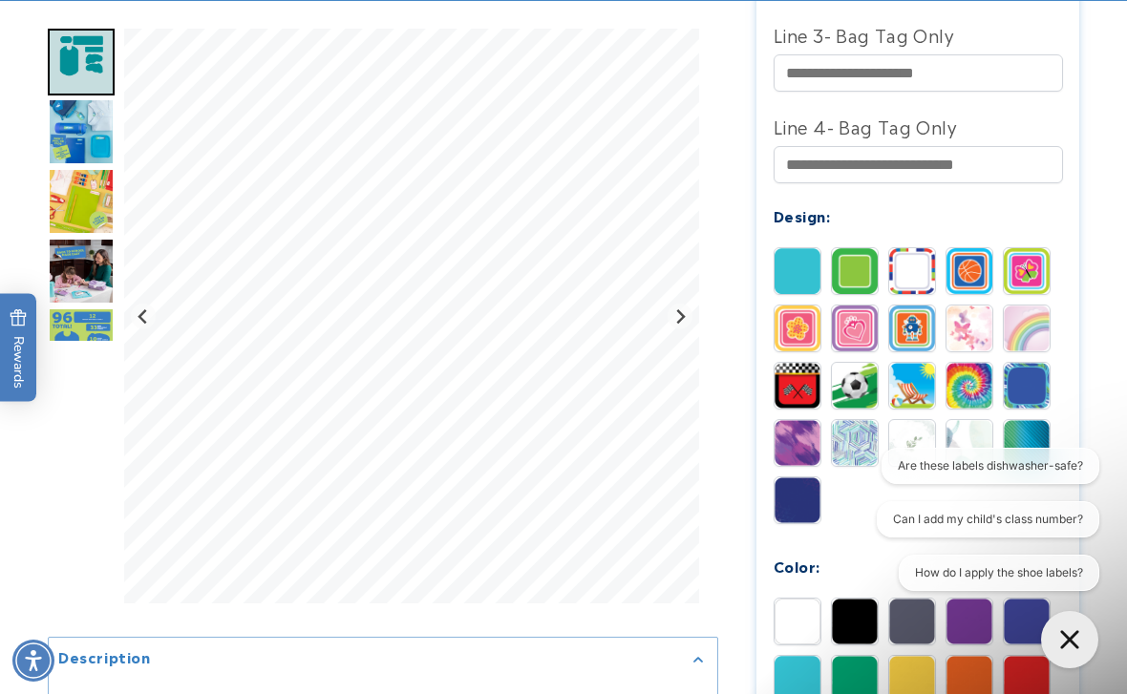
click at [917, 281] on img at bounding box center [912, 271] width 46 height 46
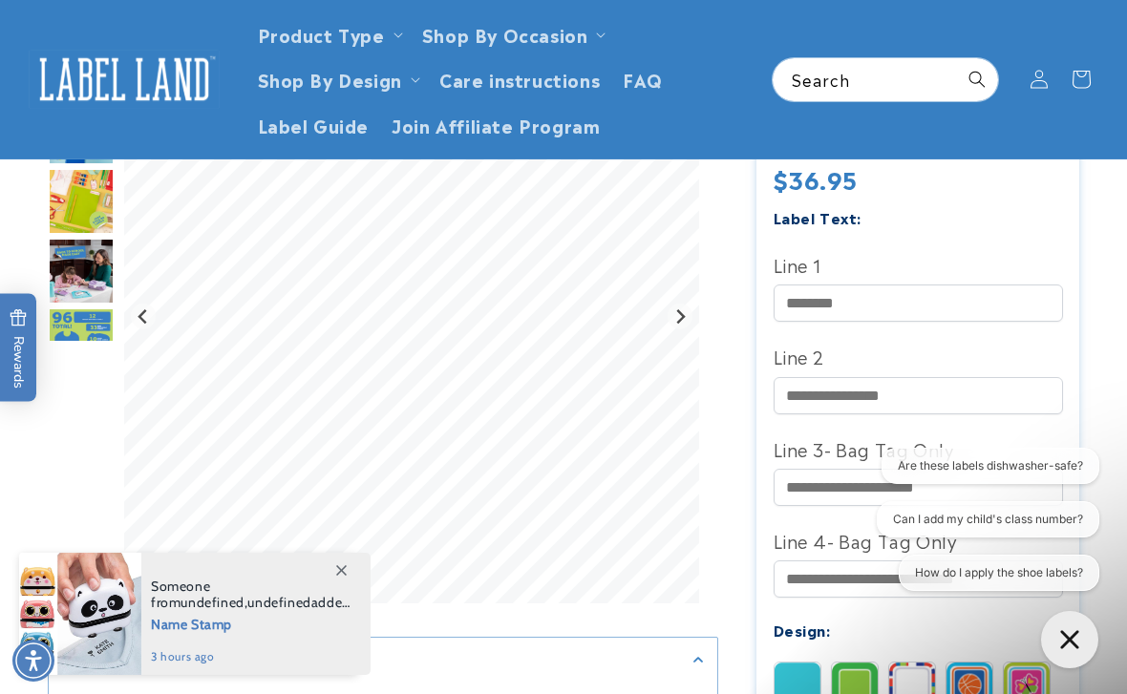
scroll to position [516, 0]
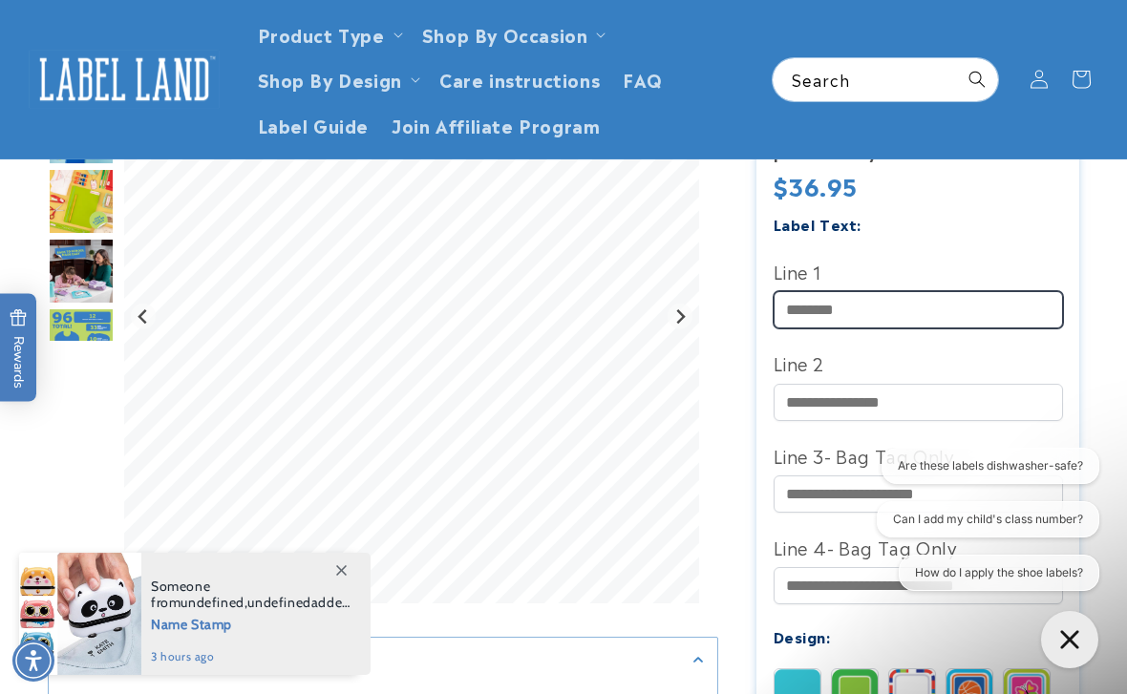
click at [837, 309] on input "Line 1" at bounding box center [918, 309] width 289 height 37
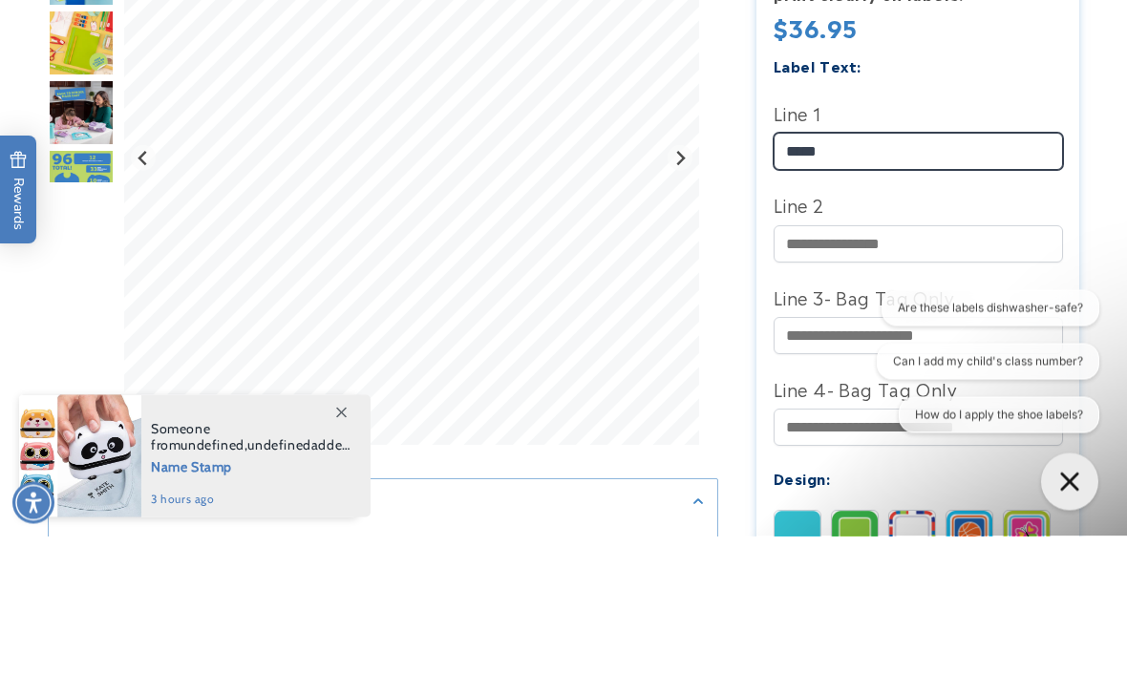
type input "*****"
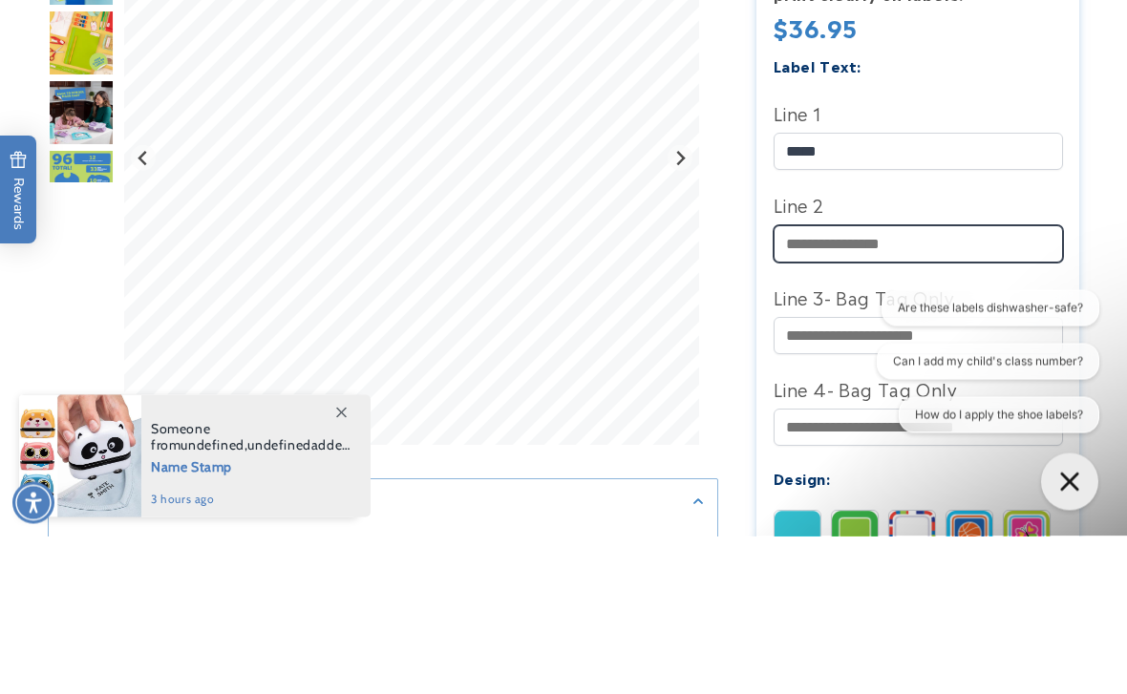
click at [825, 384] on input "Line 2" at bounding box center [918, 402] width 289 height 37
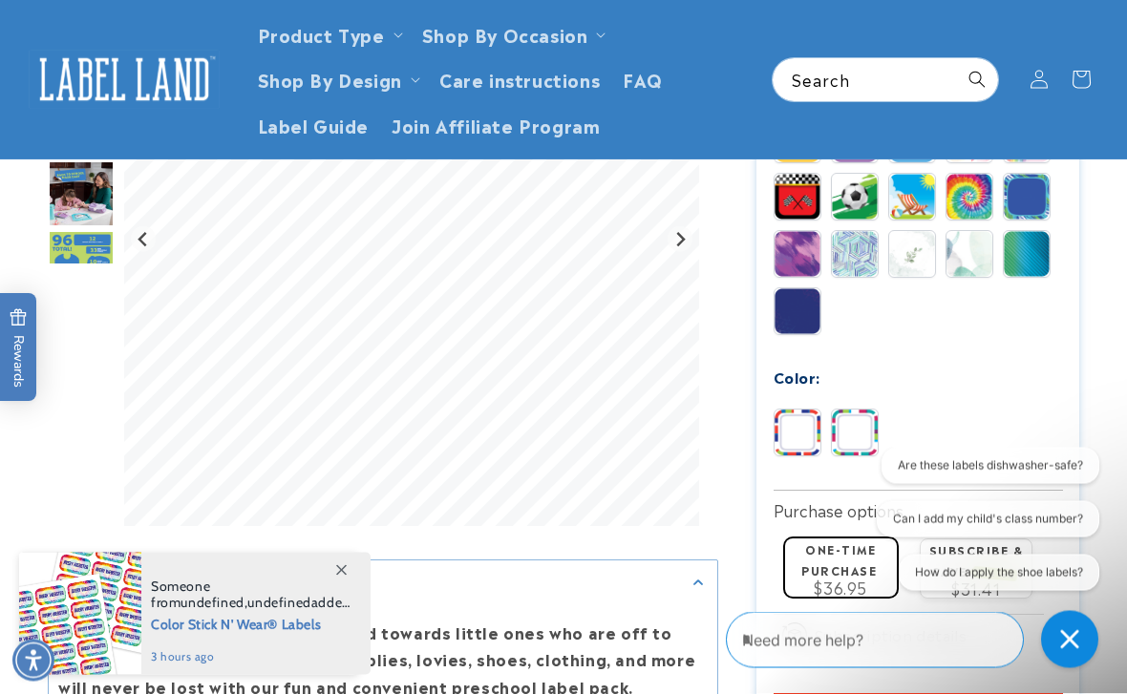
scroll to position [1117, 0]
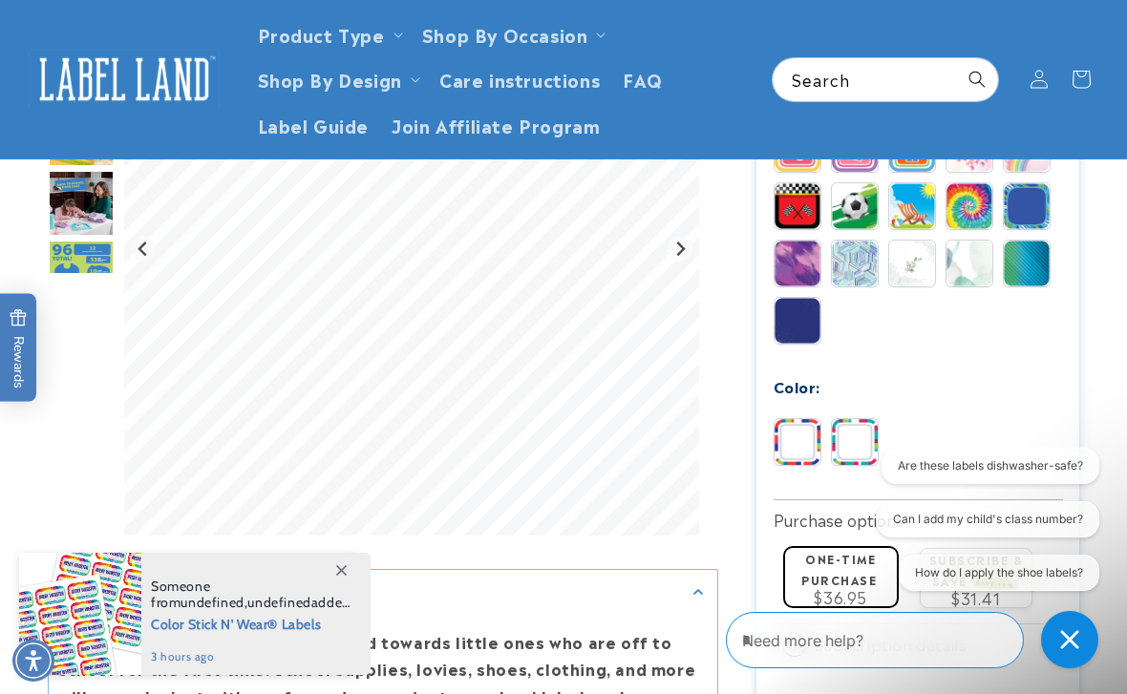
type input "*******"
click at [869, 455] on img at bounding box center [855, 442] width 46 height 46
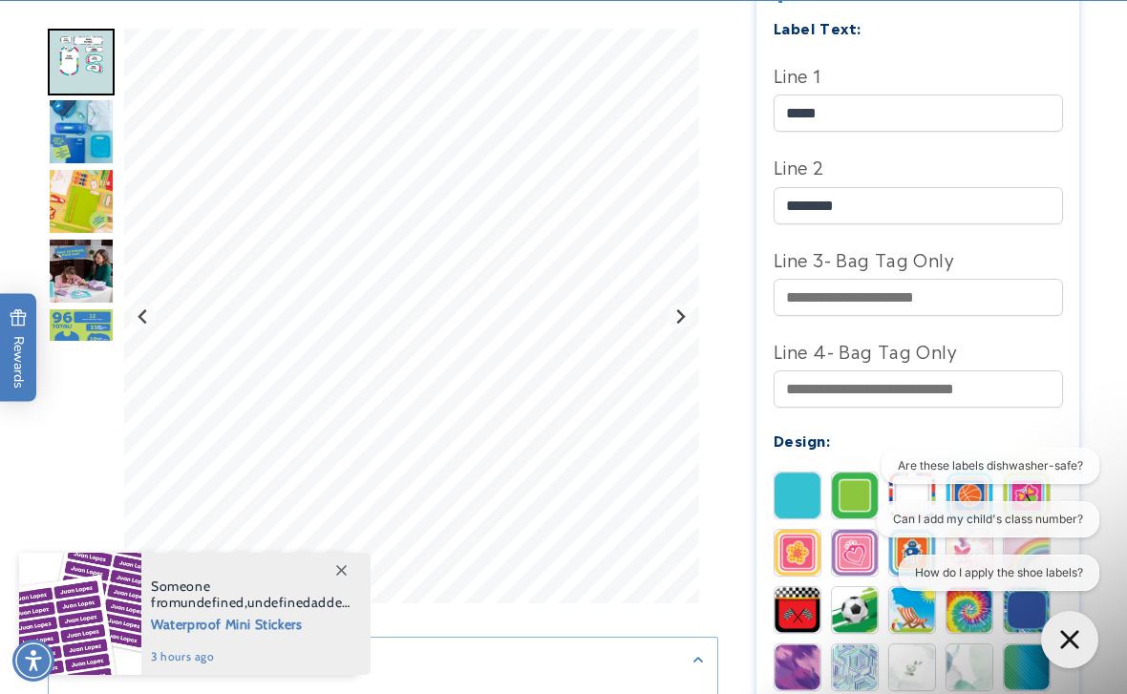
scroll to position [715, 0]
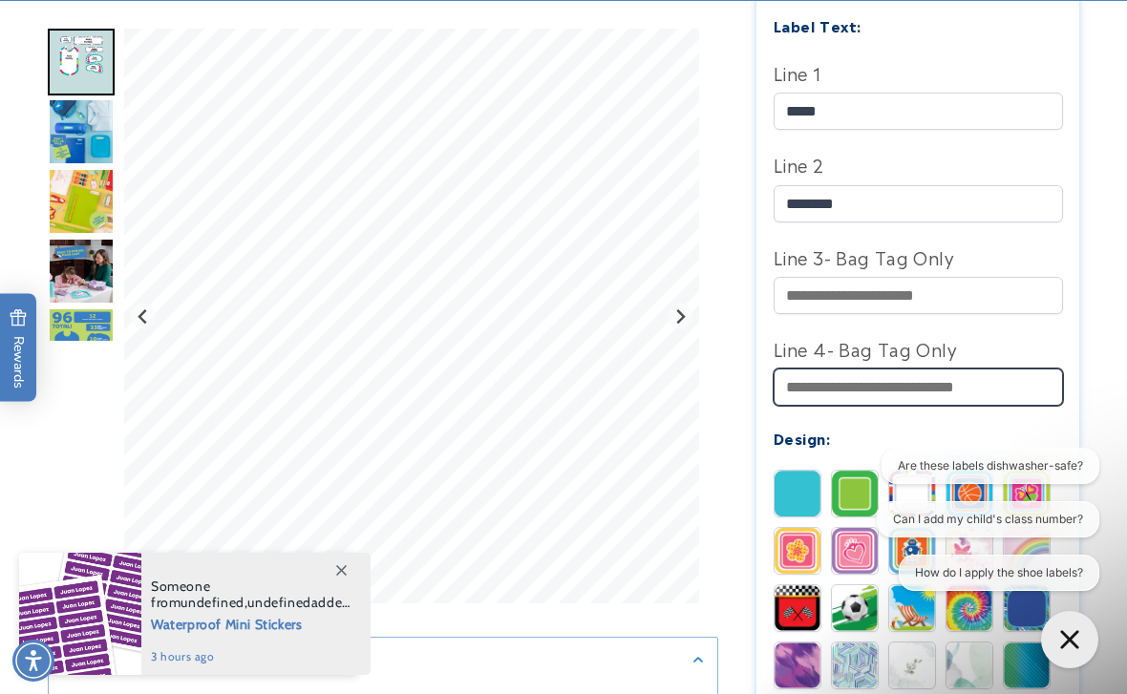
click at [823, 401] on input "Line 4- Bag Tag Only" at bounding box center [918, 387] width 289 height 37
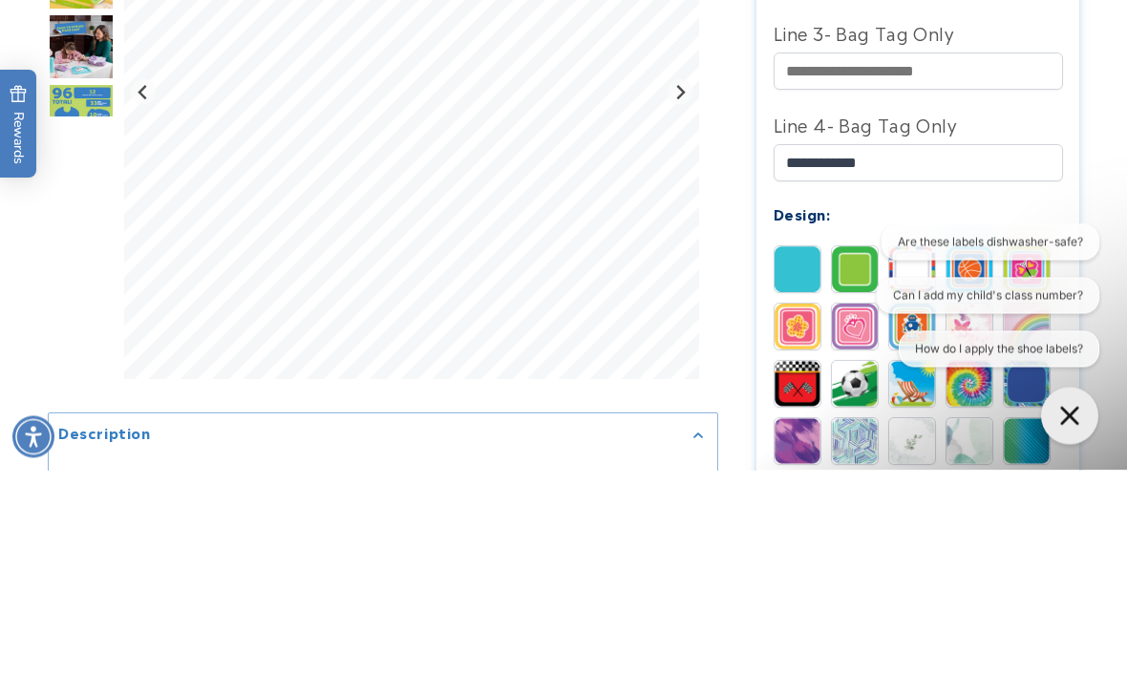
scroll to position [939, 0]
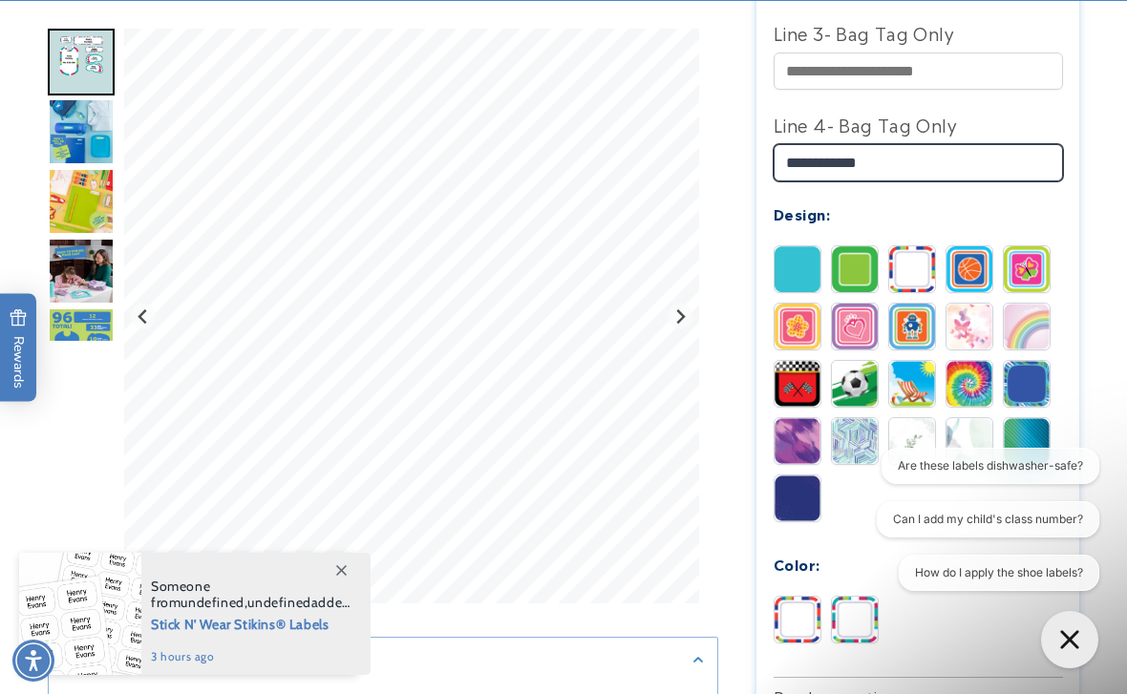
type input "**********"
click at [915, 387] on img at bounding box center [912, 384] width 46 height 46
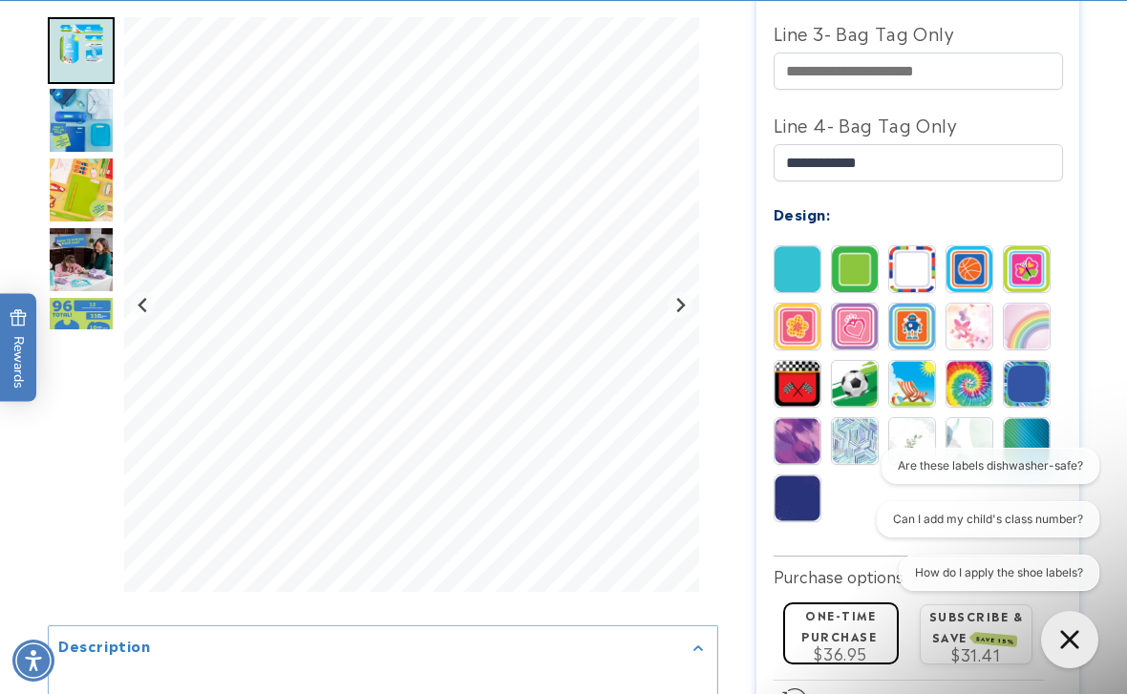
click at [800, 271] on img at bounding box center [798, 269] width 46 height 46
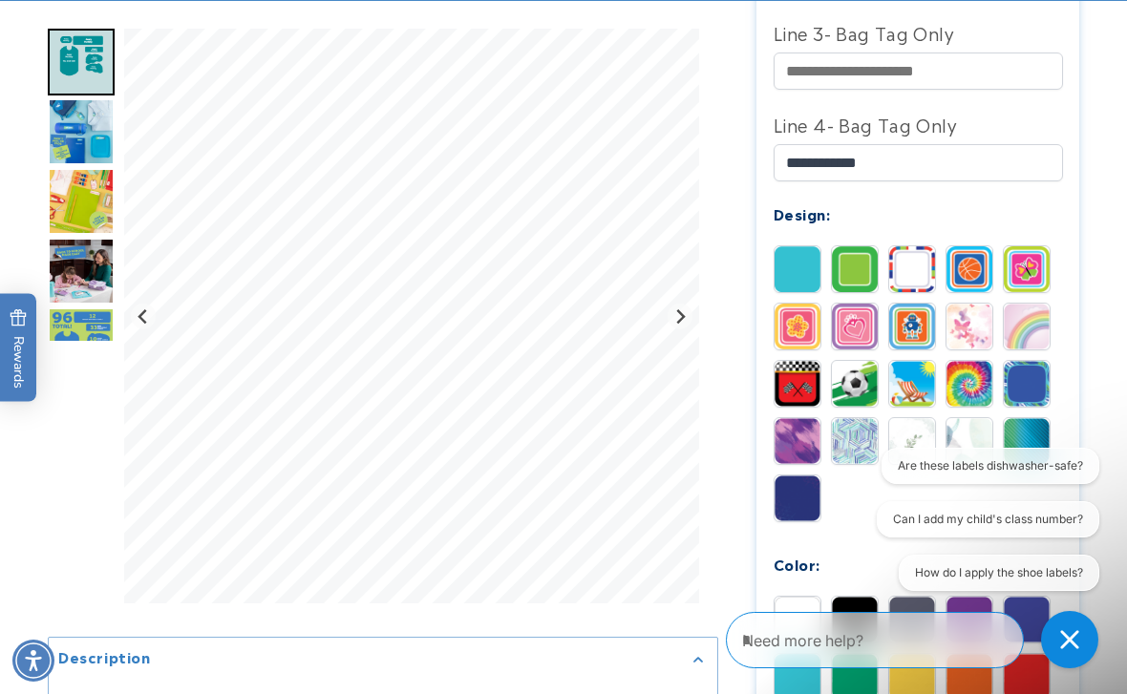
click at [864, 272] on img at bounding box center [855, 269] width 46 height 46
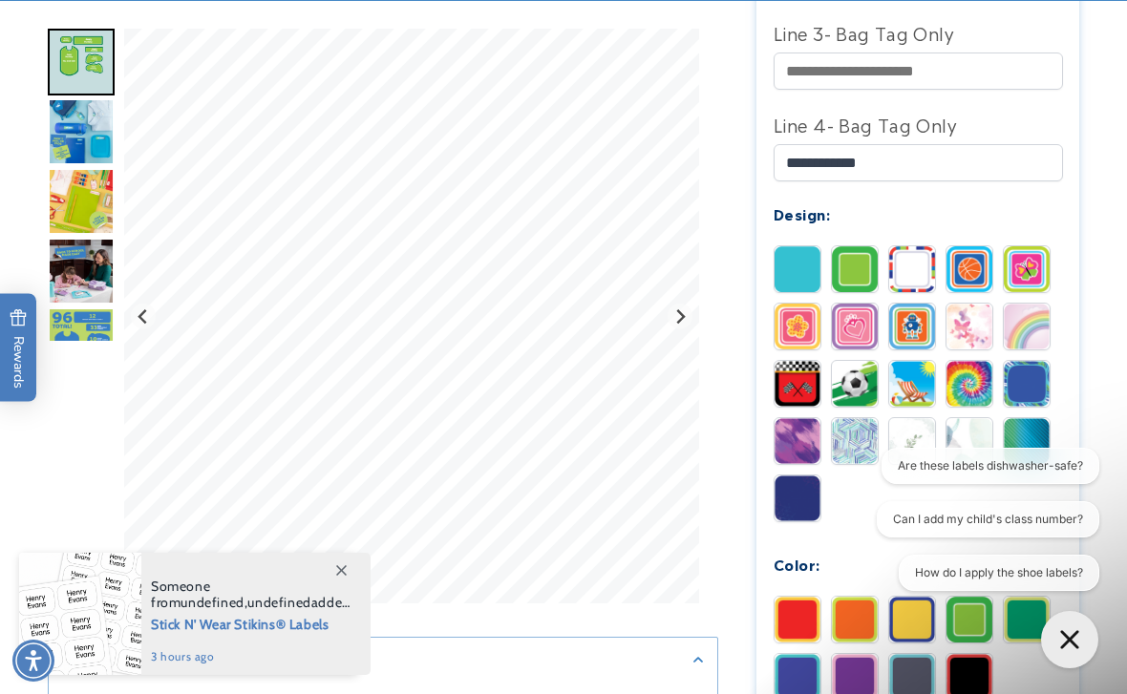
click at [915, 276] on img at bounding box center [912, 269] width 46 height 46
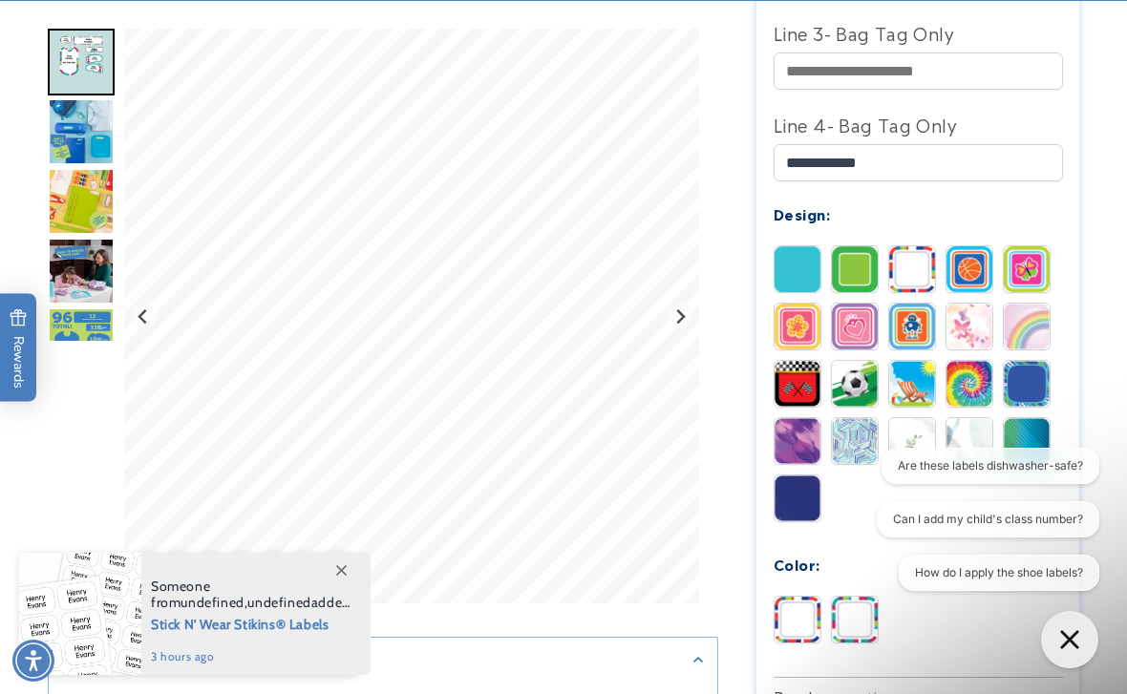
click at [975, 279] on img at bounding box center [970, 269] width 46 height 46
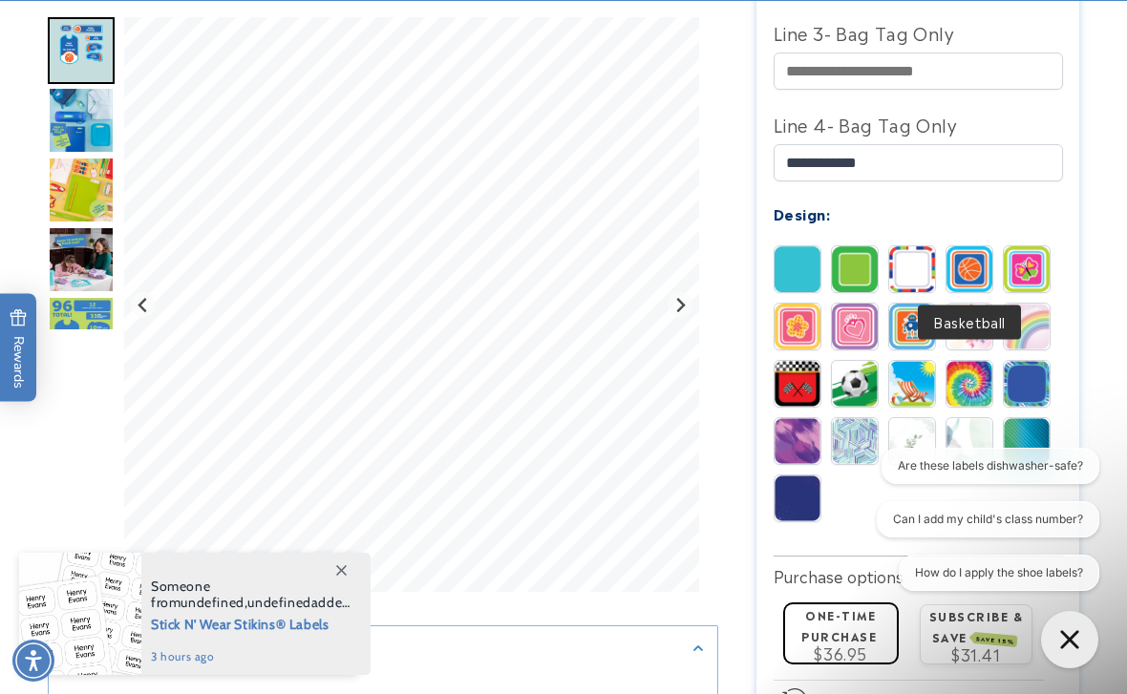
click at [1031, 272] on img at bounding box center [1027, 269] width 46 height 46
click at [801, 331] on img at bounding box center [798, 327] width 46 height 46
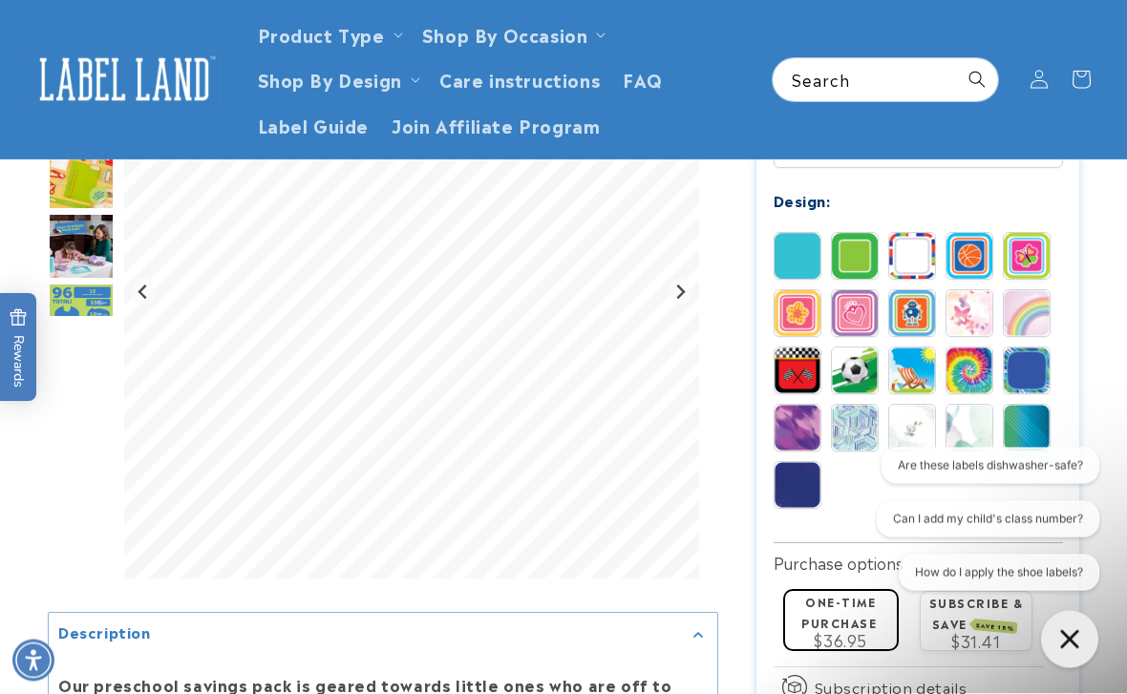
scroll to position [937, 0]
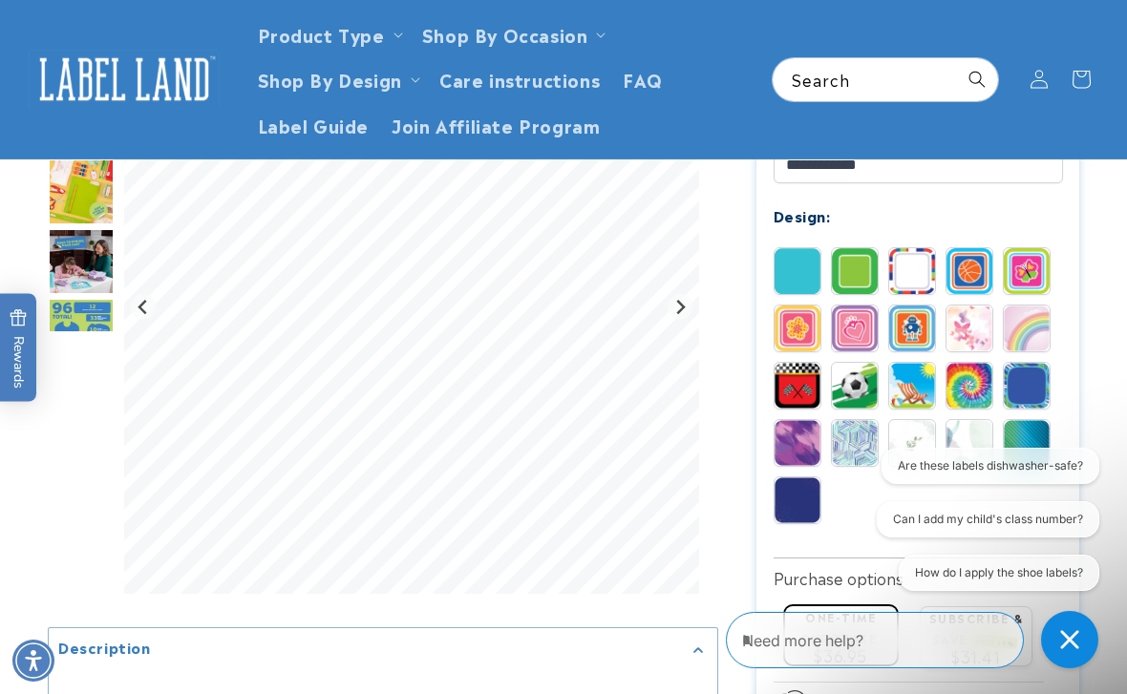
click at [864, 332] on img at bounding box center [855, 329] width 46 height 46
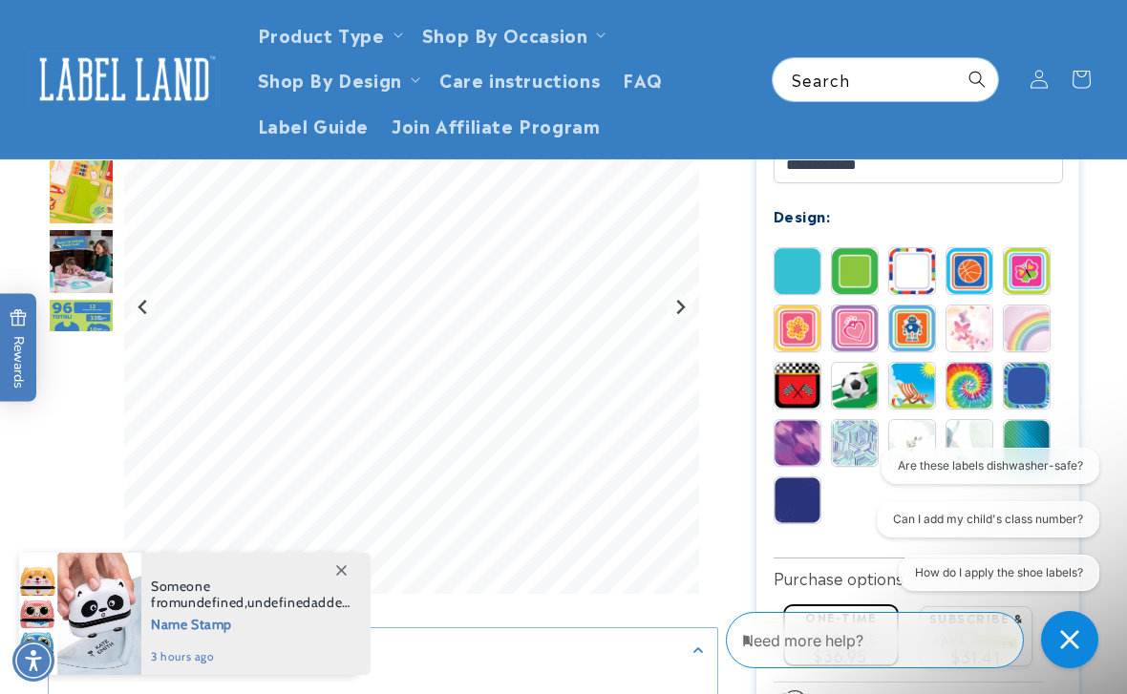
click at [916, 337] on img at bounding box center [912, 329] width 46 height 46
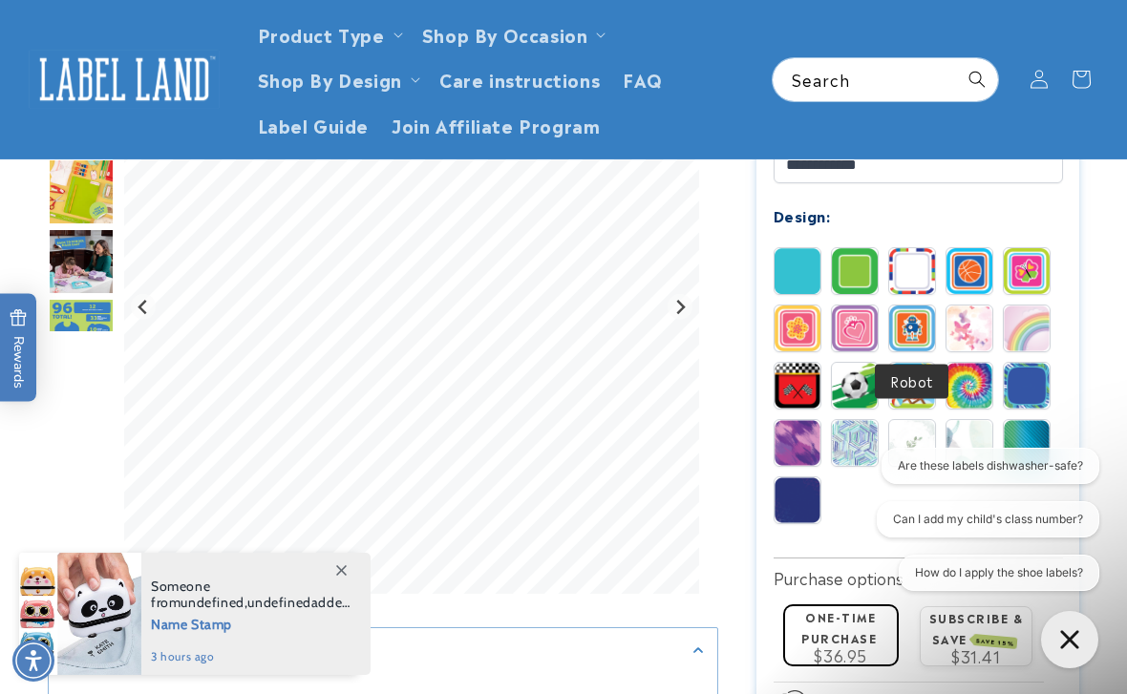
click at [980, 333] on img at bounding box center [970, 329] width 46 height 46
click at [1038, 329] on img at bounding box center [1027, 329] width 46 height 46
click at [860, 384] on img at bounding box center [855, 386] width 46 height 46
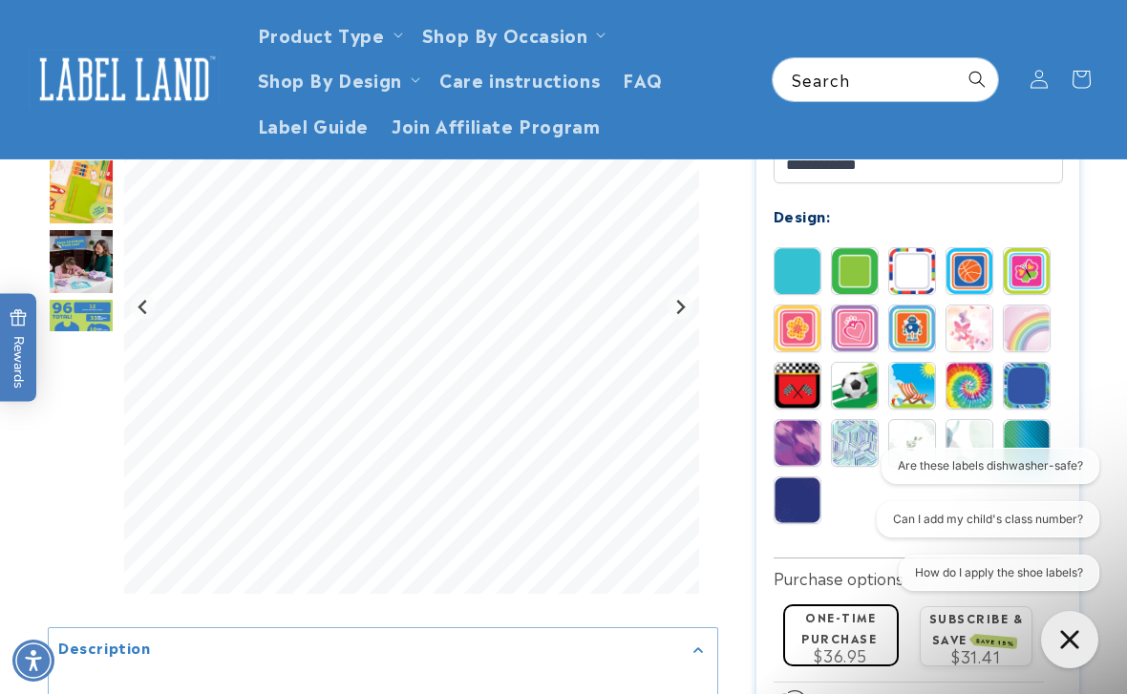
click at [917, 390] on img at bounding box center [912, 386] width 46 height 46
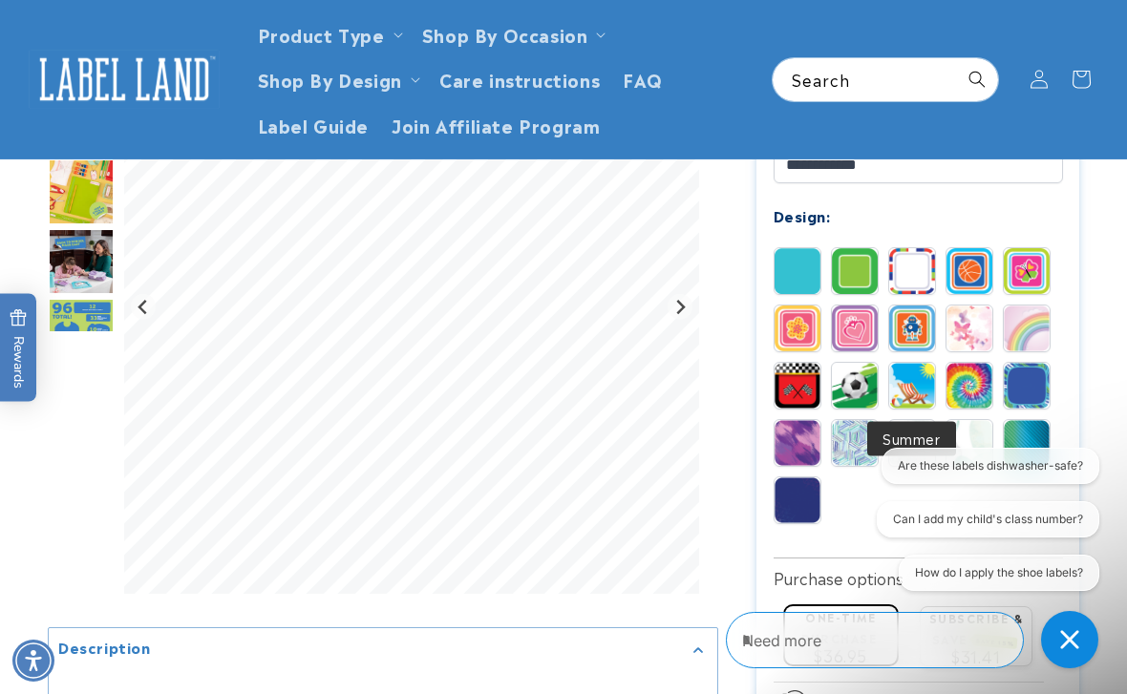
click at [970, 392] on img at bounding box center [970, 386] width 46 height 46
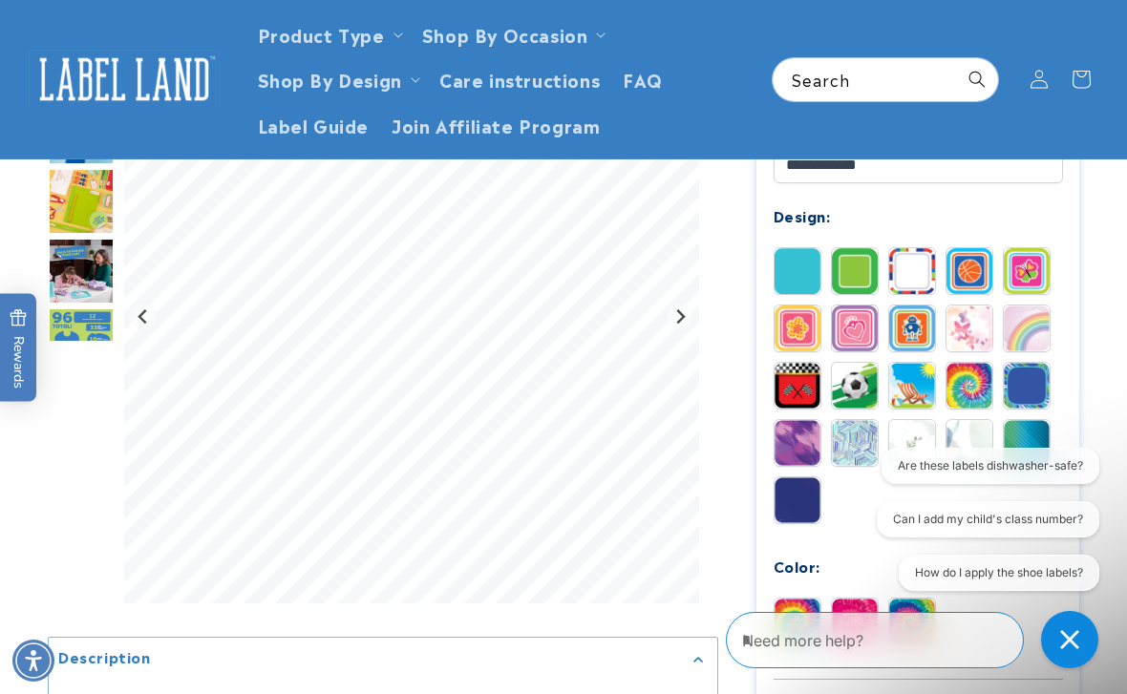
click at [1034, 388] on img at bounding box center [1027, 386] width 46 height 46
click at [795, 450] on img at bounding box center [798, 443] width 46 height 46
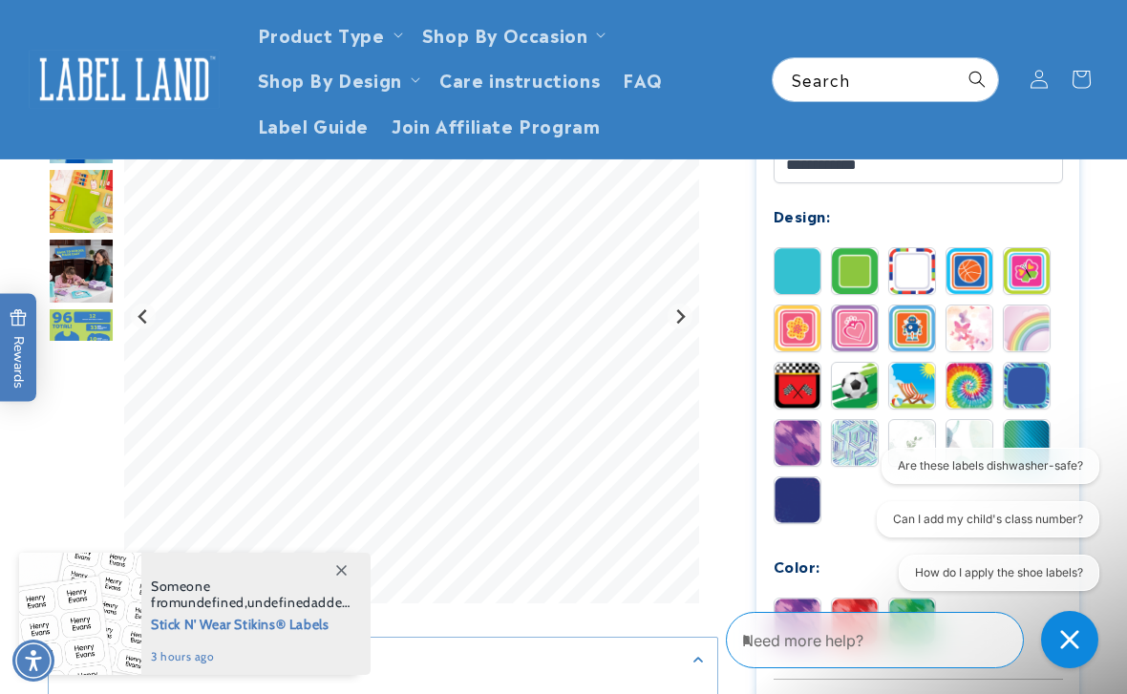
click at [860, 441] on img at bounding box center [855, 443] width 46 height 46
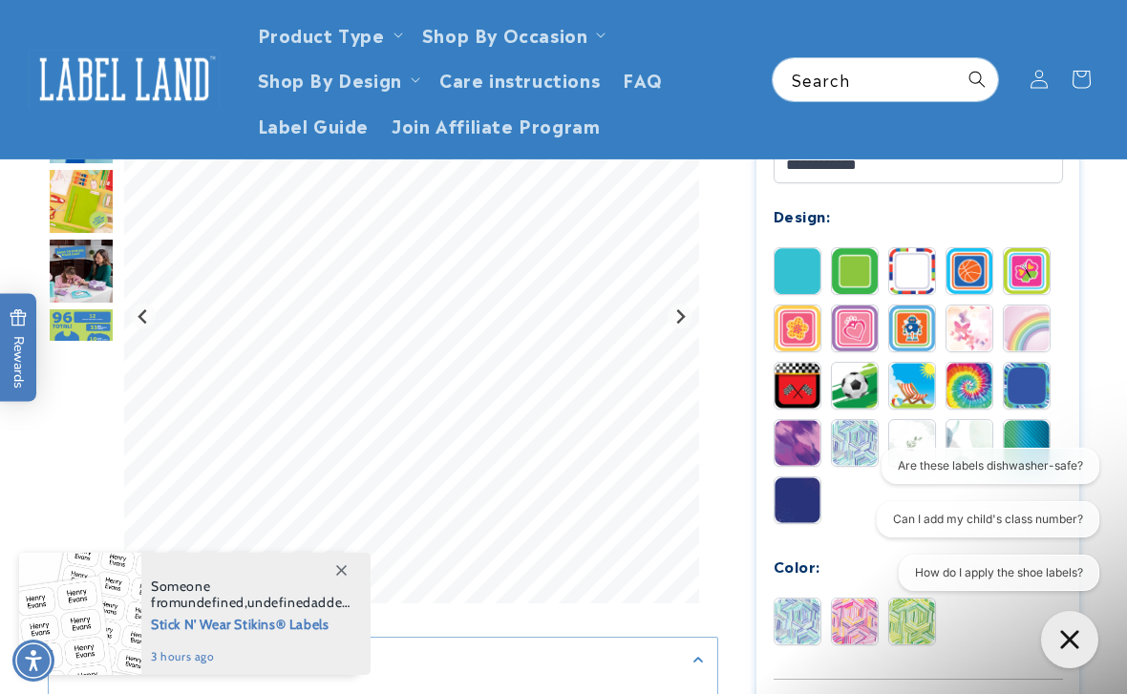
click at [920, 445] on img at bounding box center [912, 443] width 46 height 46
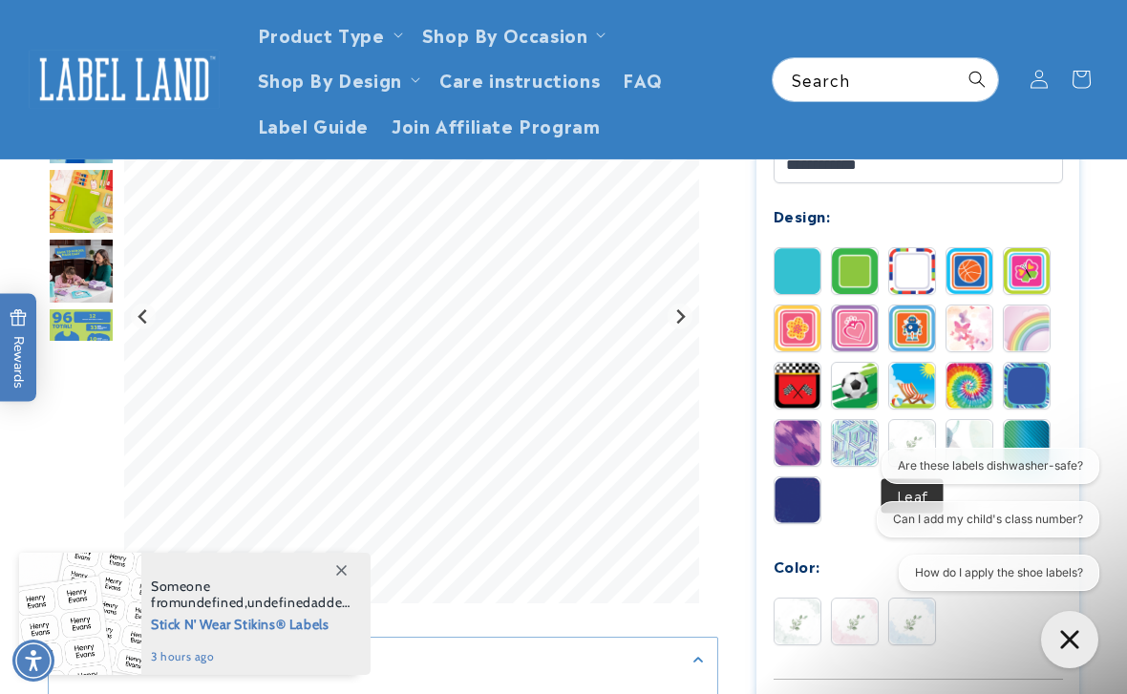
click at [973, 434] on img at bounding box center [970, 443] width 46 height 46
click at [1028, 451] on img at bounding box center [1027, 443] width 46 height 46
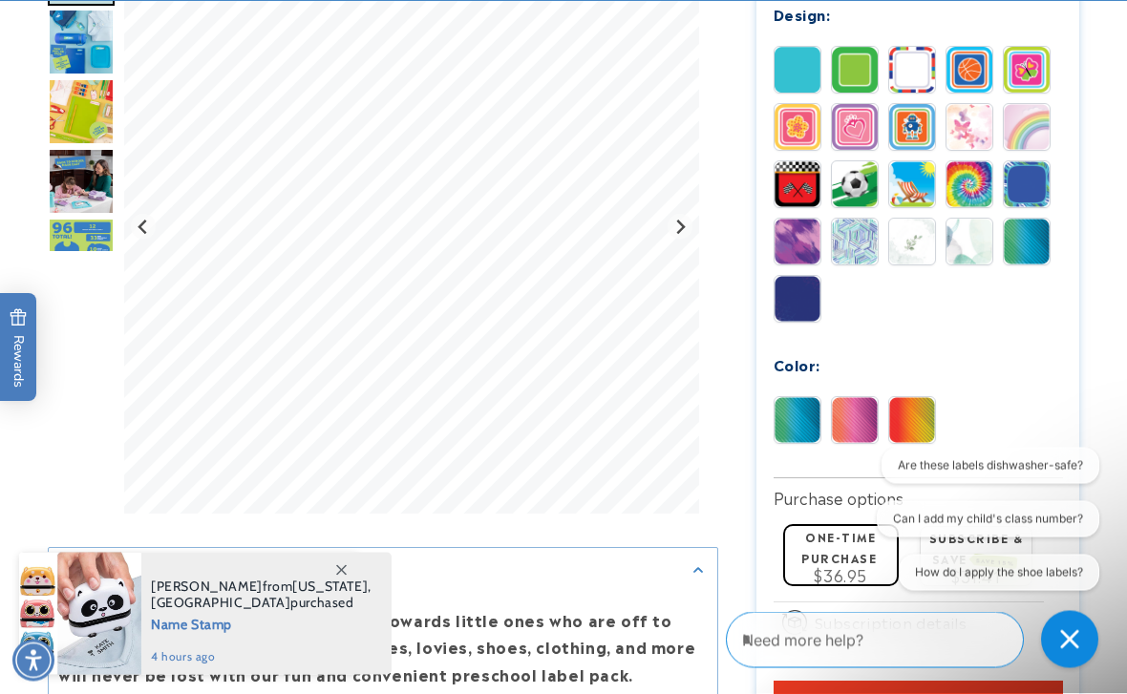
scroll to position [1139, 0]
click at [864, 416] on img at bounding box center [855, 420] width 46 height 46
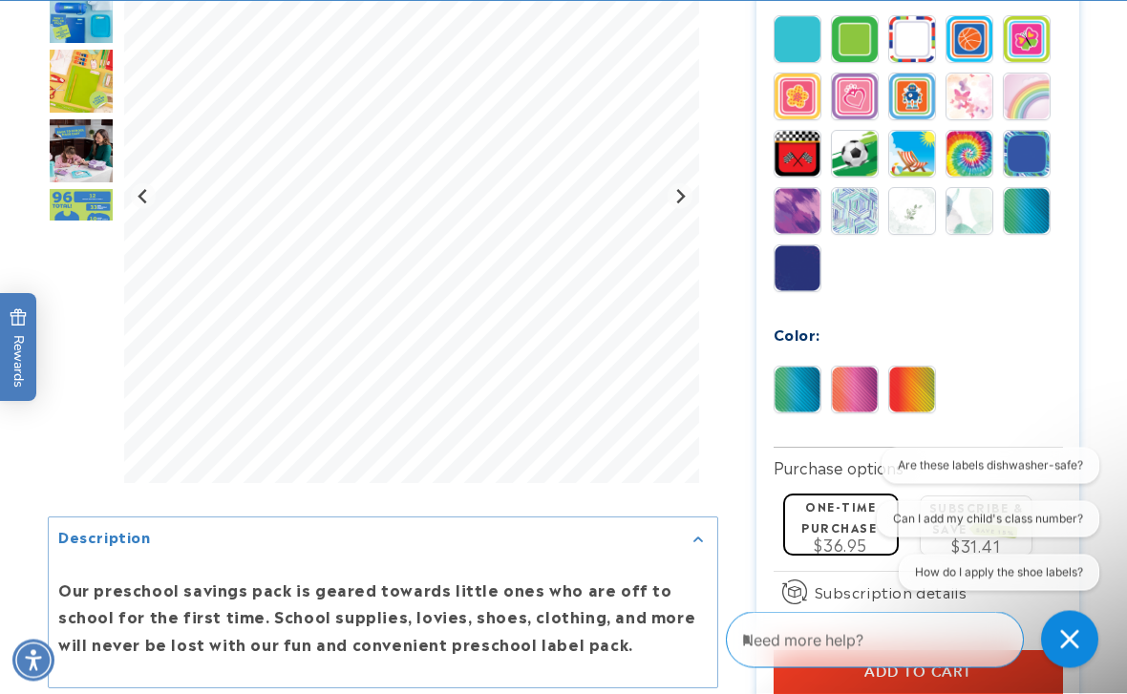
scroll to position [1175, 0]
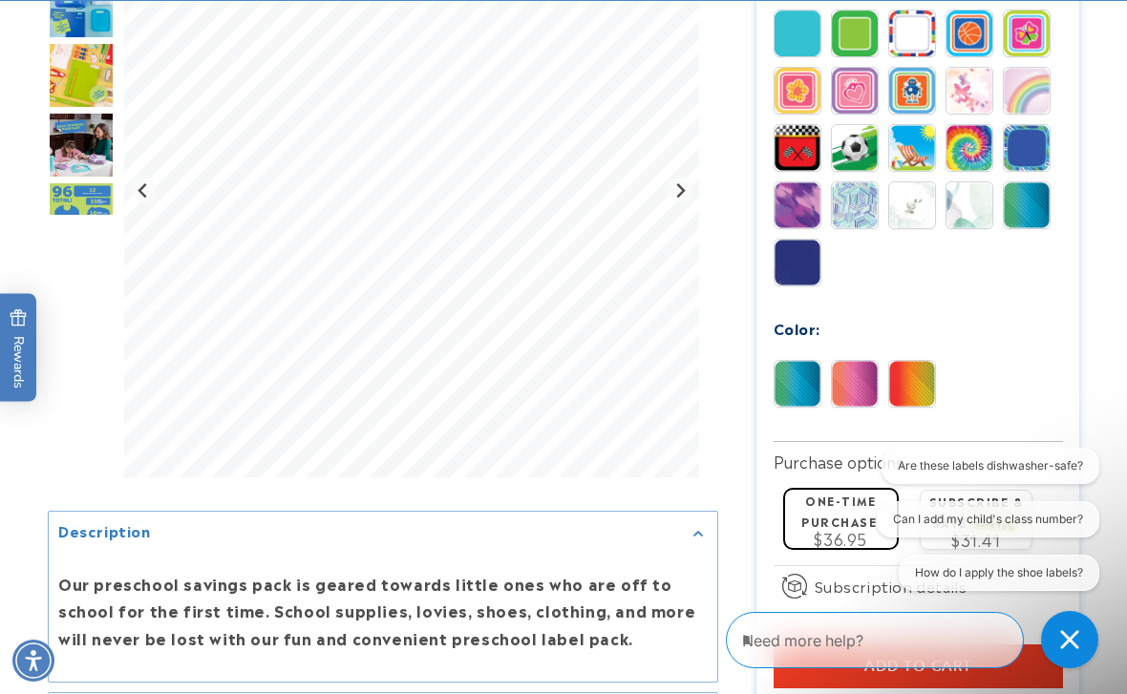
click at [910, 391] on img at bounding box center [912, 384] width 46 height 46
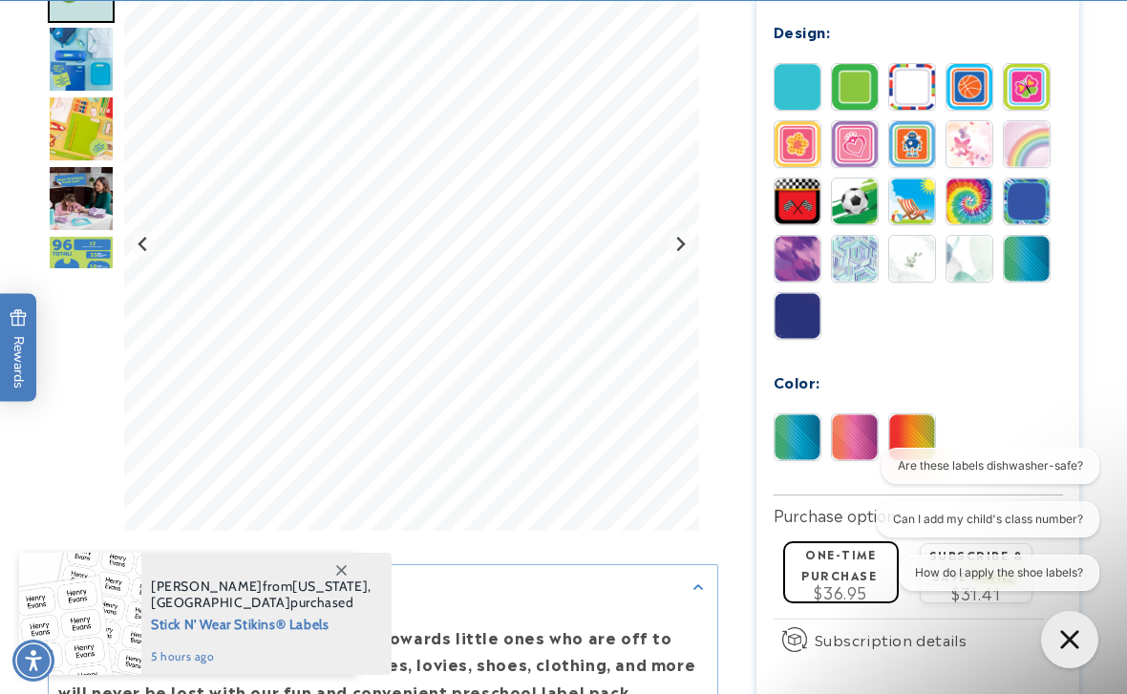
scroll to position [1099, 0]
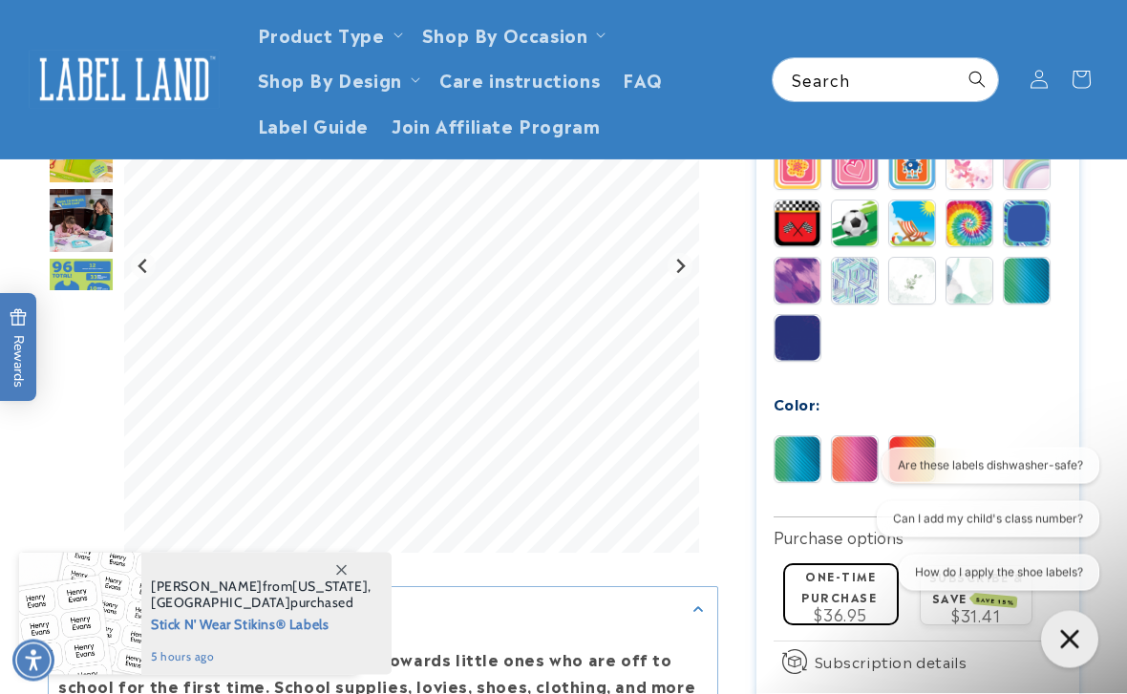
click at [804, 344] on img at bounding box center [798, 339] width 46 height 46
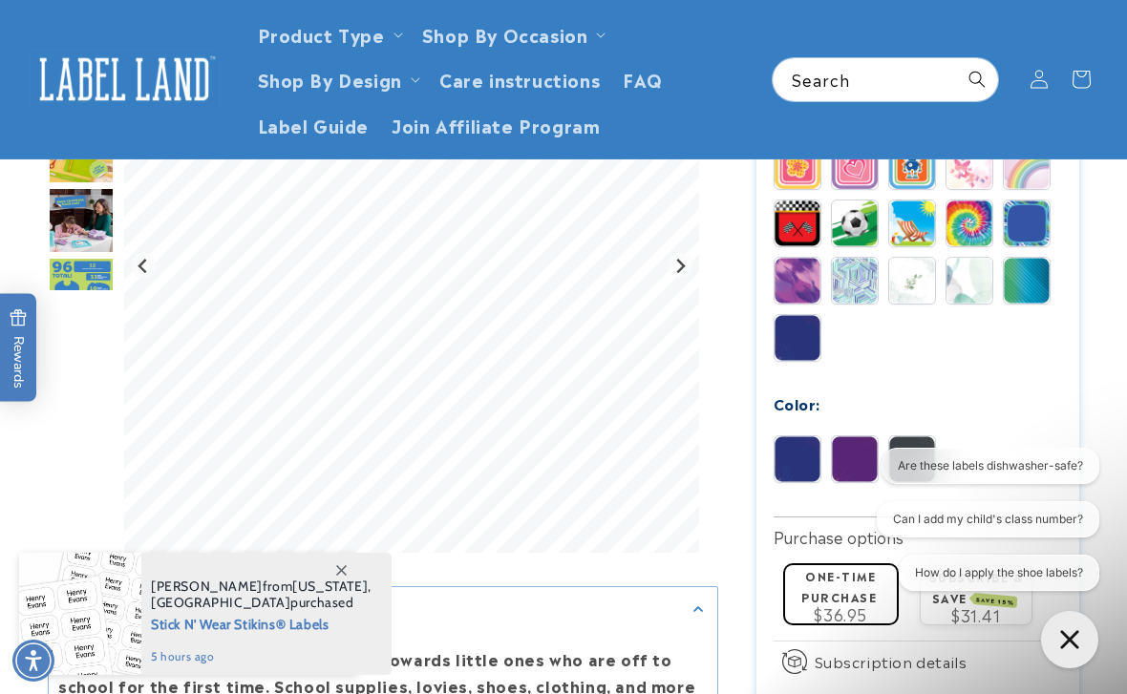
click at [860, 460] on img at bounding box center [855, 460] width 46 height 46
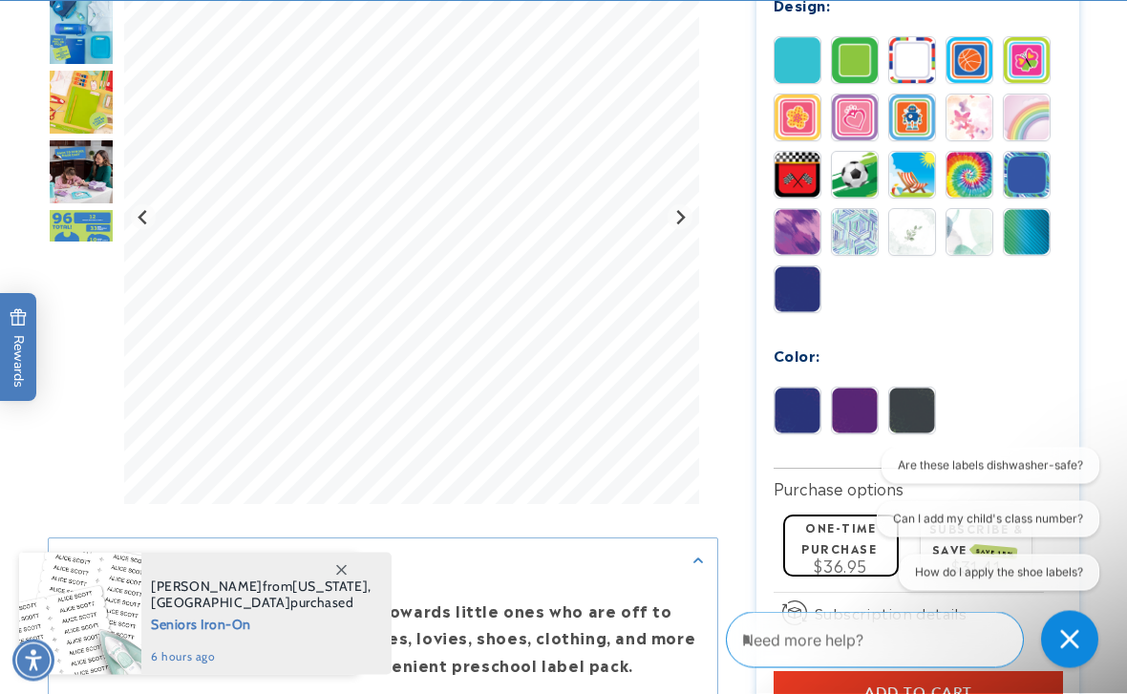
scroll to position [1148, 0]
click at [919, 420] on img at bounding box center [912, 411] width 46 height 46
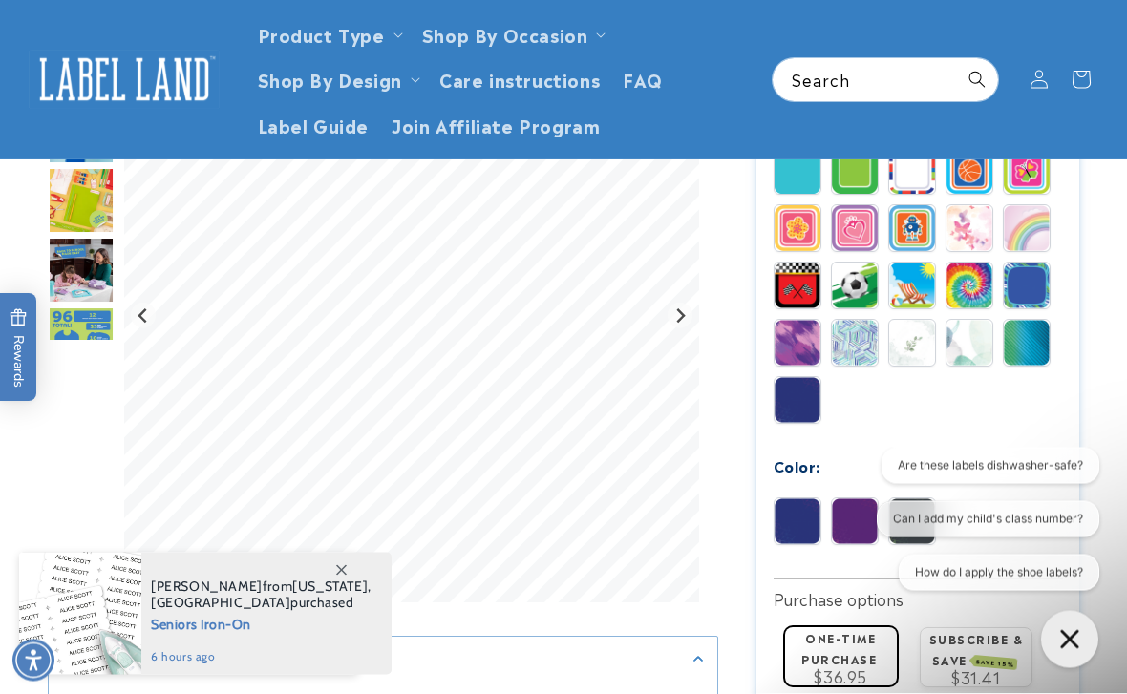
scroll to position [1037, 0]
click at [1039, 234] on img at bounding box center [1027, 228] width 46 height 46
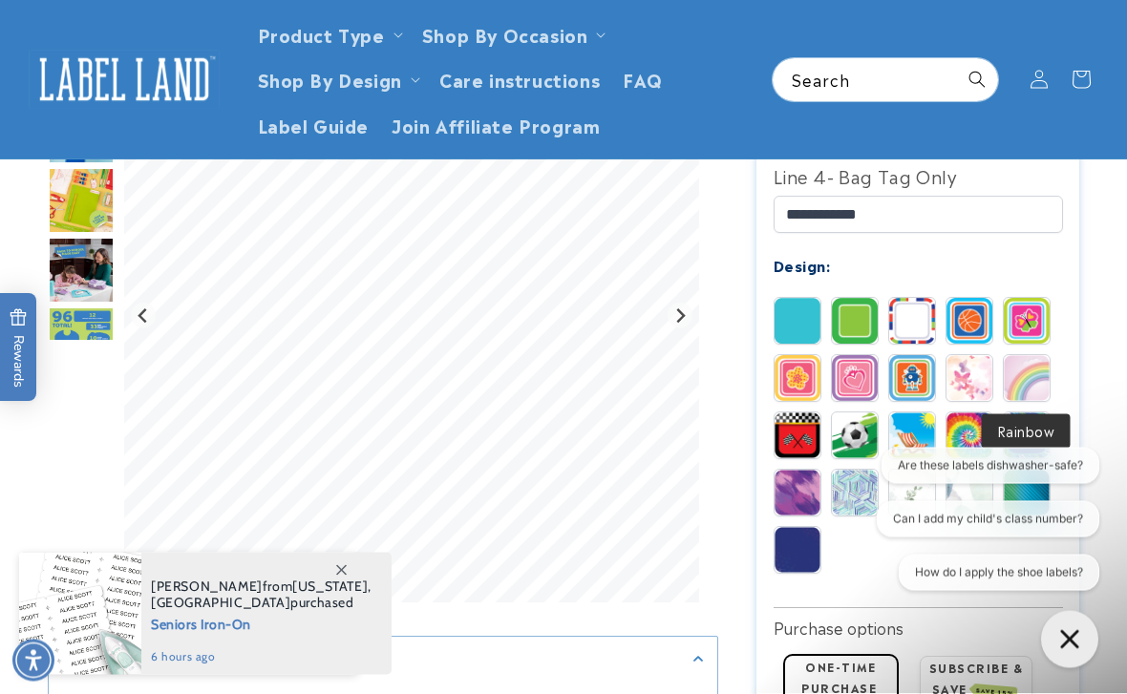
scroll to position [887, 0]
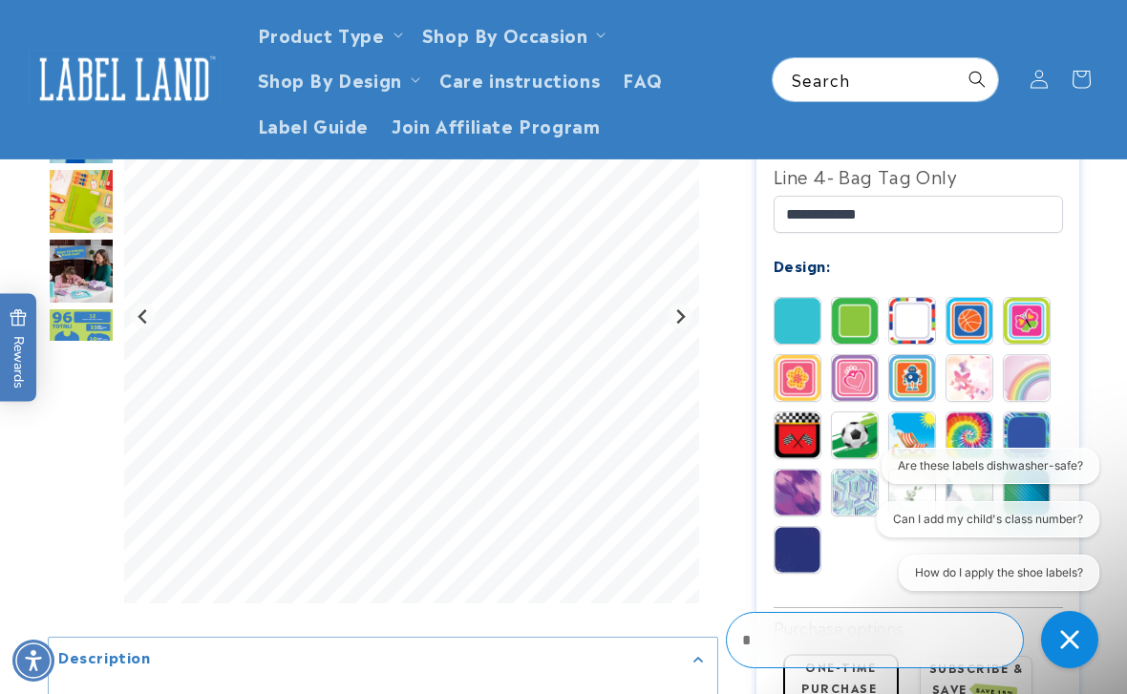
click at [811, 375] on img at bounding box center [798, 378] width 46 height 46
click at [918, 379] on img at bounding box center [912, 378] width 46 height 46
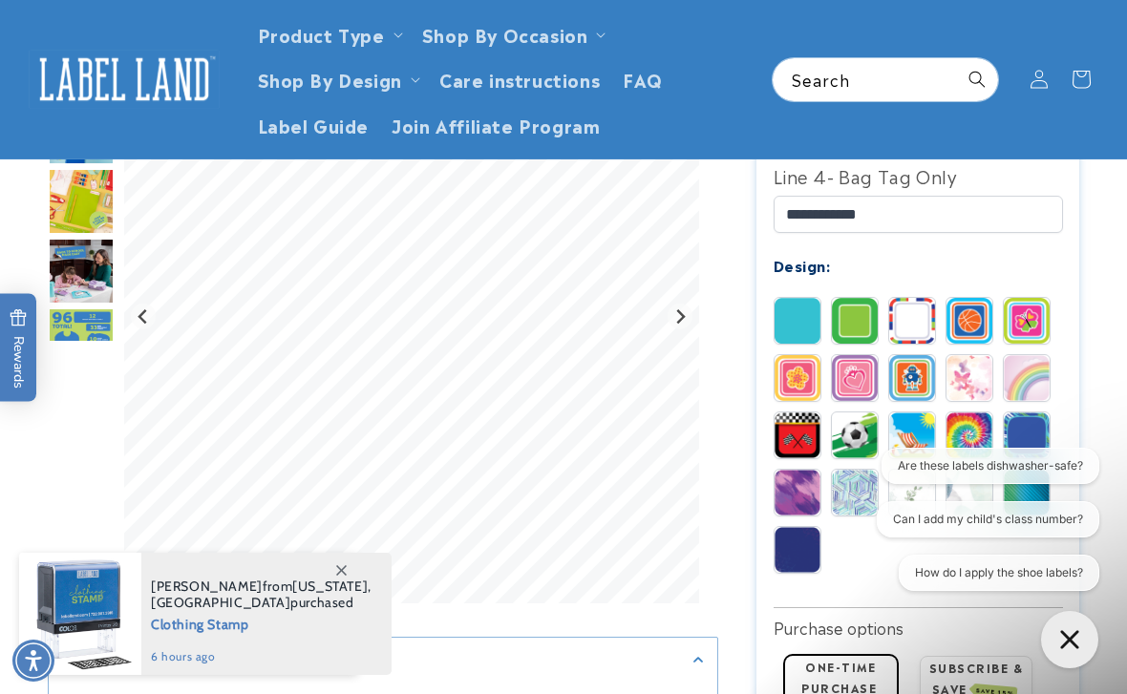
click at [918, 324] on img at bounding box center [912, 321] width 46 height 46
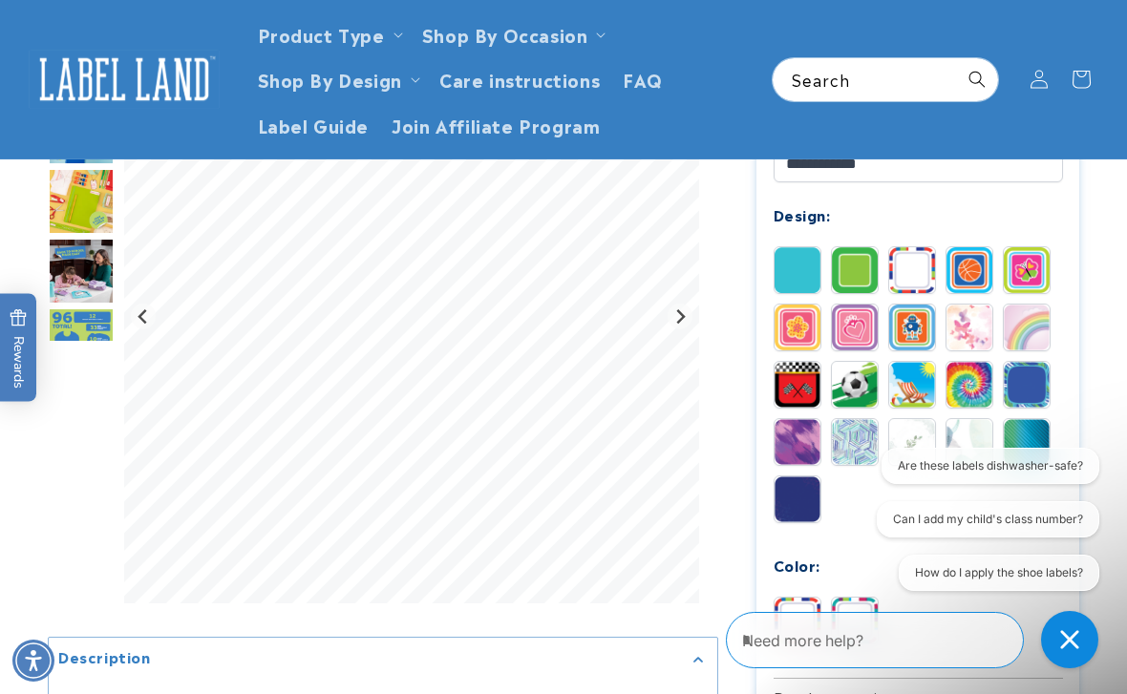
scroll to position [935, 0]
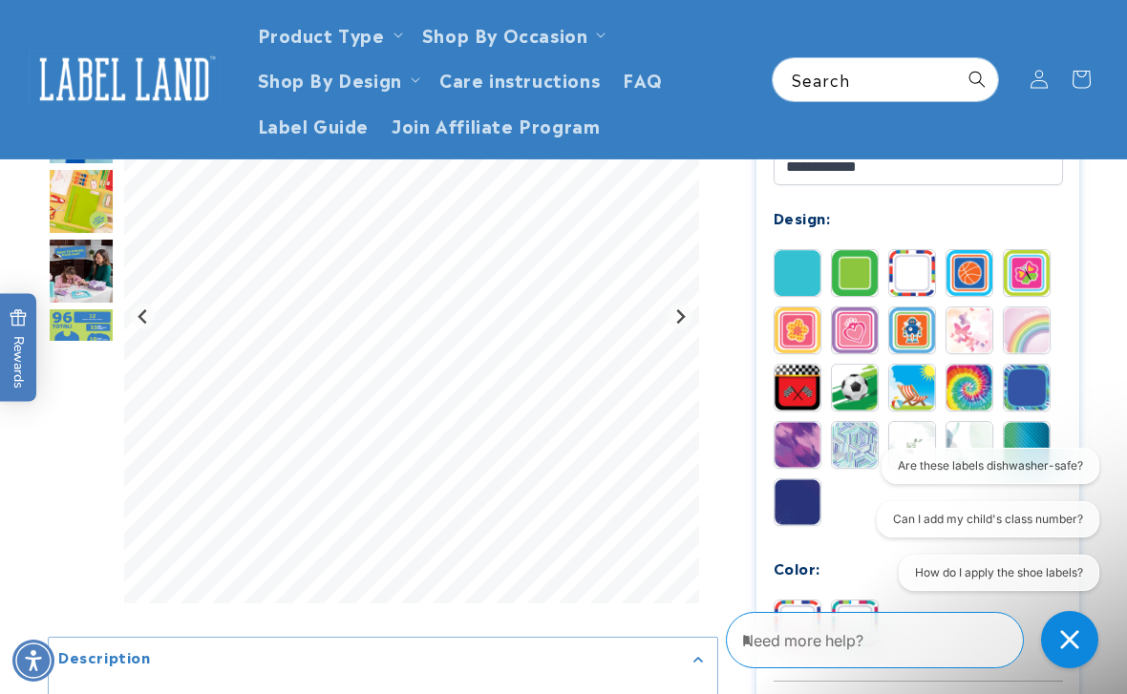
click at [1036, 275] on img at bounding box center [1027, 273] width 46 height 46
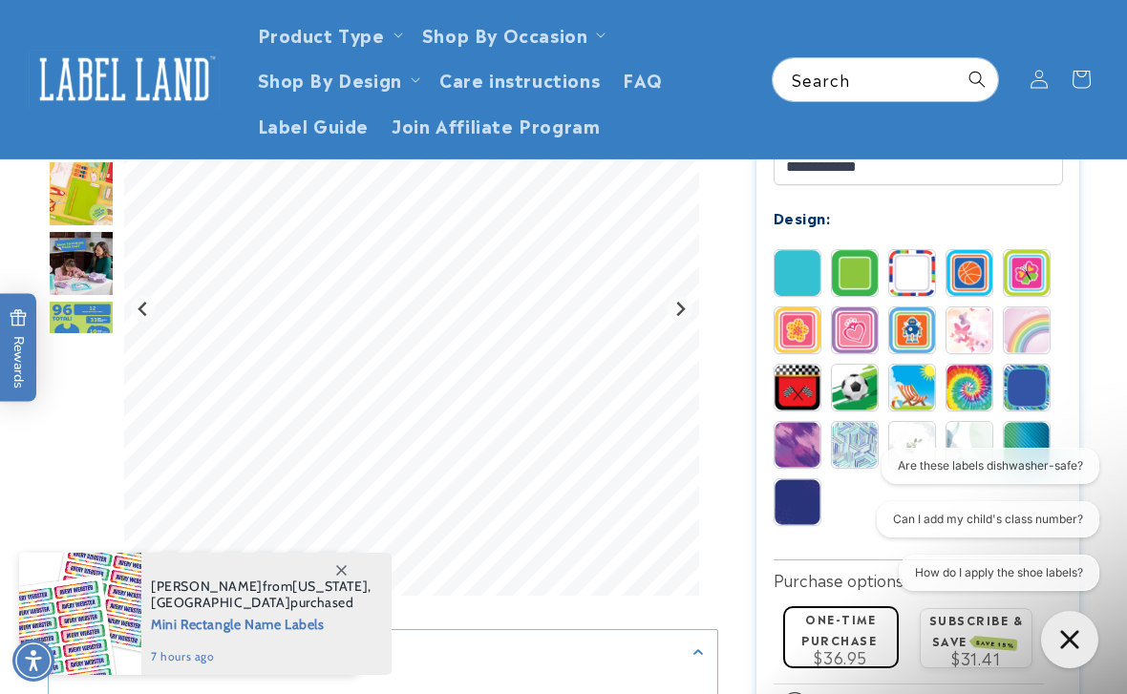
click at [1030, 445] on img at bounding box center [1027, 445] width 46 height 46
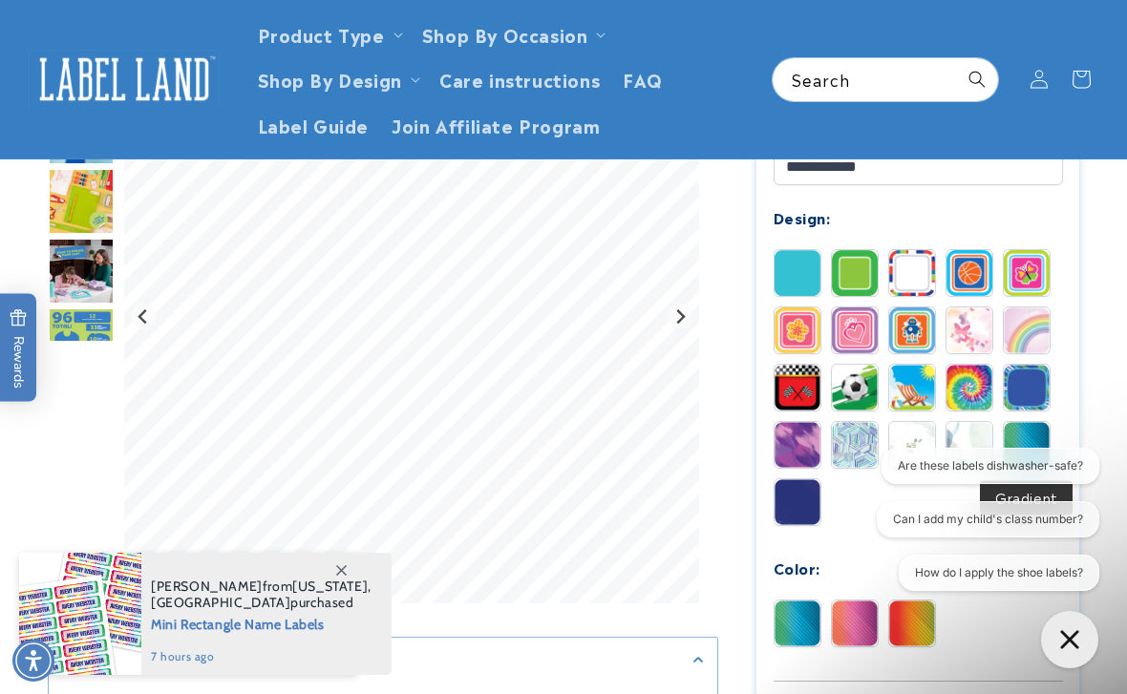
click at [1037, 390] on img at bounding box center [1027, 388] width 46 height 46
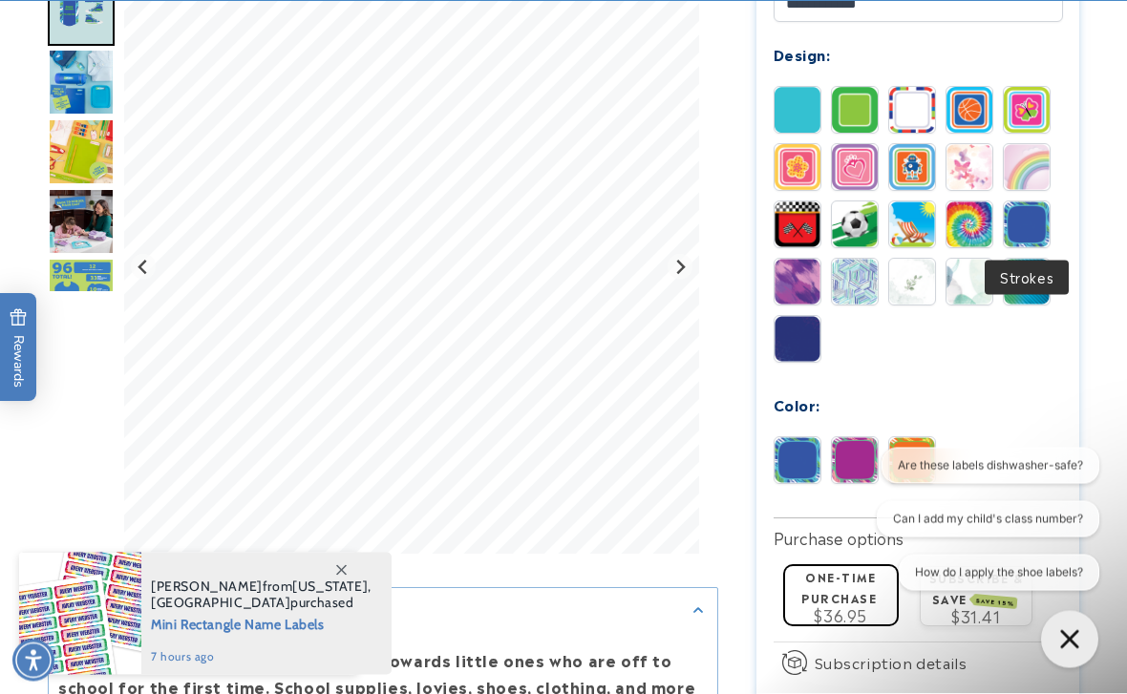
scroll to position [1097, 0]
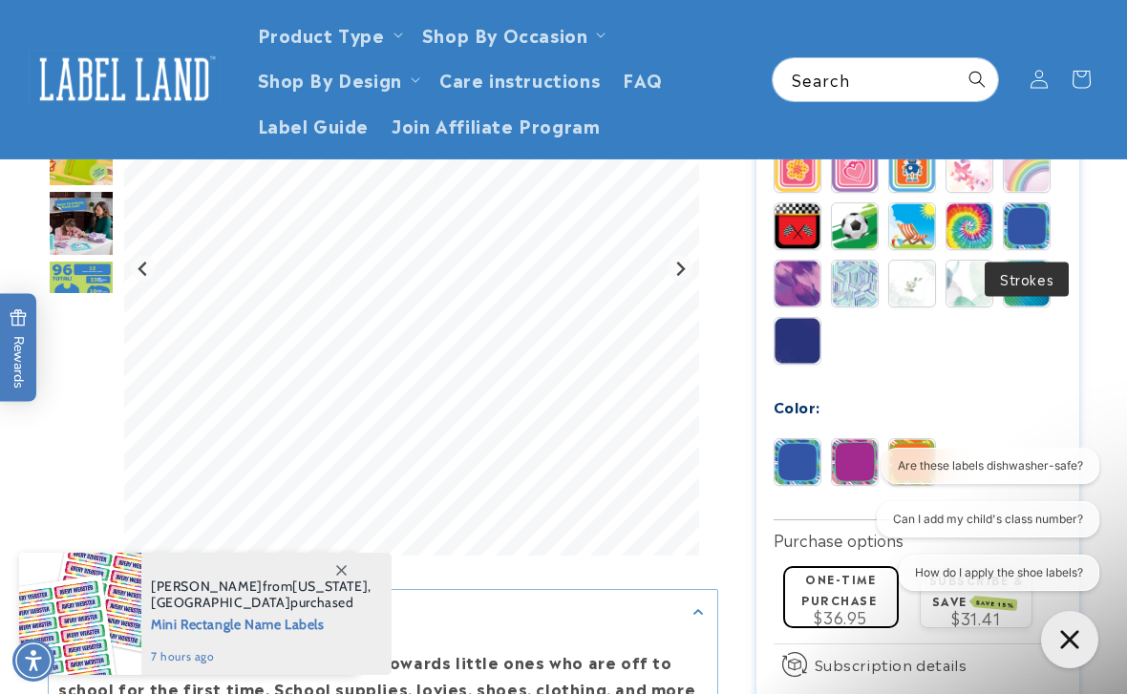
click at [858, 469] on img at bounding box center [855, 462] width 46 height 46
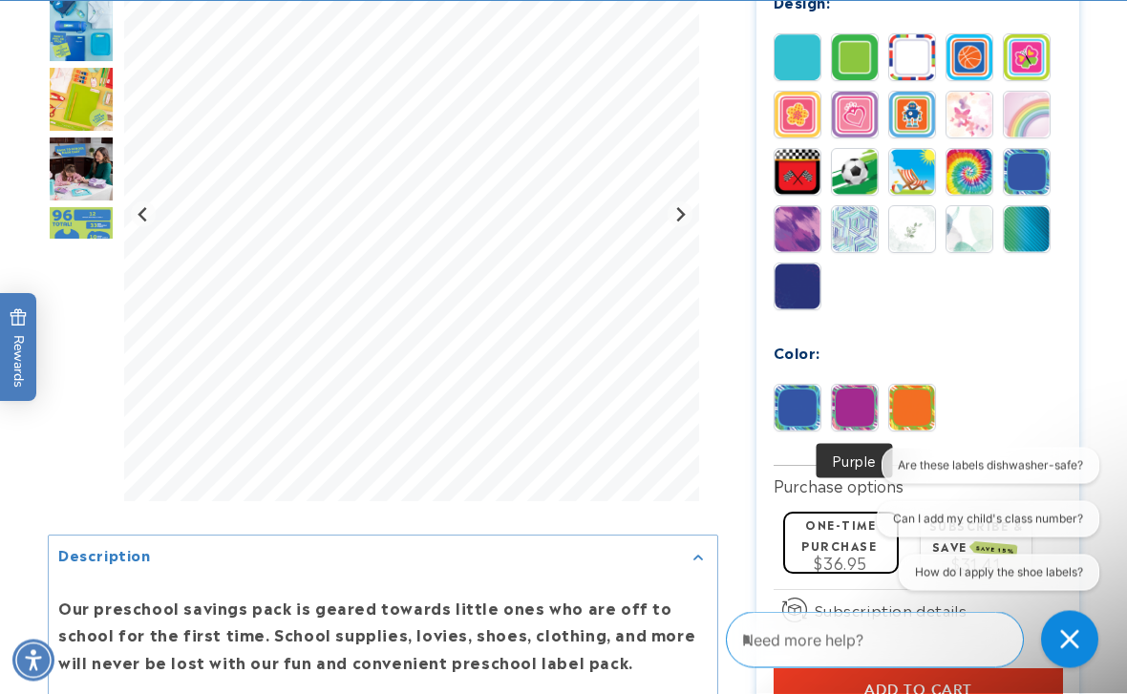
scroll to position [1151, 0]
click at [917, 418] on img at bounding box center [912, 408] width 46 height 46
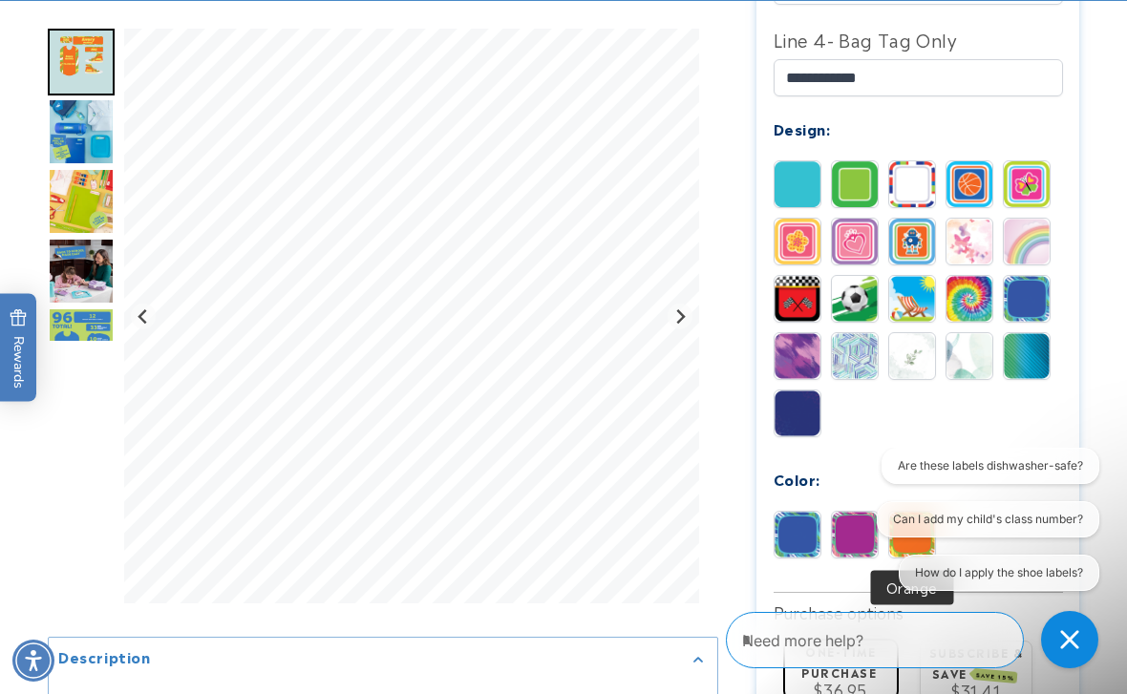
scroll to position [1036, 0]
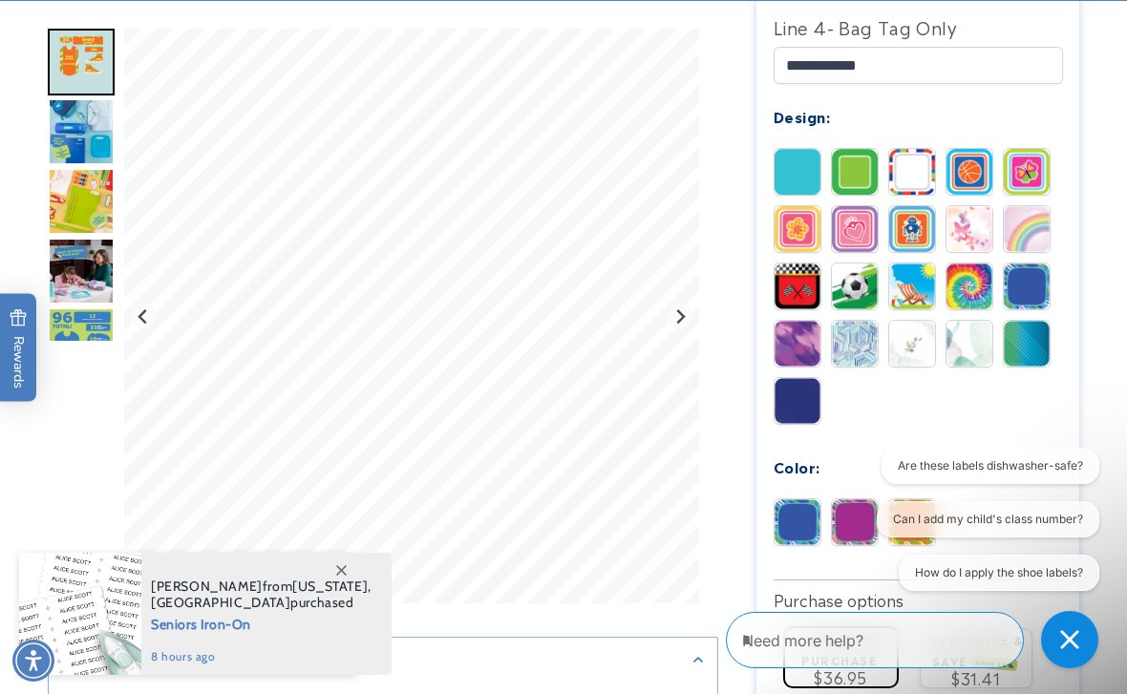
click at [800, 287] on img at bounding box center [798, 287] width 46 height 46
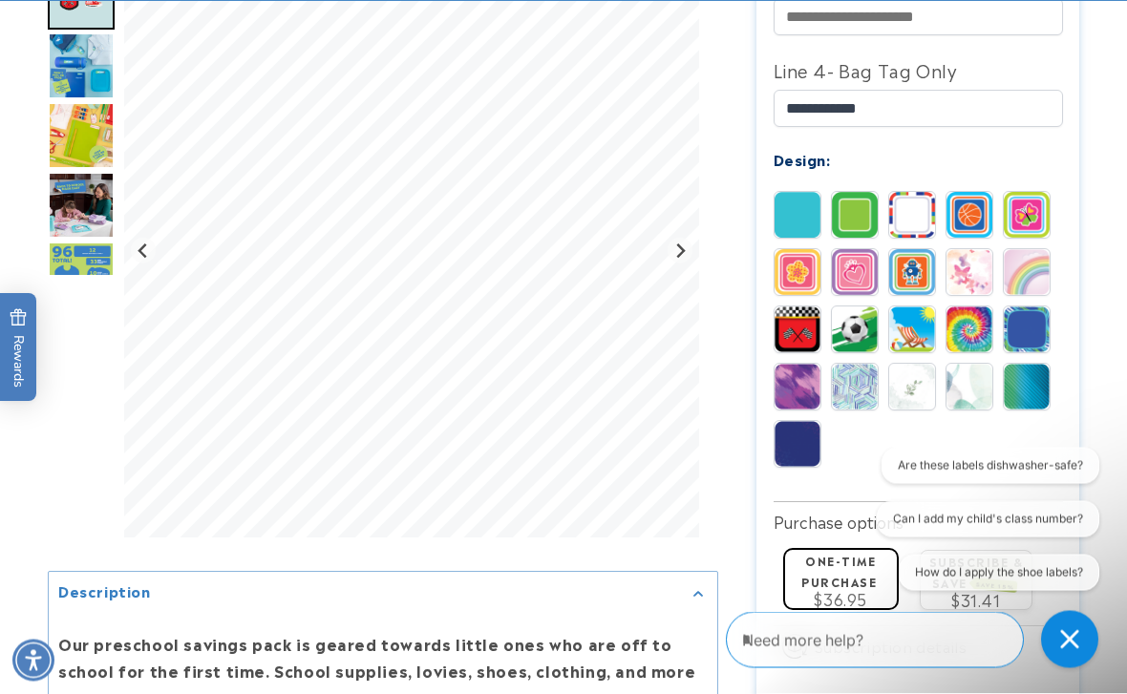
click at [911, 273] on img at bounding box center [912, 273] width 46 height 46
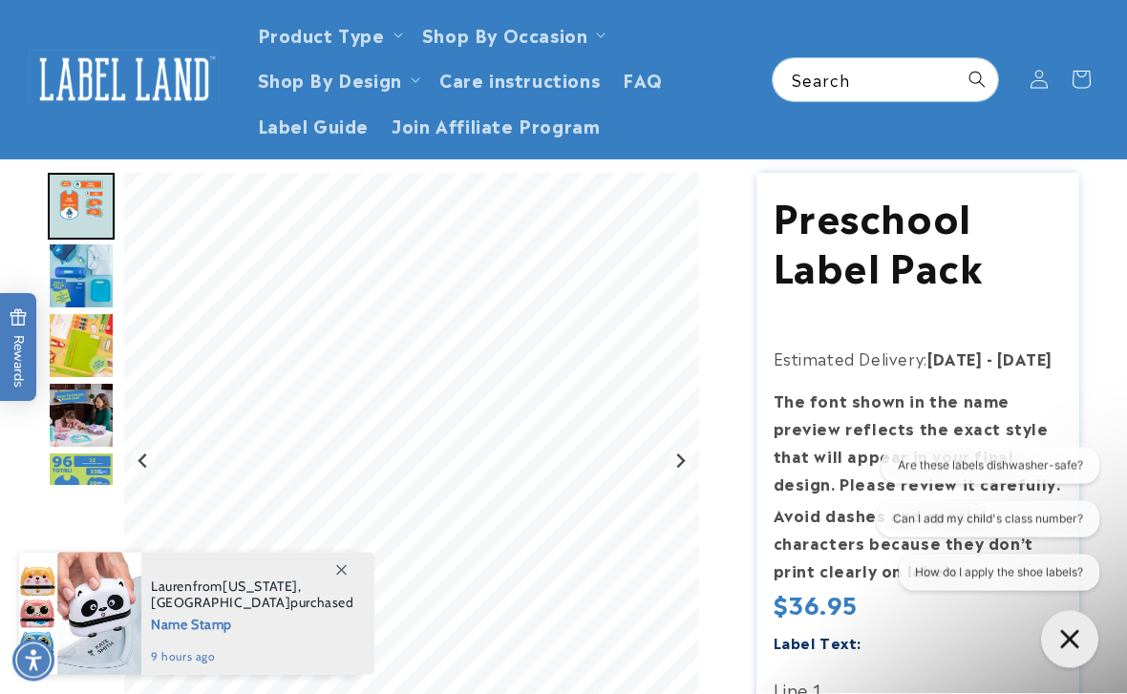
scroll to position [0, 0]
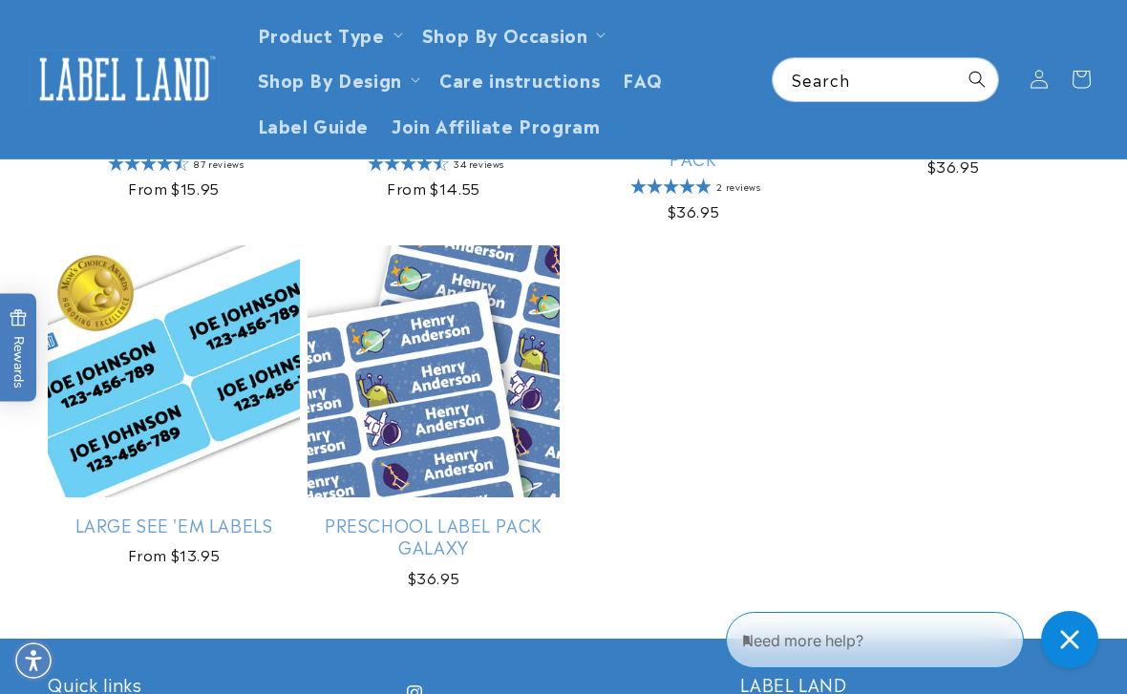
scroll to position [957, 0]
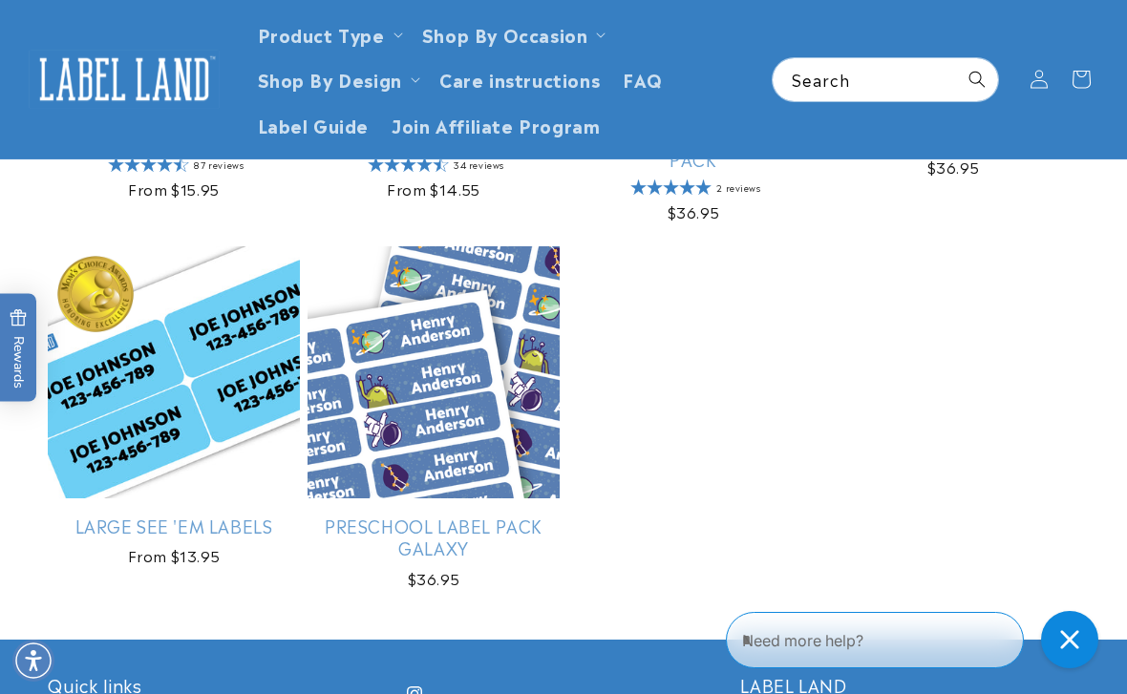
click at [442, 515] on link "Preschool Label Pack Galaxy" at bounding box center [434, 537] width 252 height 45
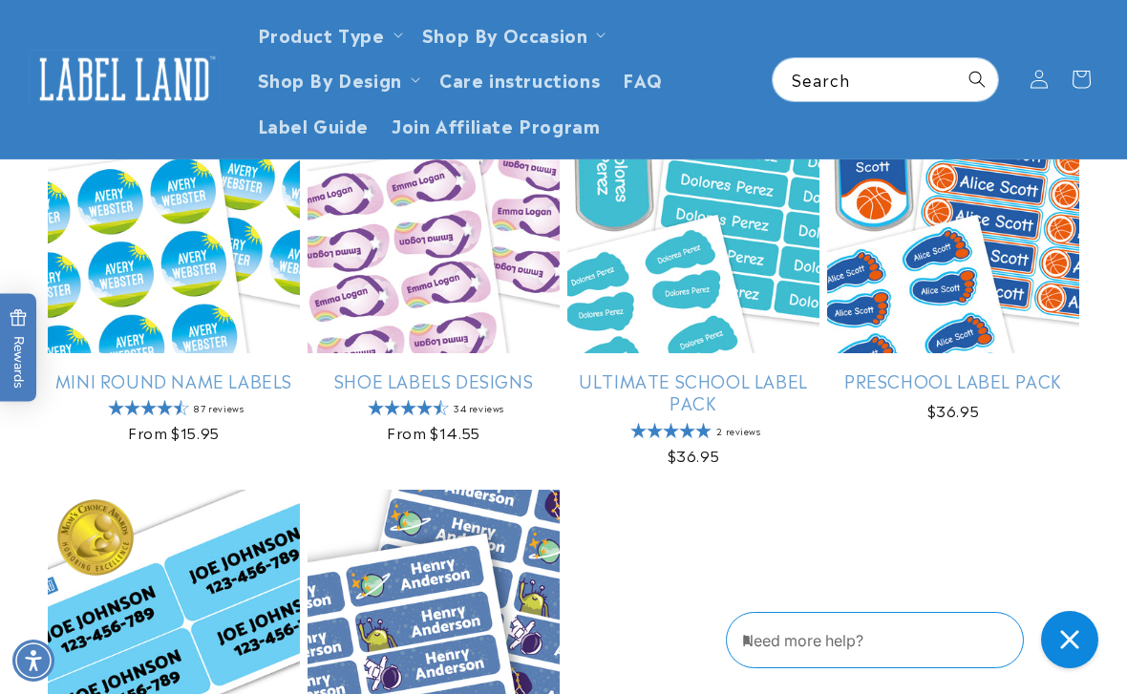
scroll to position [691, 0]
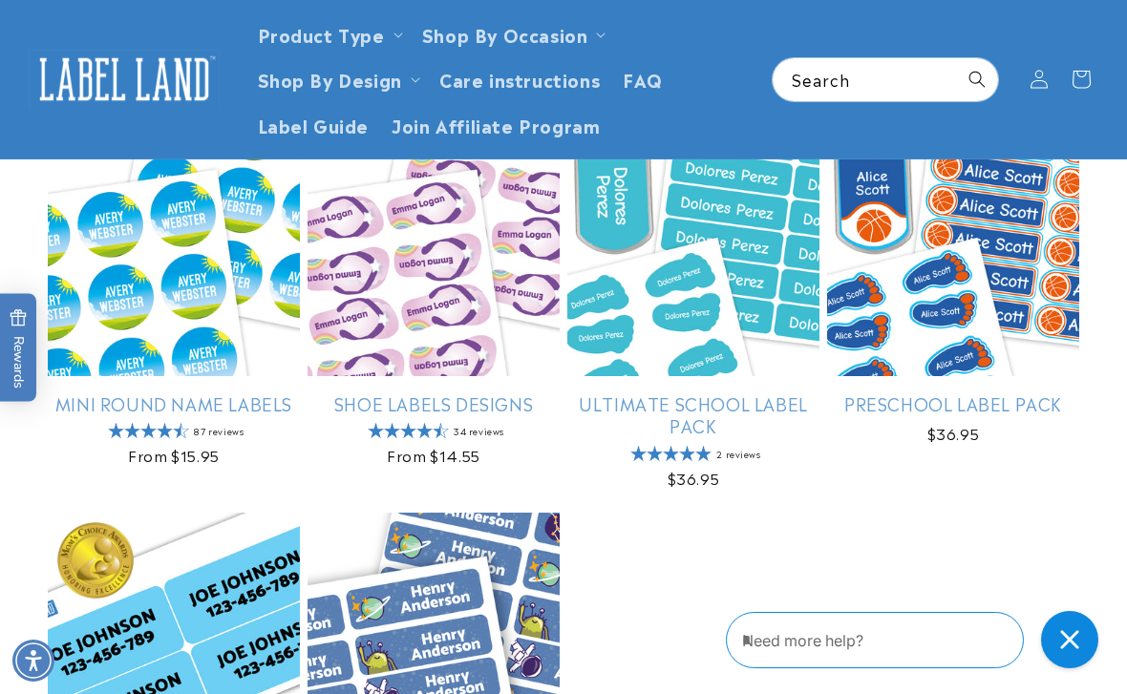
click at [711, 393] on link "Ultimate School Label Pack" at bounding box center [693, 415] width 252 height 45
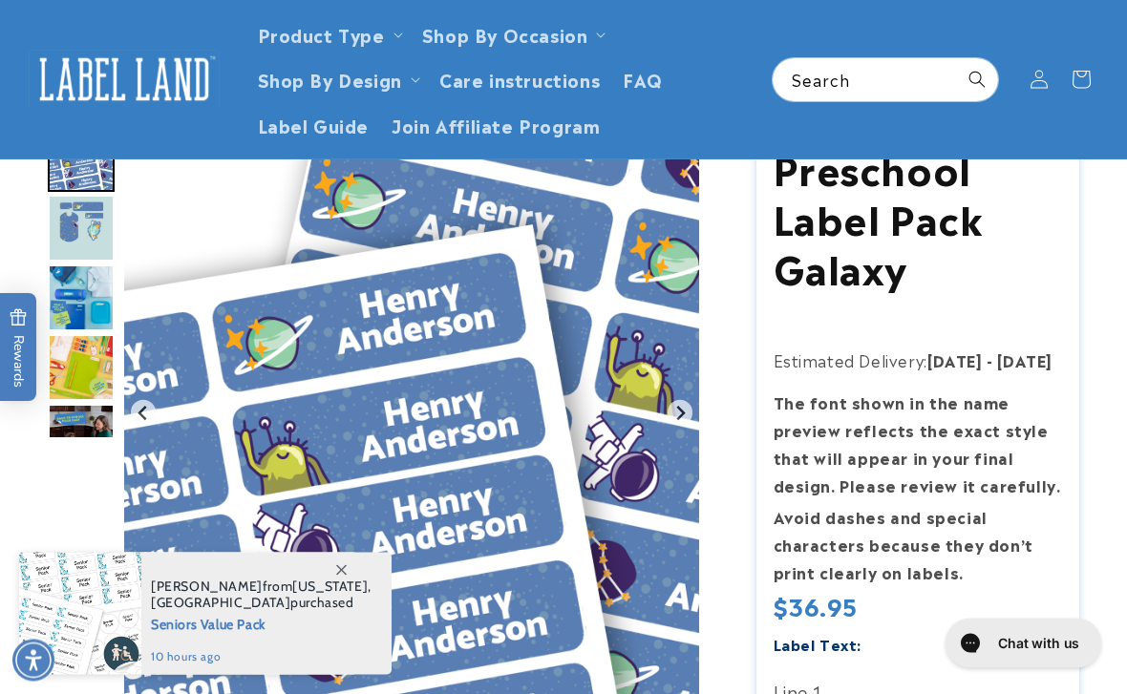
scroll to position [138, 0]
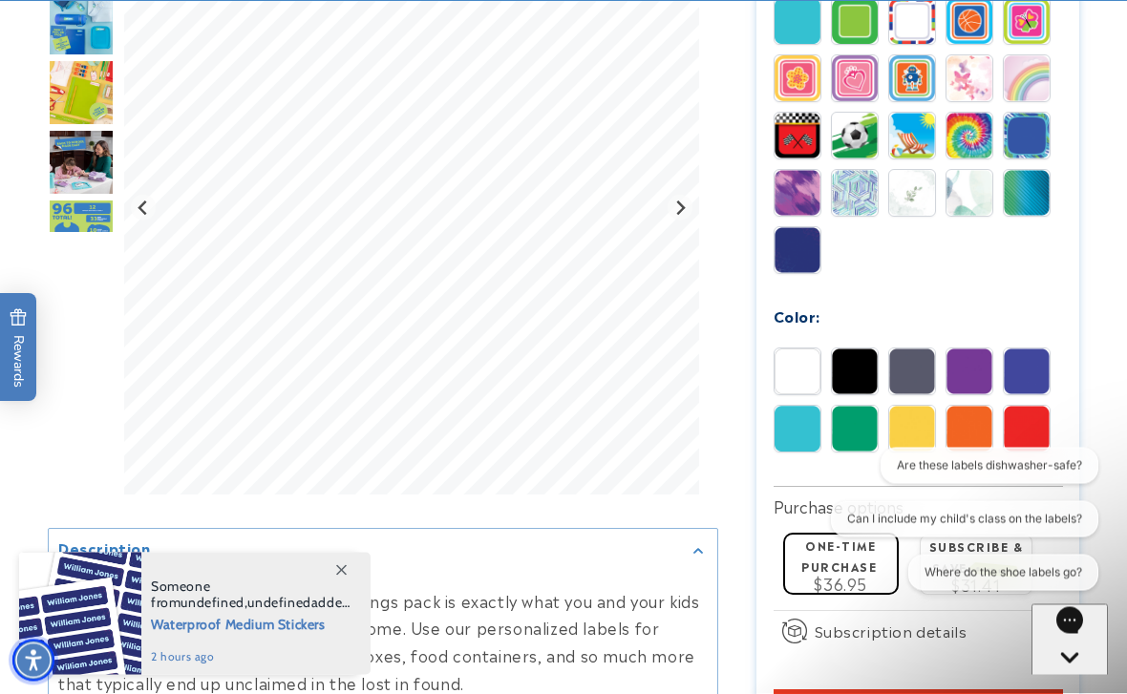
scroll to position [1249, 0]
click at [919, 429] on img at bounding box center [912, 429] width 46 height 46
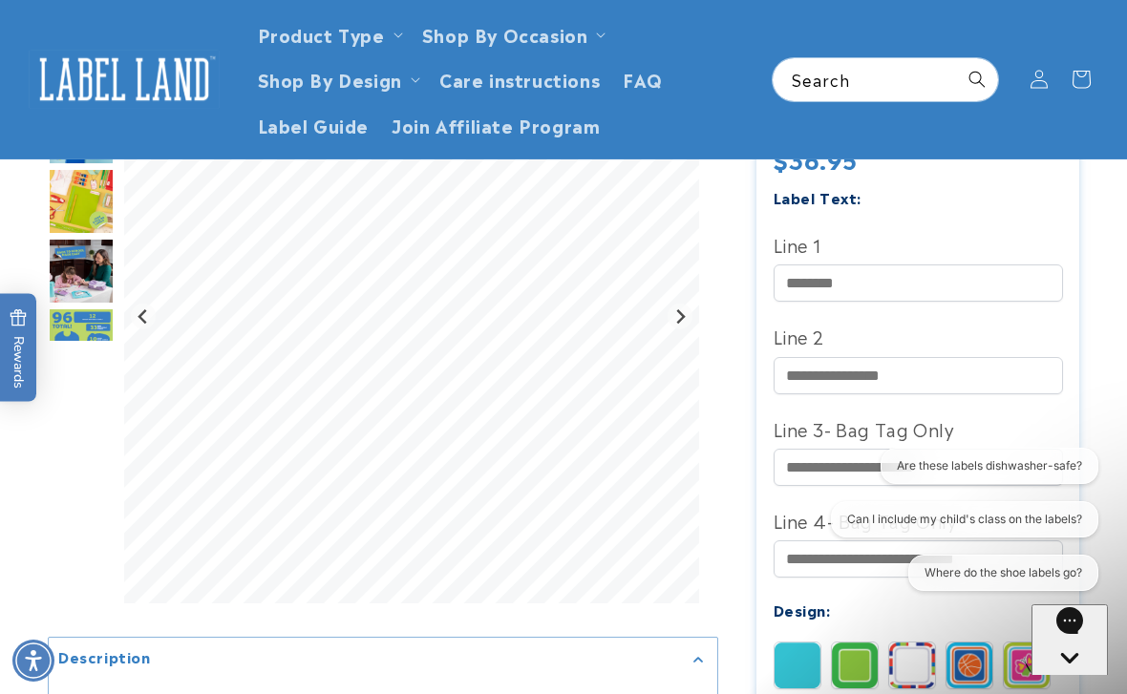
scroll to position [590, 0]
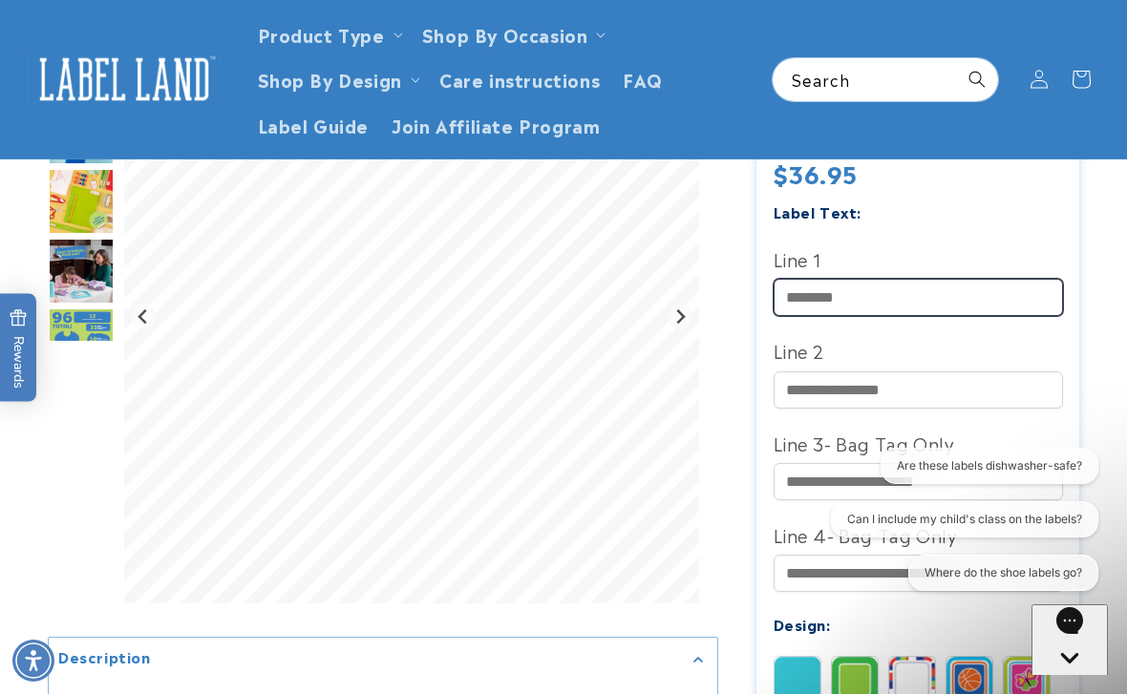
click at [863, 284] on input "Line 1" at bounding box center [918, 297] width 289 height 37
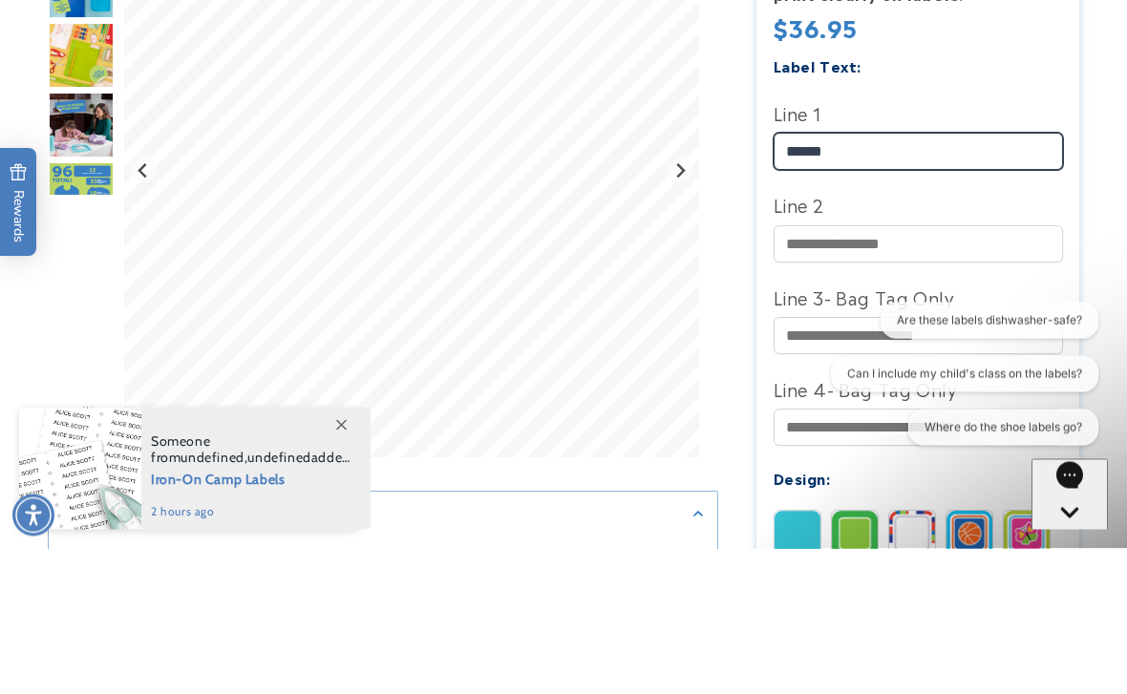
type input "*****"
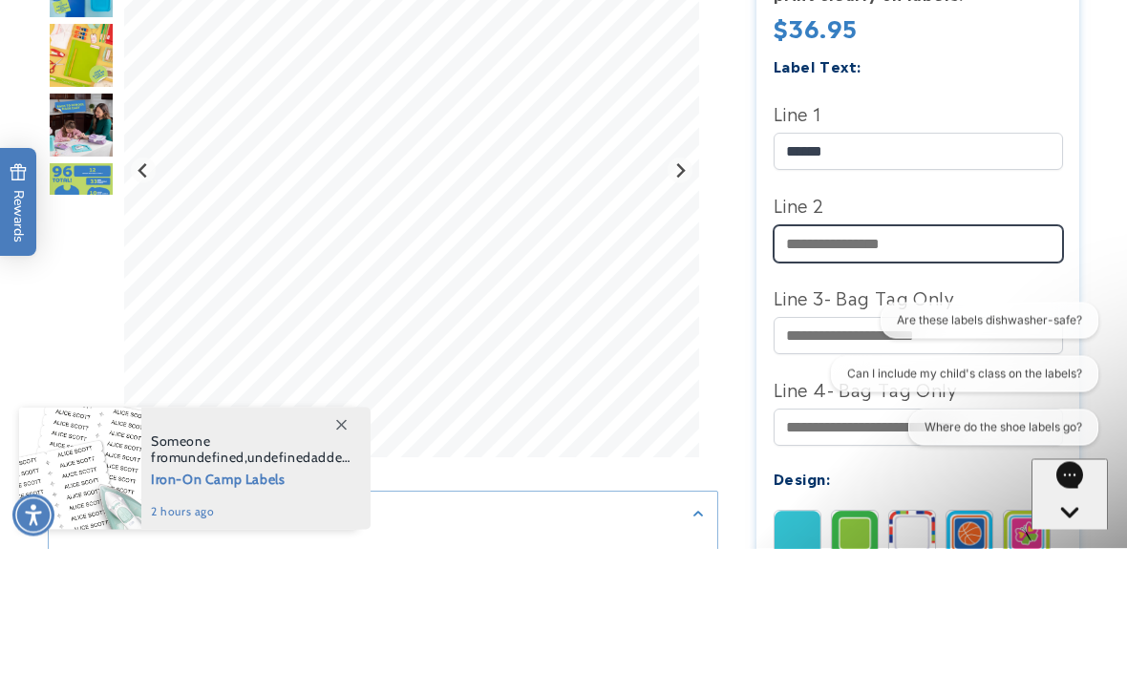
click at [811, 372] on input "Line 2" at bounding box center [918, 390] width 289 height 37
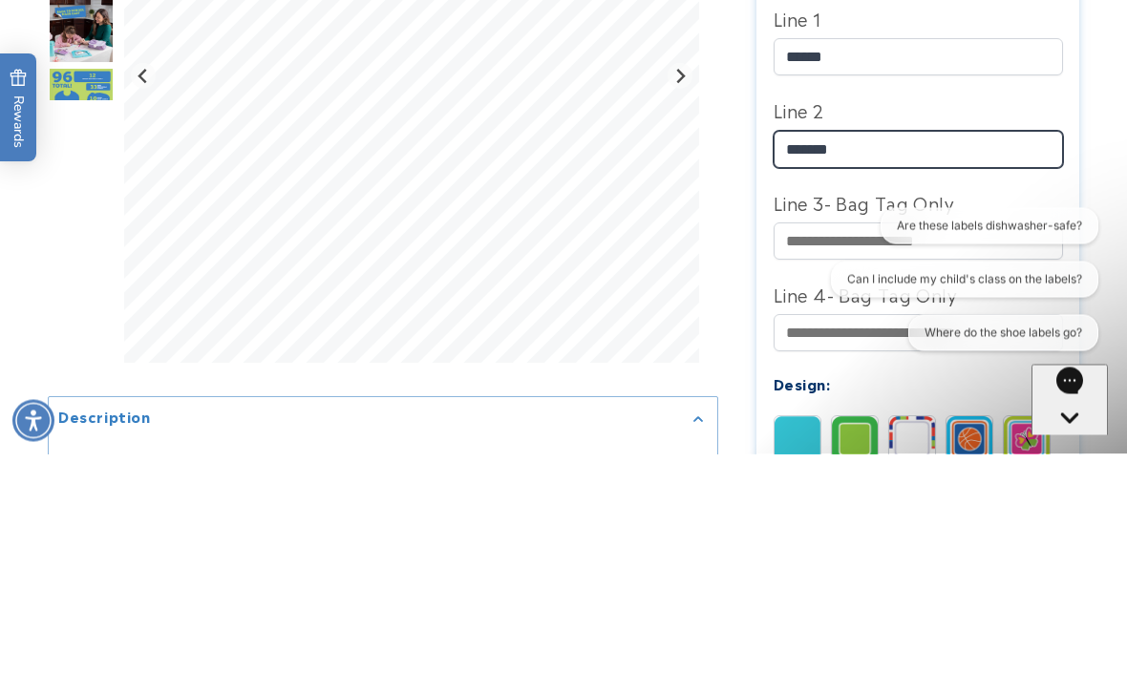
type input "*******"
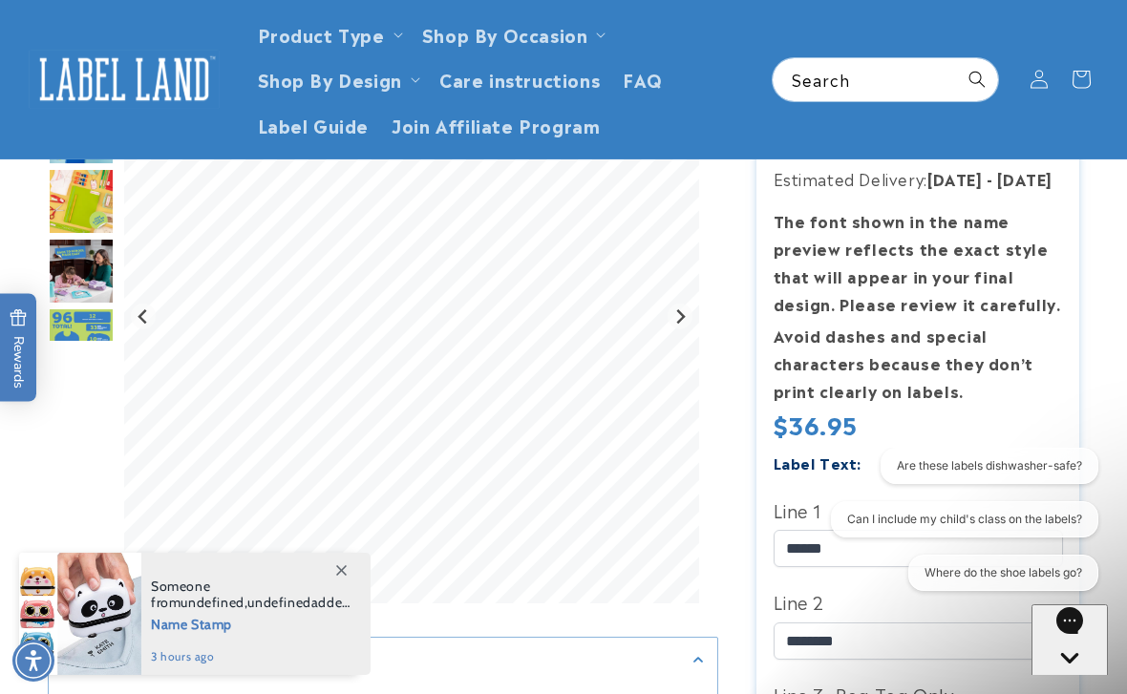
scroll to position [0, 0]
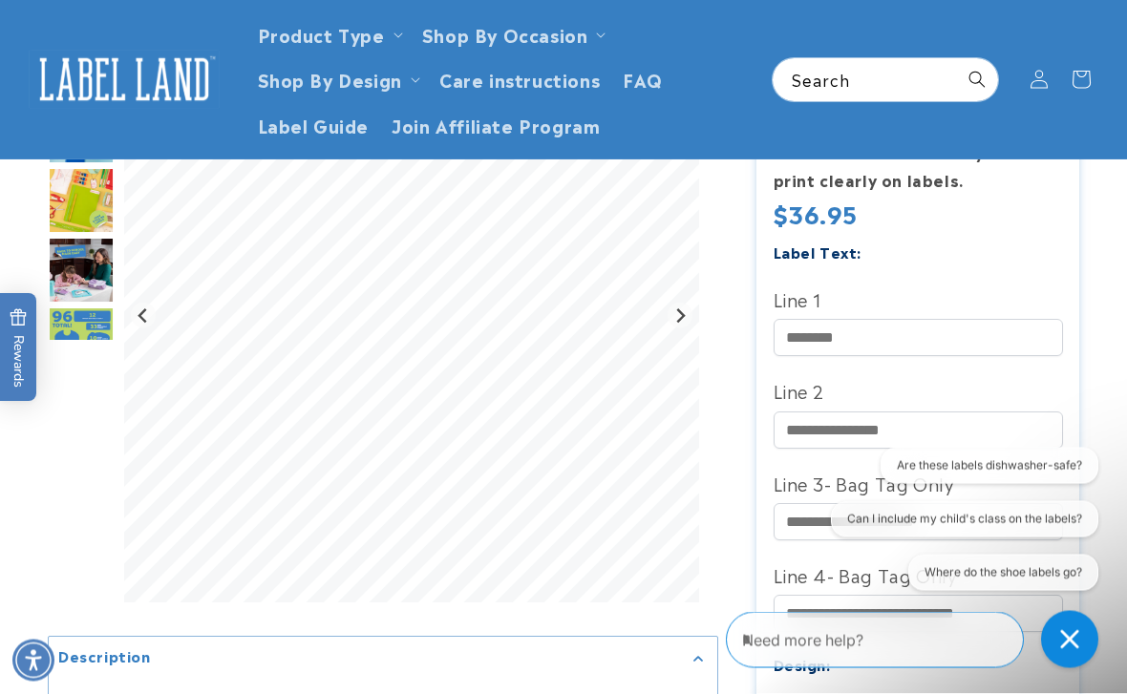
scroll to position [547, 0]
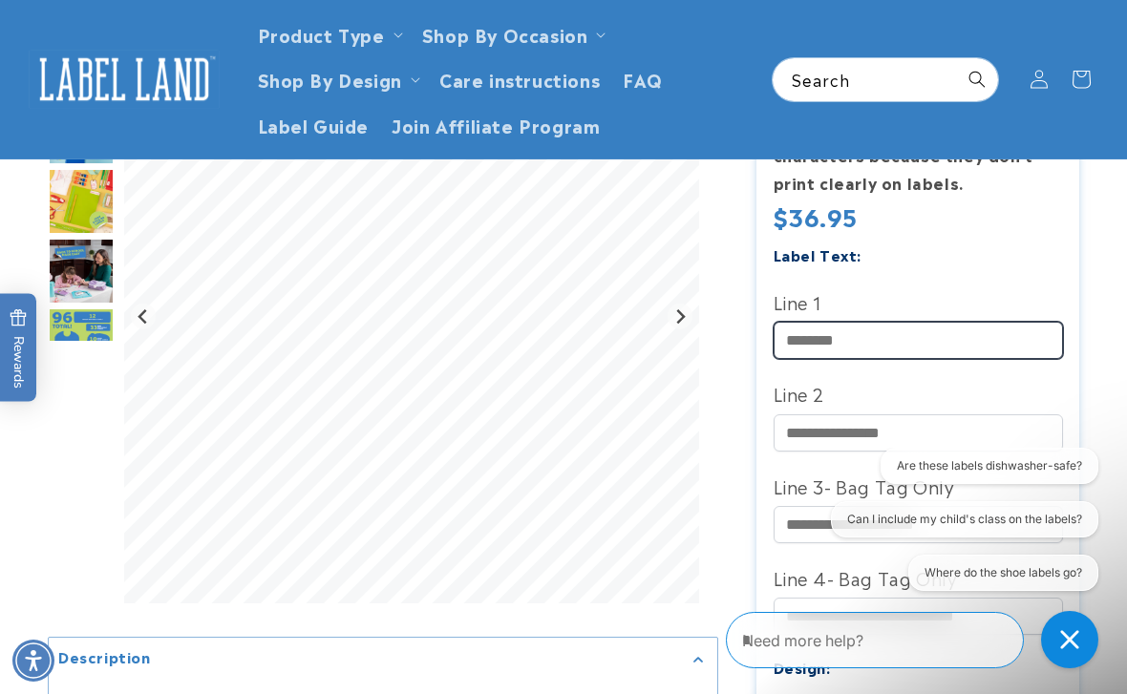
click at [833, 337] on input "Line 1" at bounding box center [918, 340] width 289 height 37
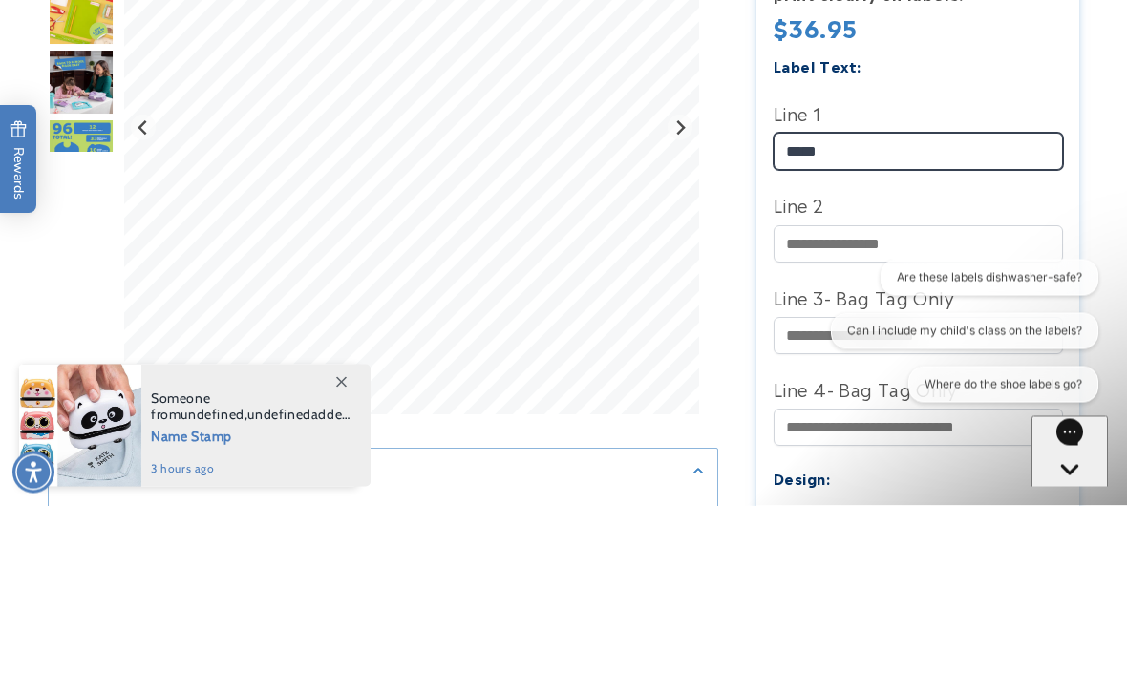
type input "*****"
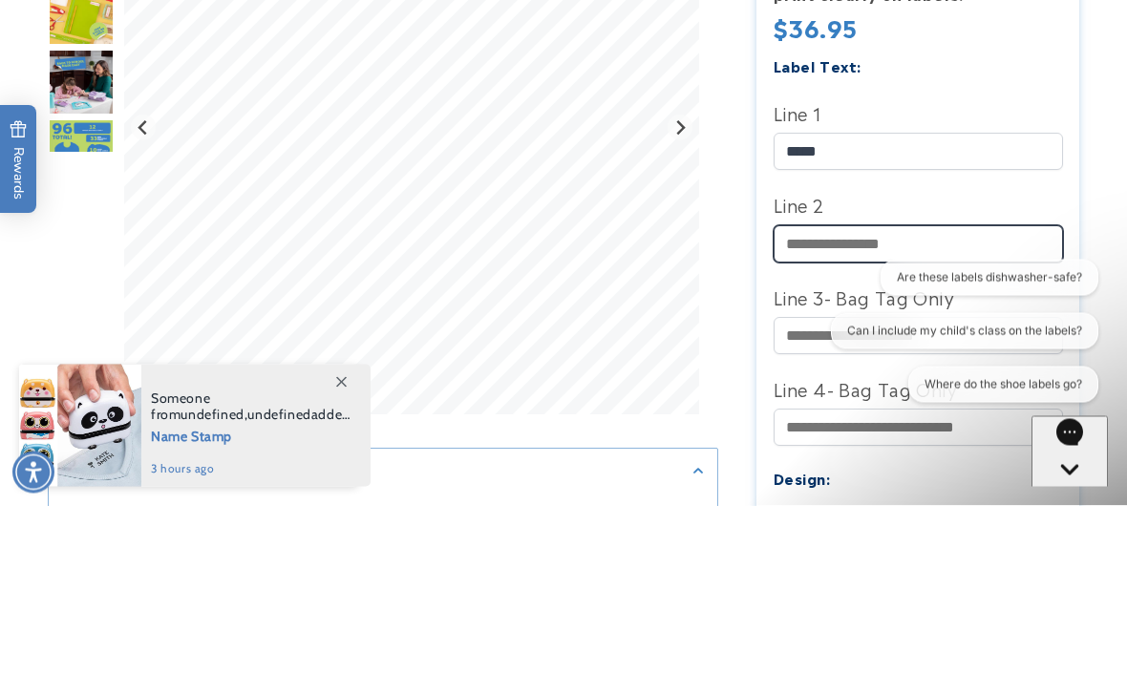
click at [804, 415] on input "Line 2" at bounding box center [918, 433] width 289 height 37
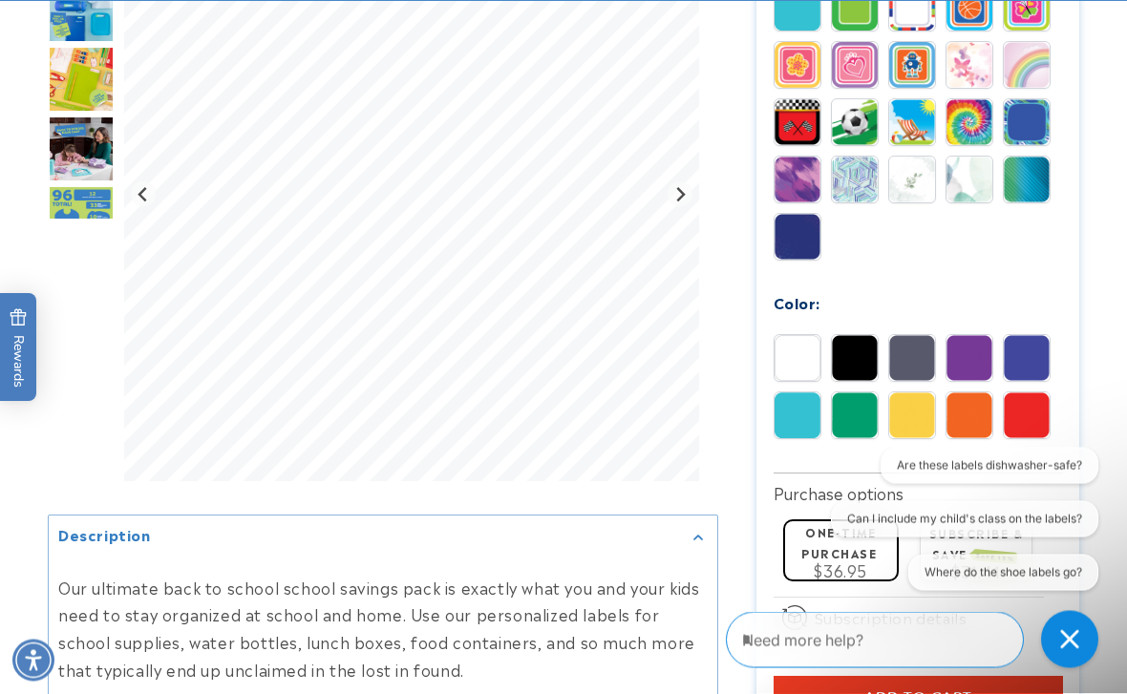
scroll to position [1263, 0]
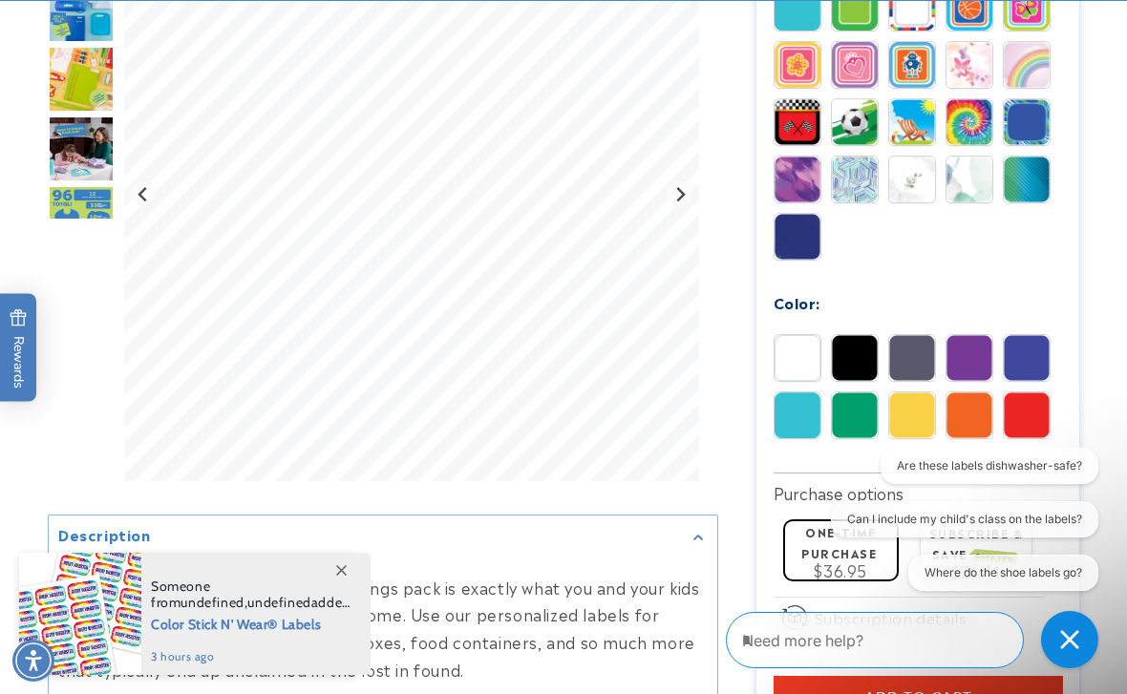
click at [915, 424] on img at bounding box center [912, 416] width 46 height 46
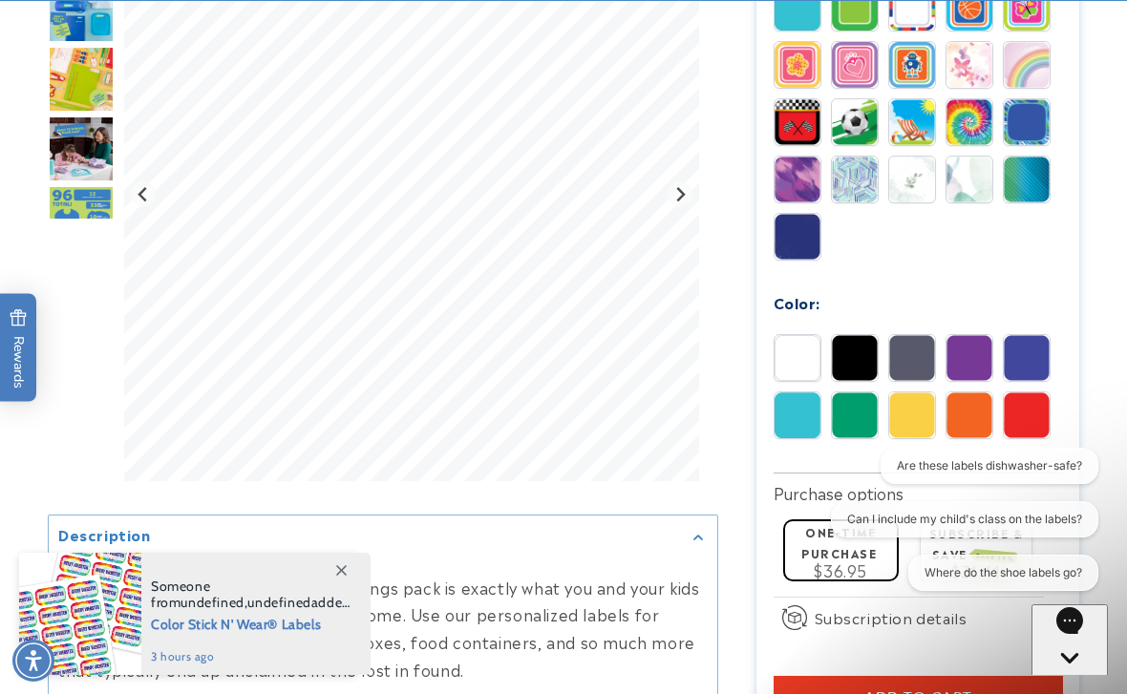
click at [796, 419] on img at bounding box center [798, 416] width 46 height 46
click at [982, 423] on img at bounding box center [970, 416] width 46 height 46
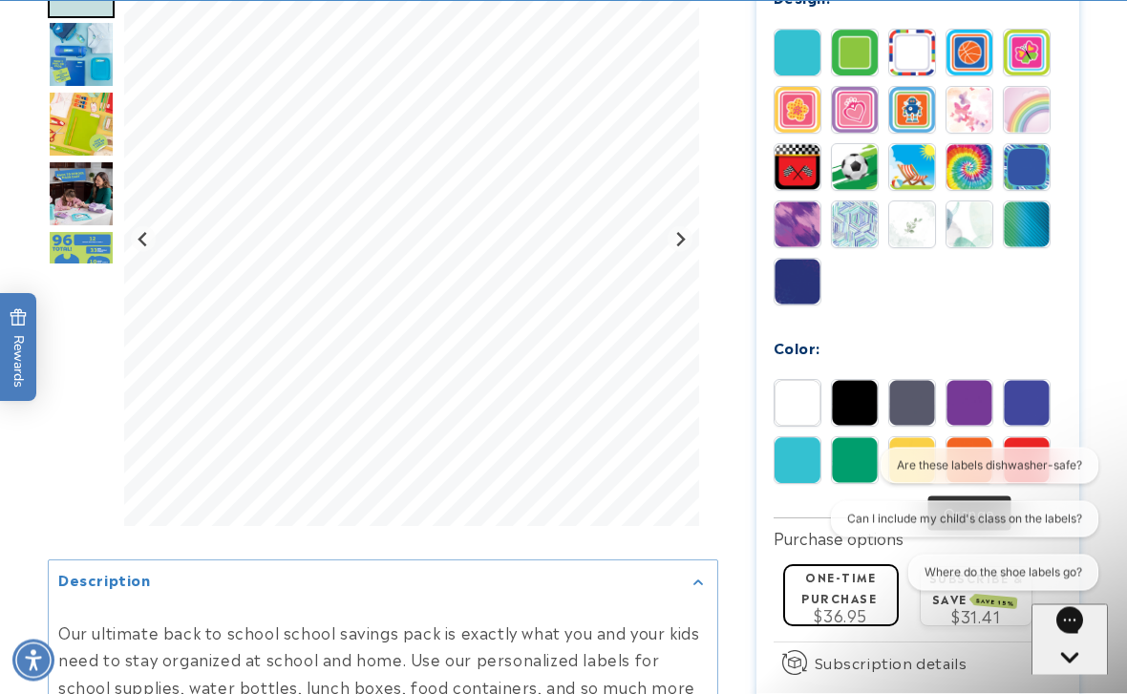
scroll to position [1221, 0]
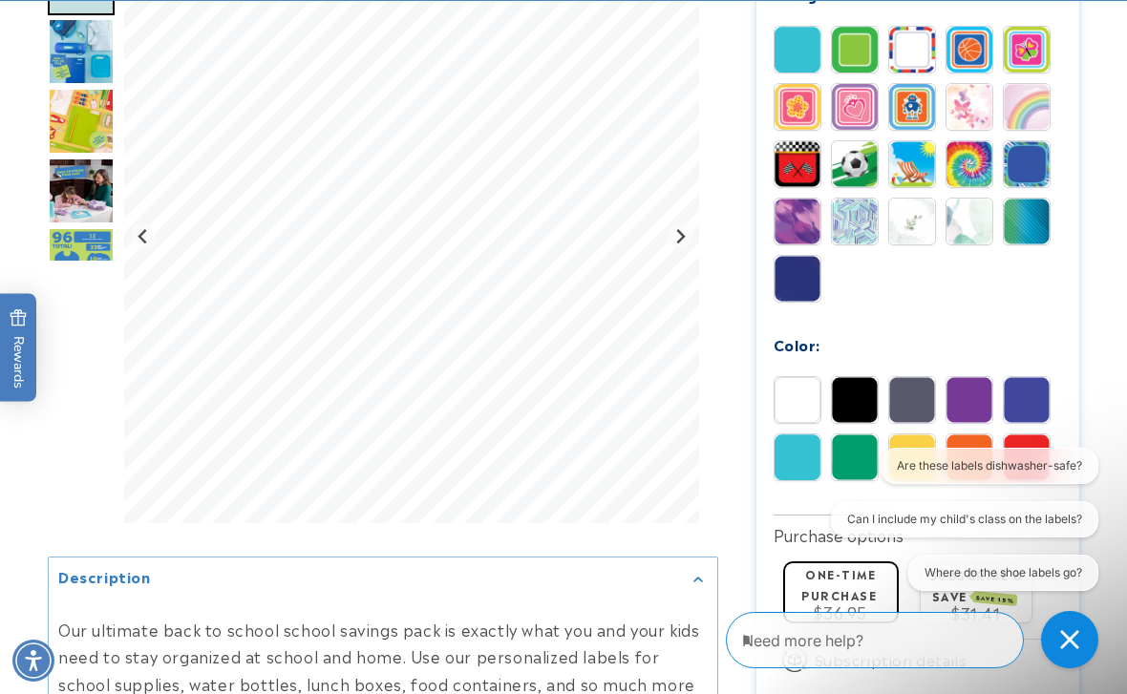
click at [910, 51] on img at bounding box center [912, 50] width 46 height 46
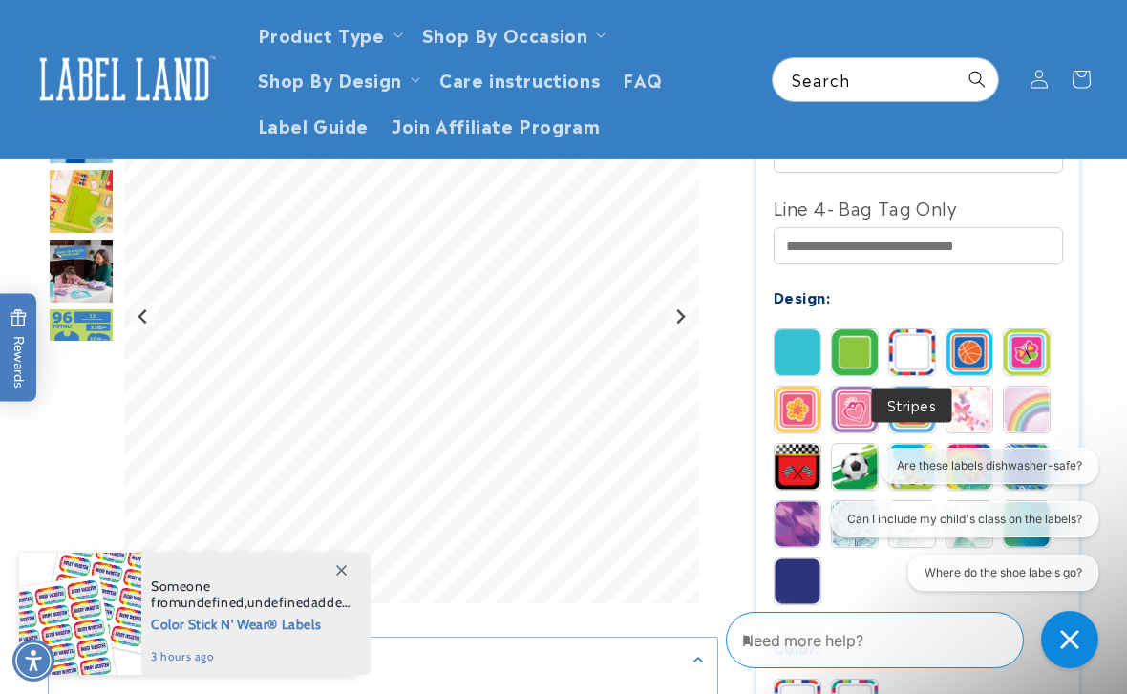
scroll to position [917, 0]
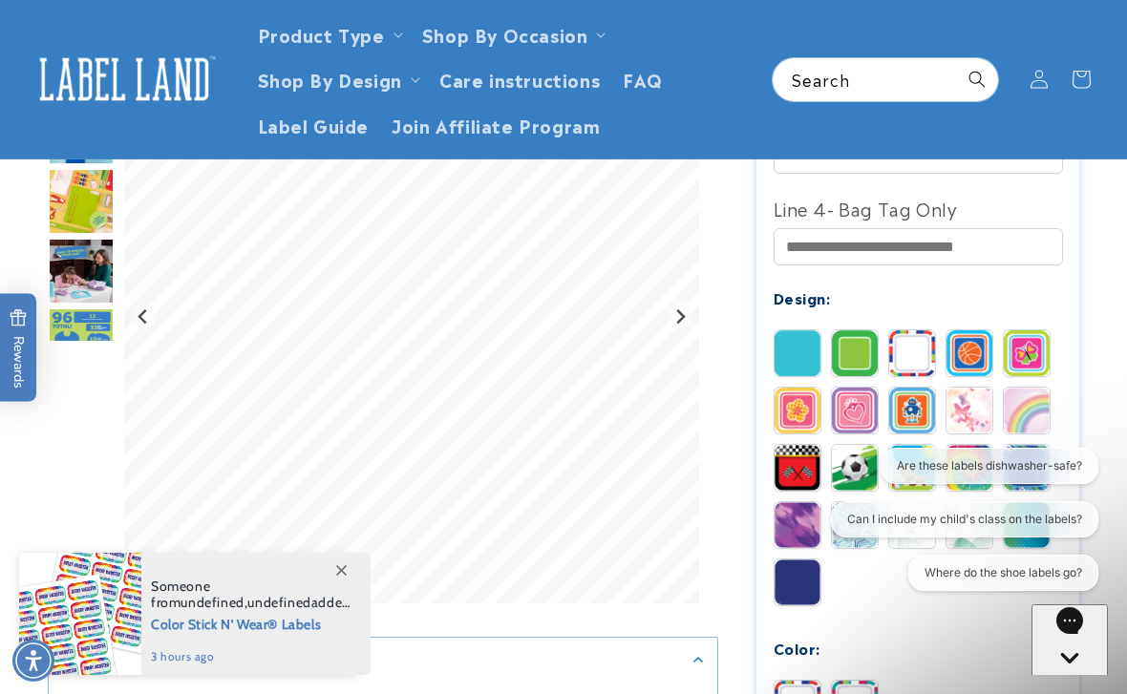
click at [1030, 352] on img at bounding box center [1027, 354] width 46 height 46
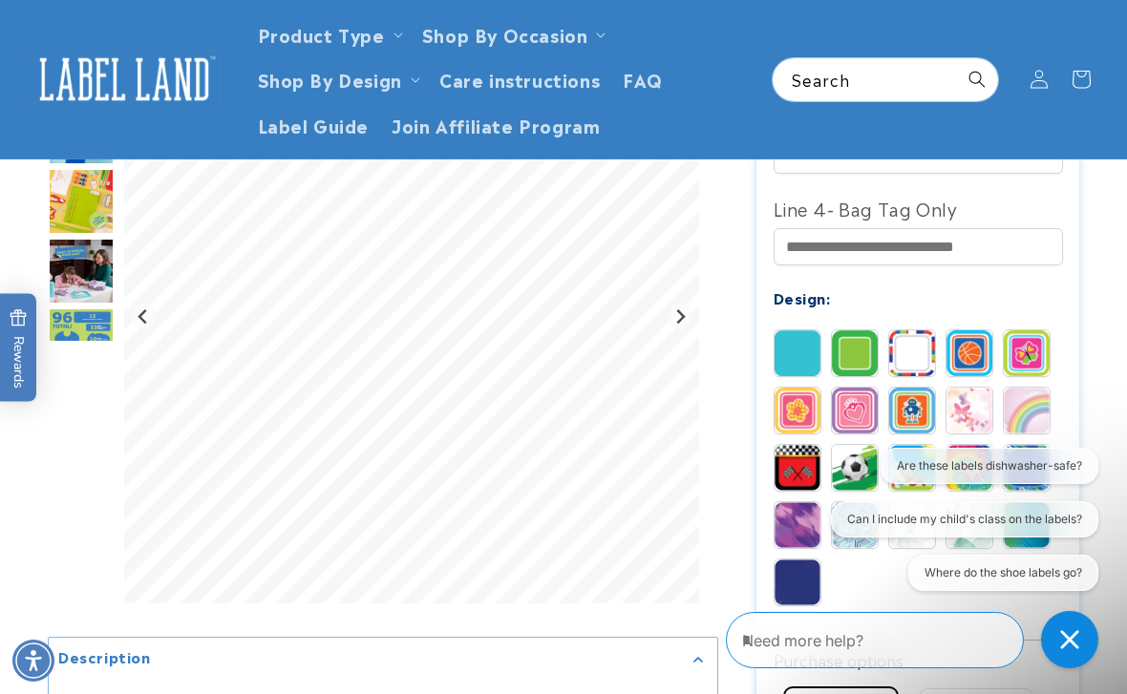
click at [792, 416] on img at bounding box center [798, 411] width 46 height 46
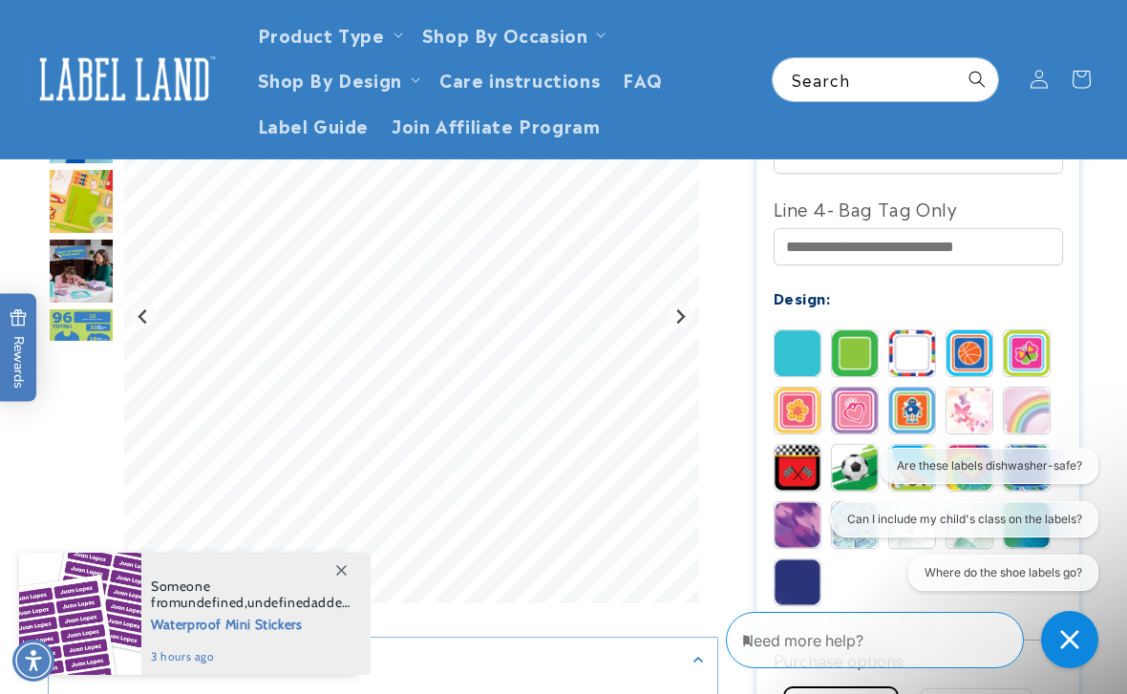
click at [862, 410] on img at bounding box center [855, 411] width 46 height 46
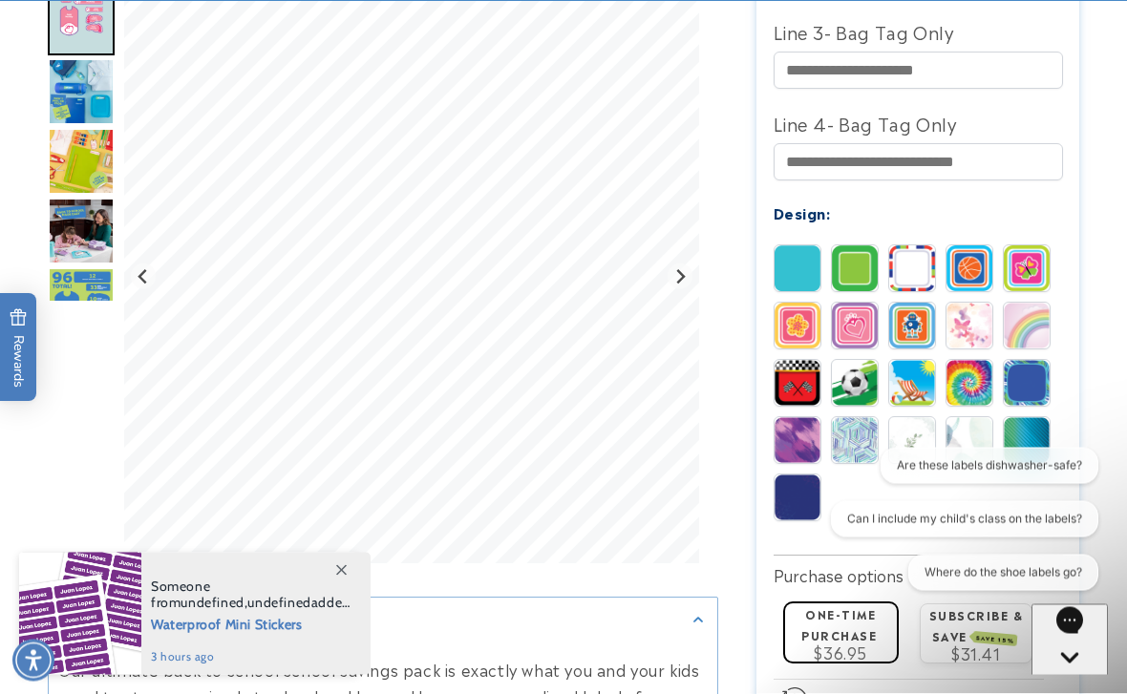
scroll to position [1003, 0]
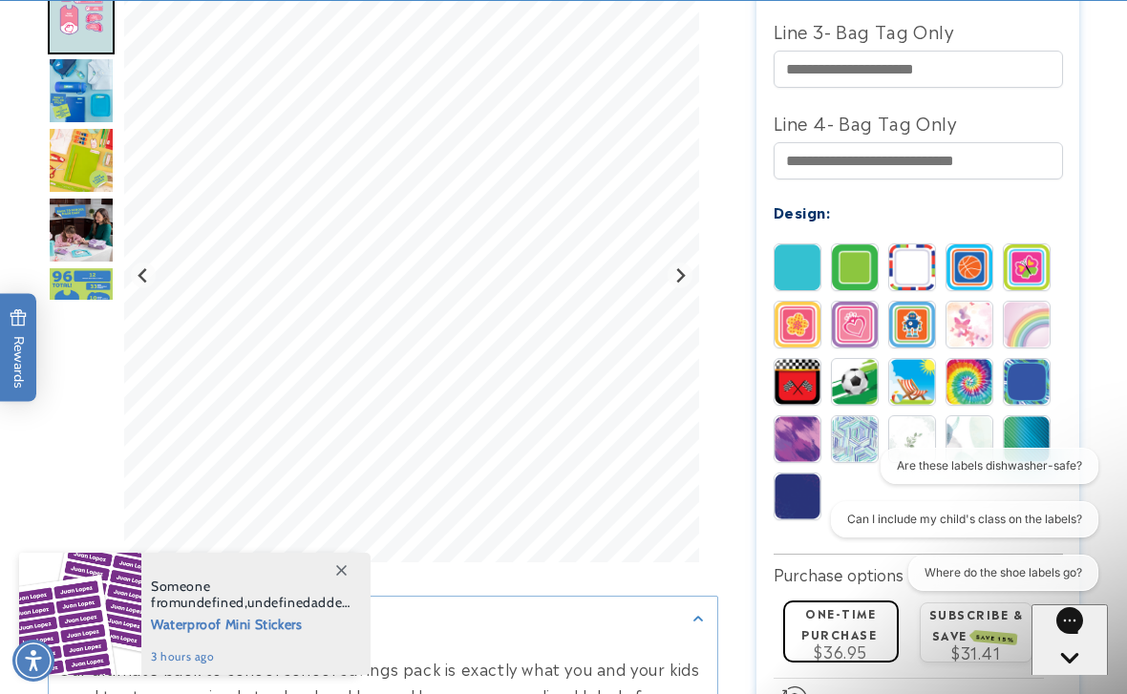
click at [967, 332] on img at bounding box center [970, 325] width 46 height 46
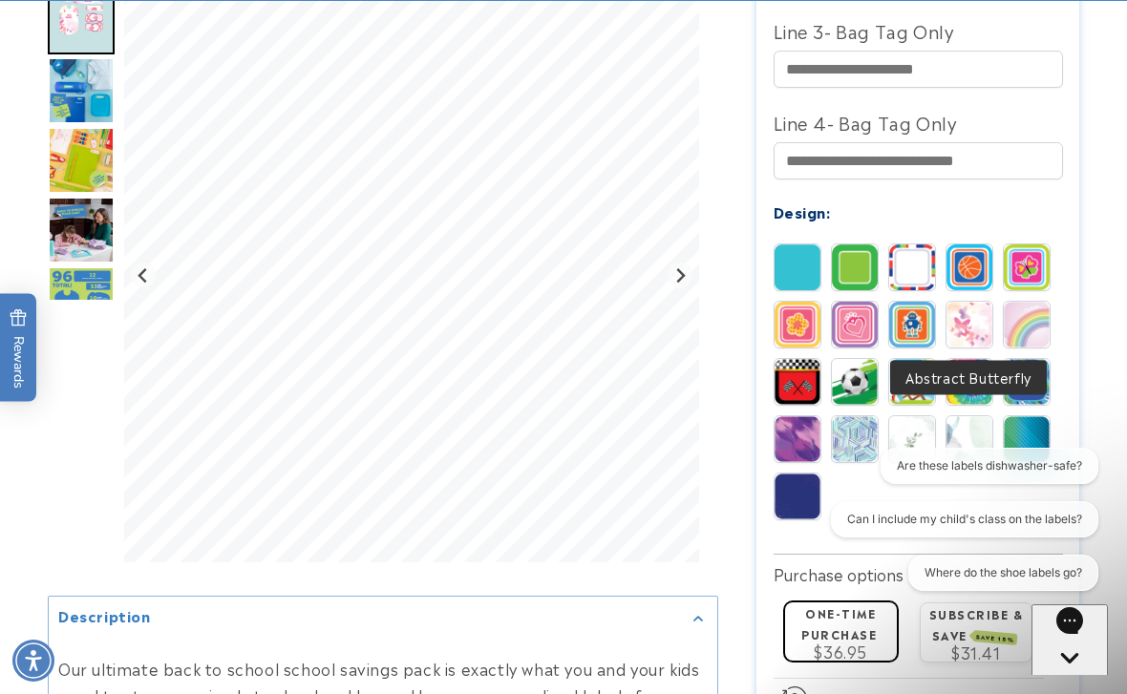
click at [1027, 331] on img at bounding box center [1027, 325] width 46 height 46
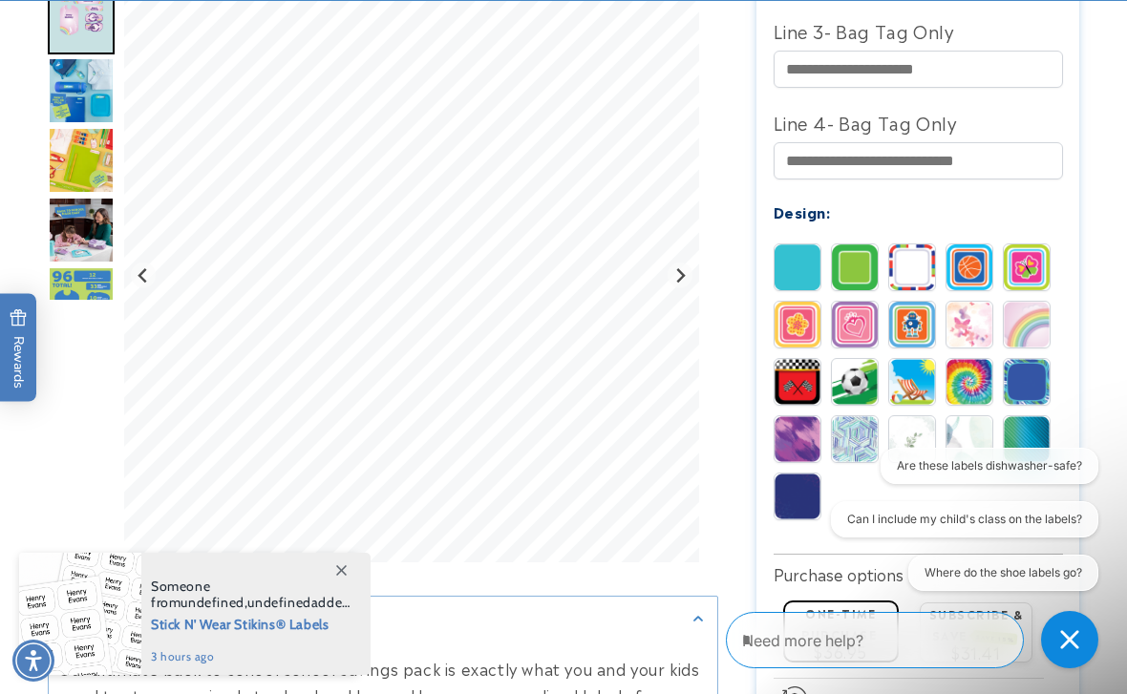
click at [863, 450] on img at bounding box center [855, 439] width 46 height 46
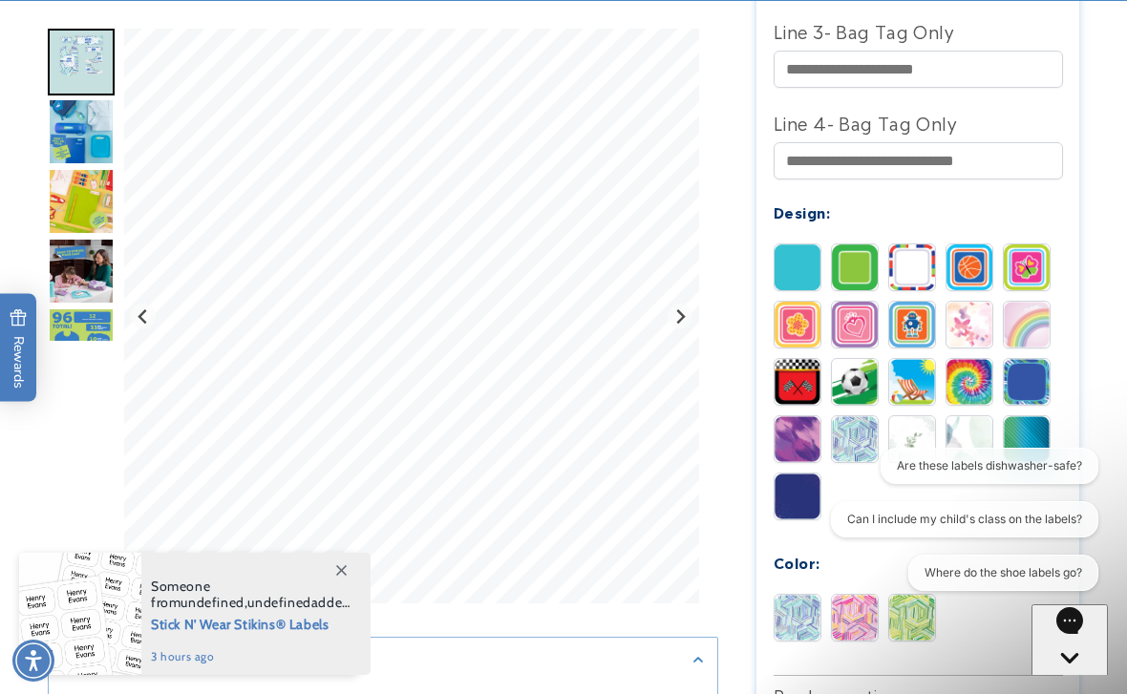
click at [919, 437] on img at bounding box center [912, 439] width 46 height 46
click at [975, 445] on img at bounding box center [970, 439] width 46 height 46
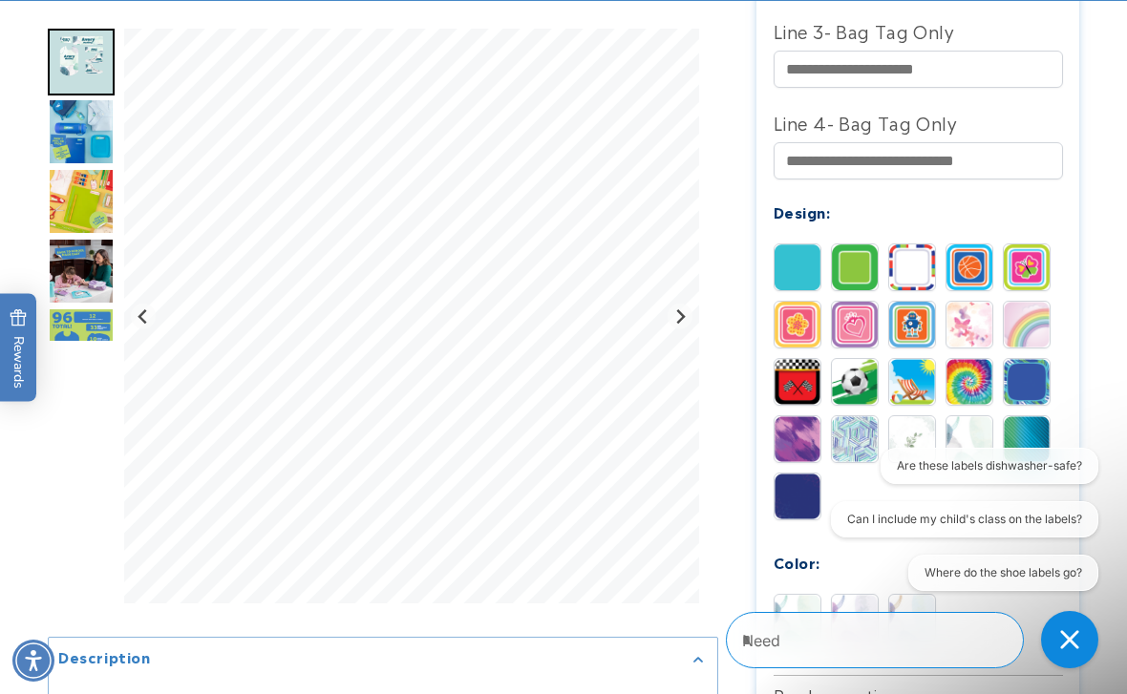
click at [1036, 444] on img at bounding box center [1027, 439] width 46 height 46
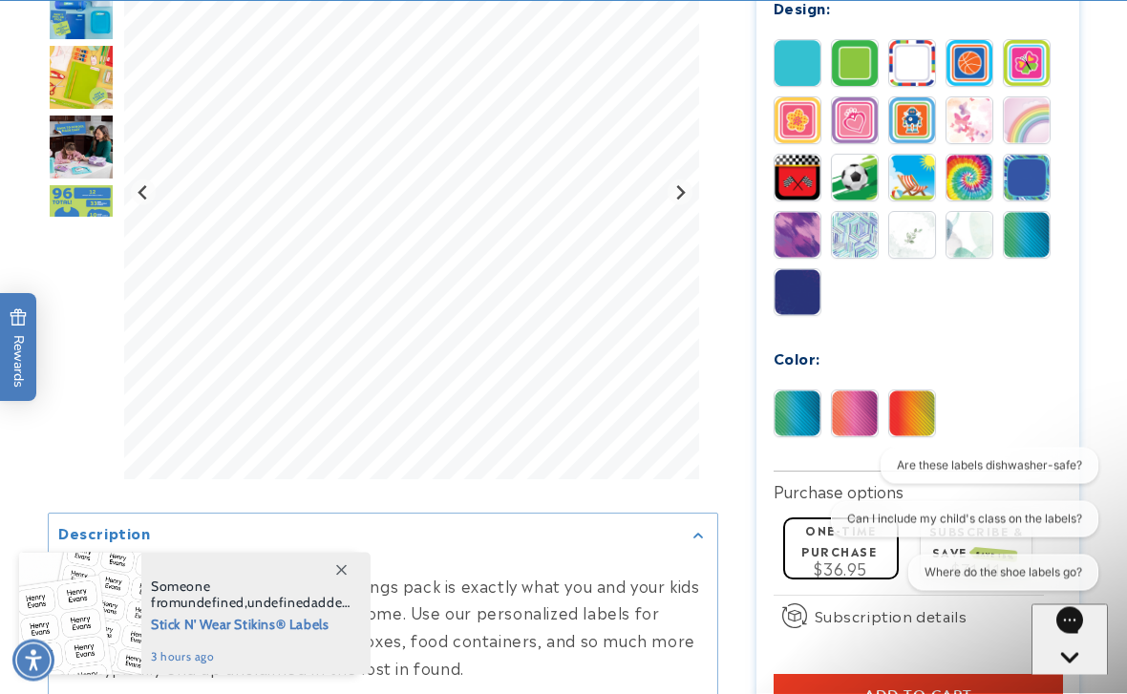
scroll to position [1207, 0]
click at [861, 423] on img at bounding box center [855, 414] width 46 height 46
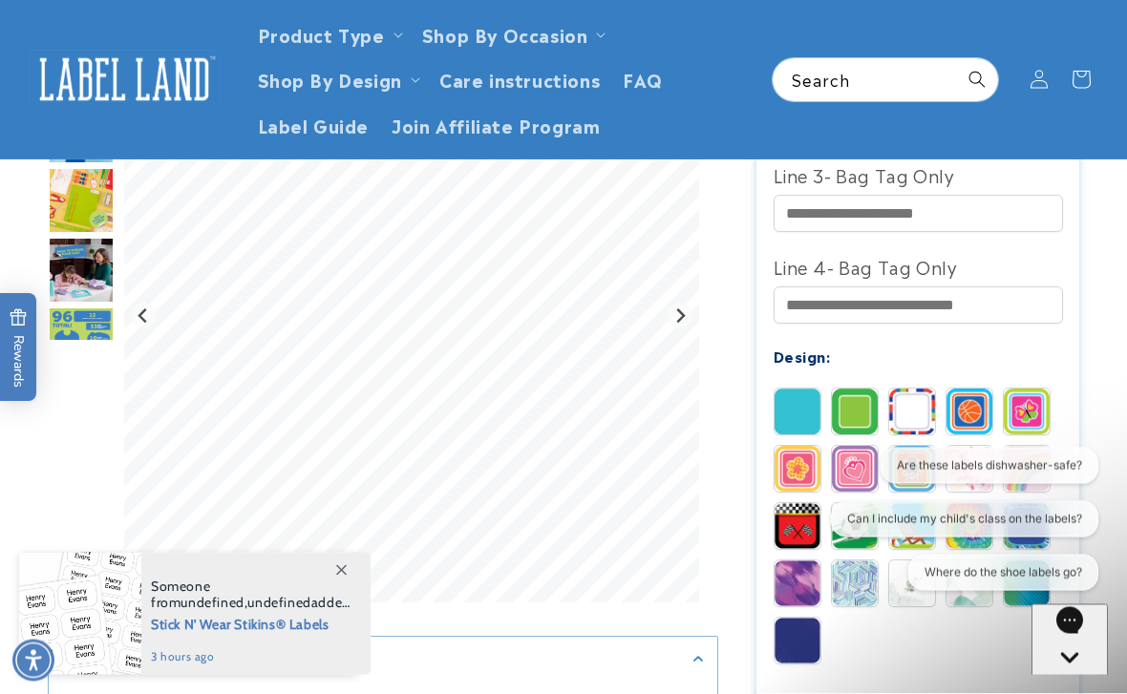
click at [688, 312] on icon "Next slide" at bounding box center [679, 316] width 15 height 15
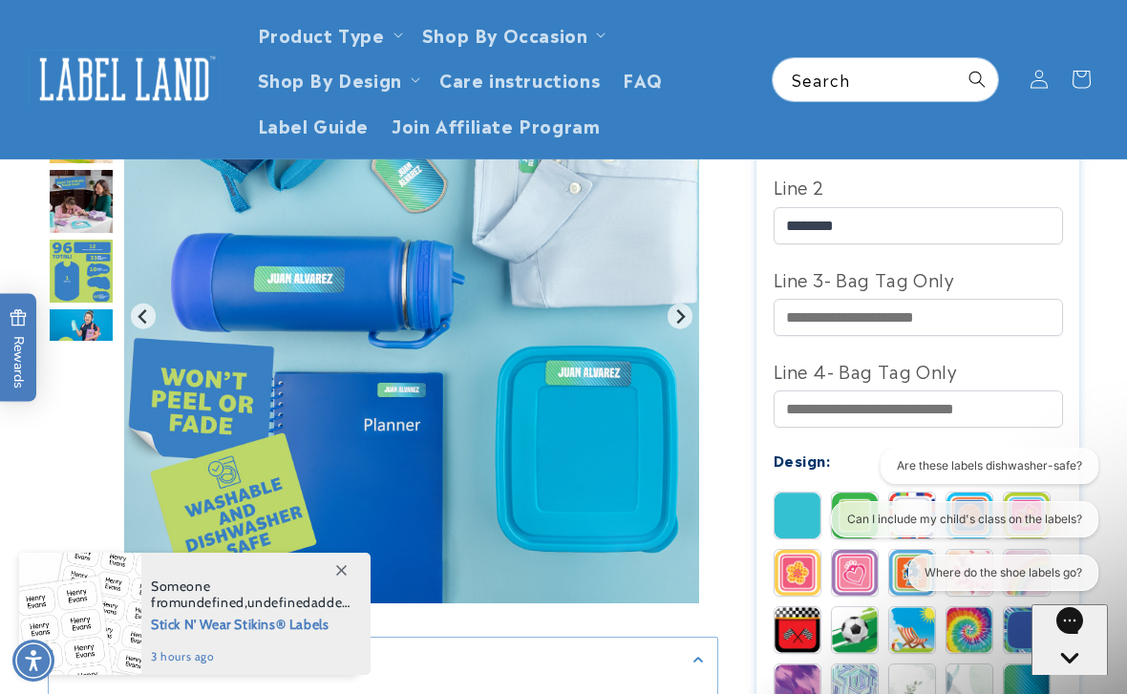
scroll to position [735, 0]
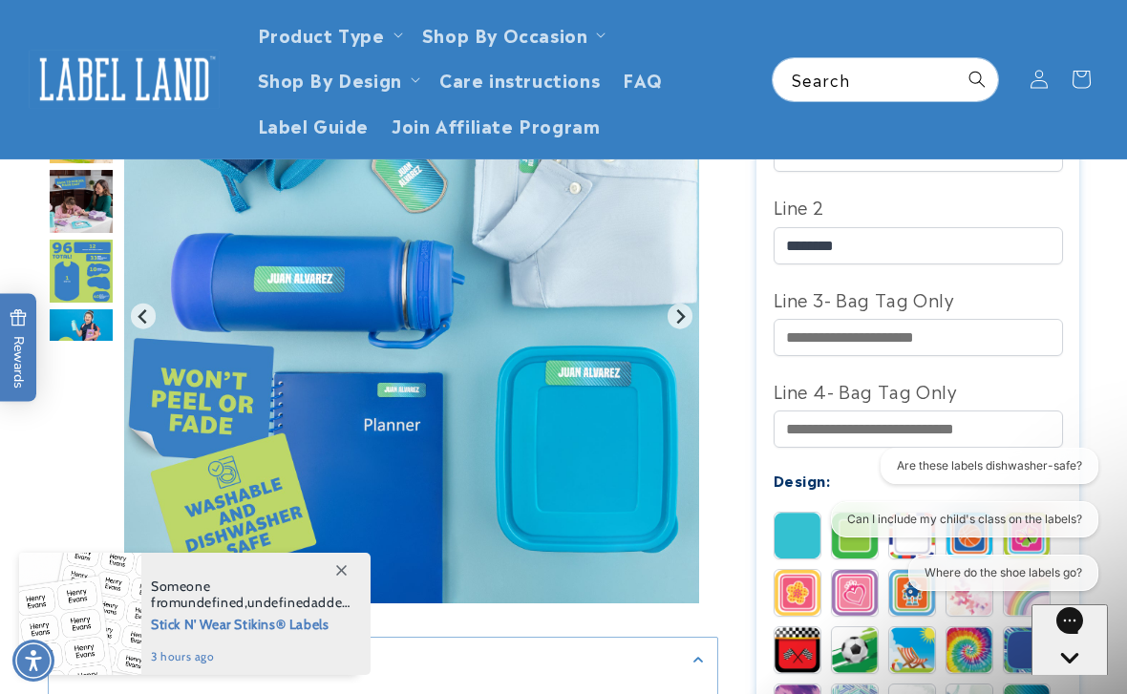
click at [687, 321] on icon "Next slide" at bounding box center [679, 316] width 15 height 15
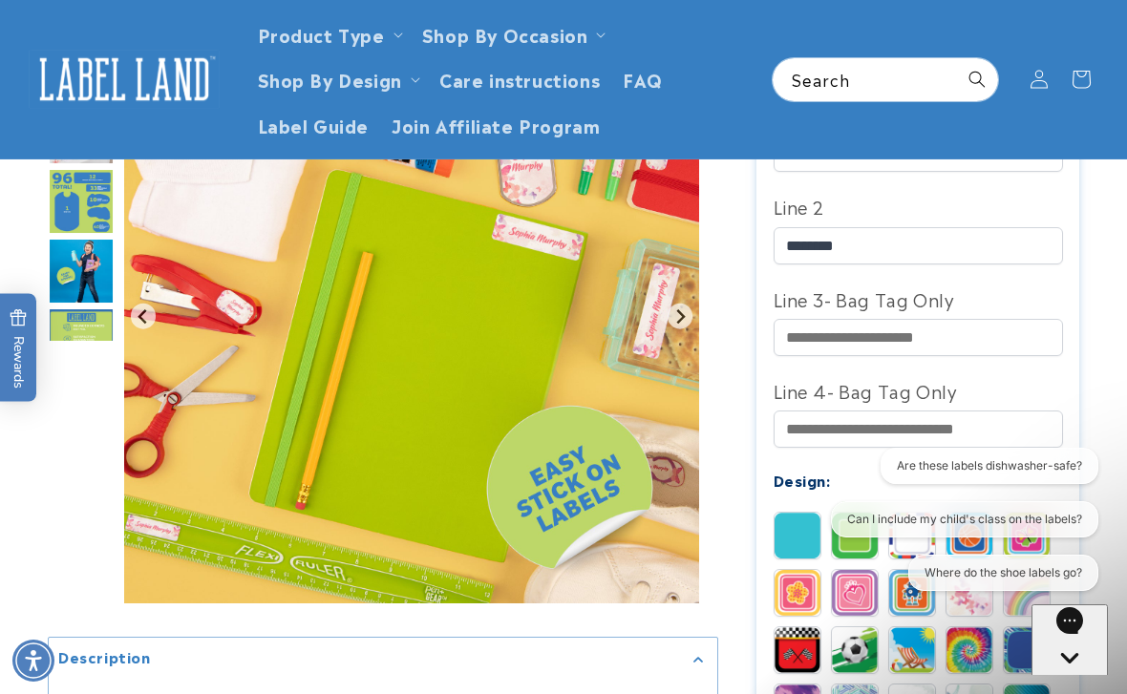
click at [141, 333] on img "Gallery Viewer" at bounding box center [411, 316] width 575 height 575
click at [152, 322] on img "Gallery Viewer" at bounding box center [411, 316] width 575 height 575
click at [154, 310] on img "Gallery Viewer" at bounding box center [411, 316] width 575 height 575
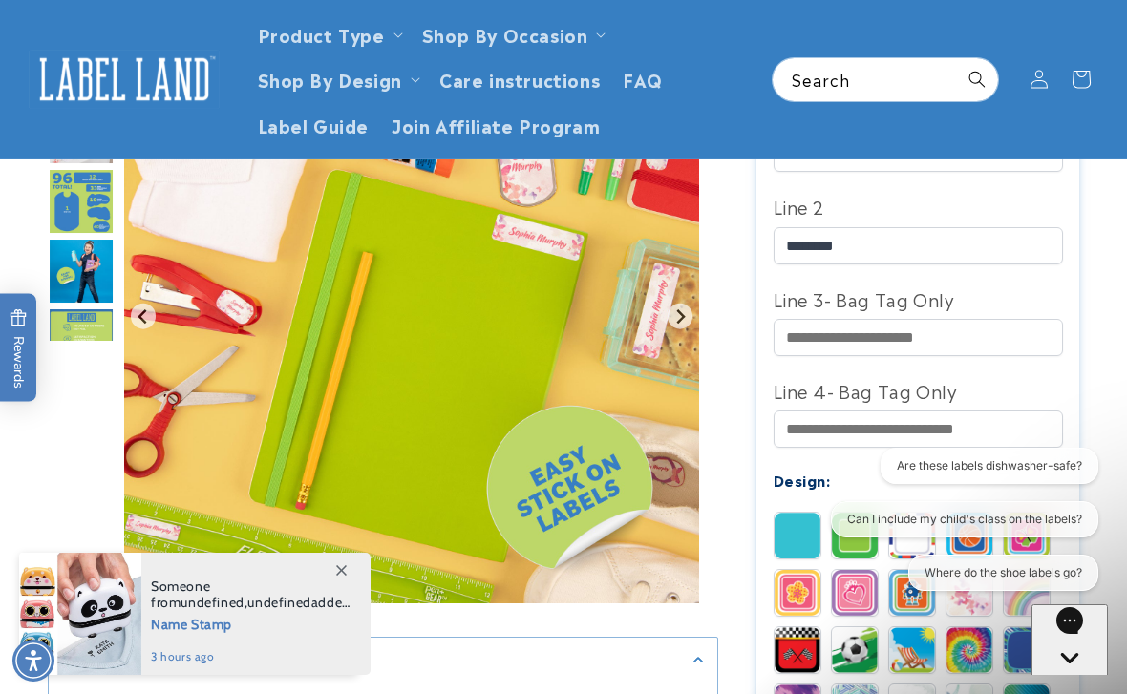
click at [150, 312] on button "Previous slide" at bounding box center [144, 317] width 26 height 26
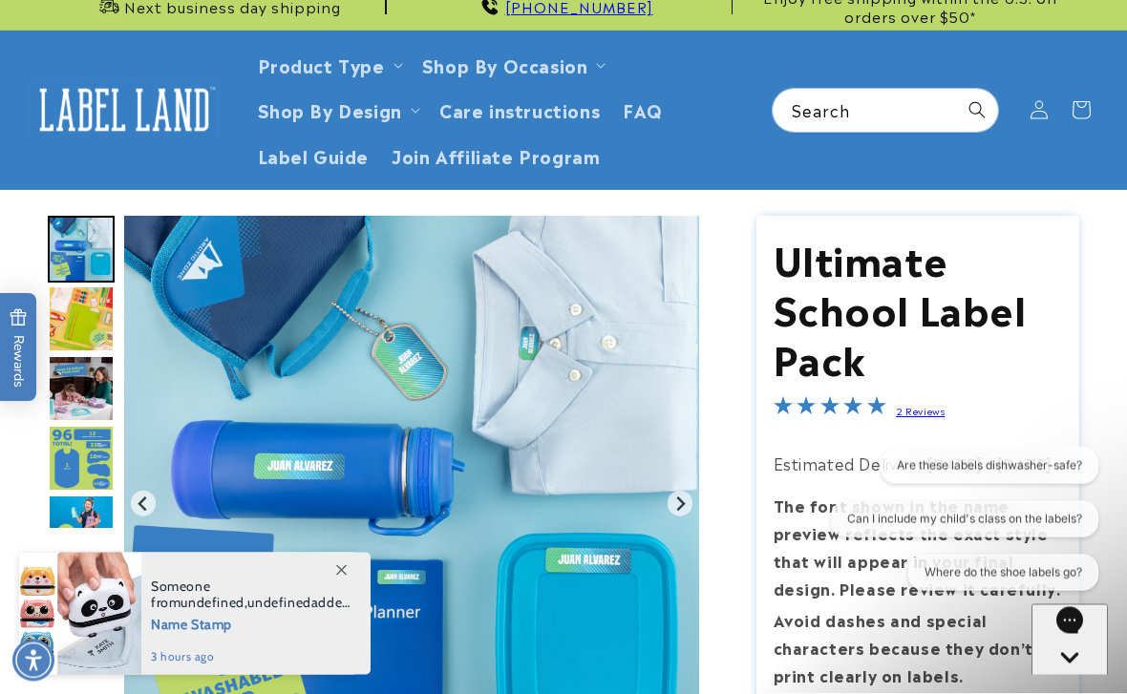
scroll to position [82, 0]
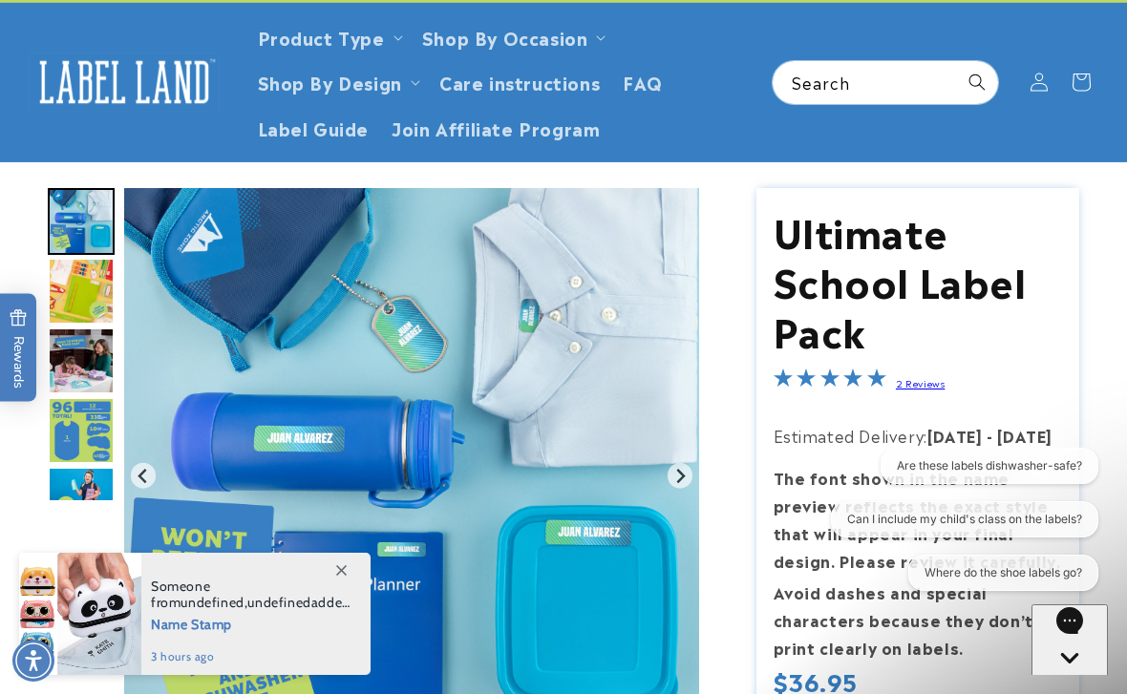
click at [140, 478] on icon "Previous slide" at bounding box center [142, 476] width 9 height 14
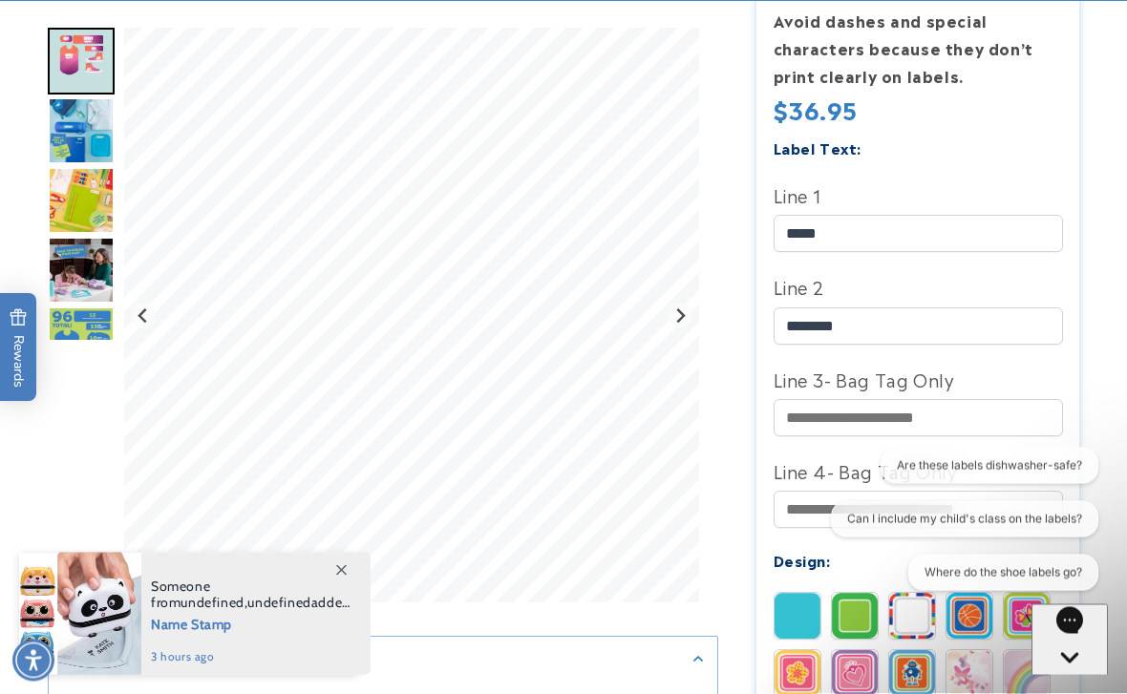
scroll to position [656, 0]
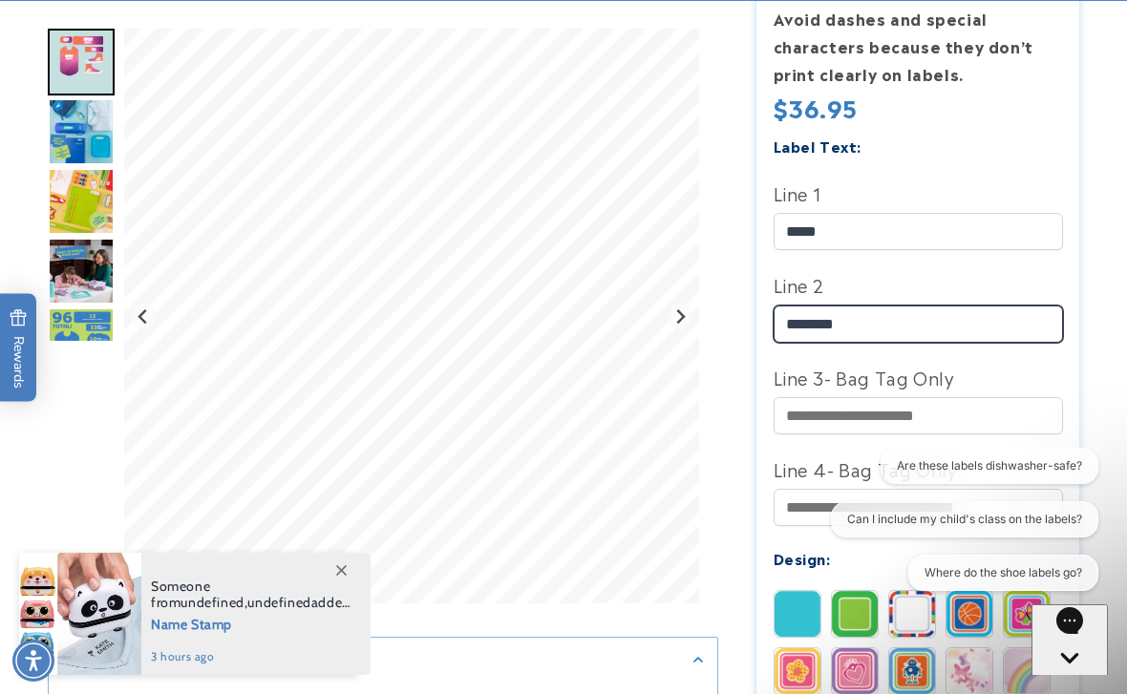
click at [870, 324] on input "*******" at bounding box center [918, 324] width 289 height 37
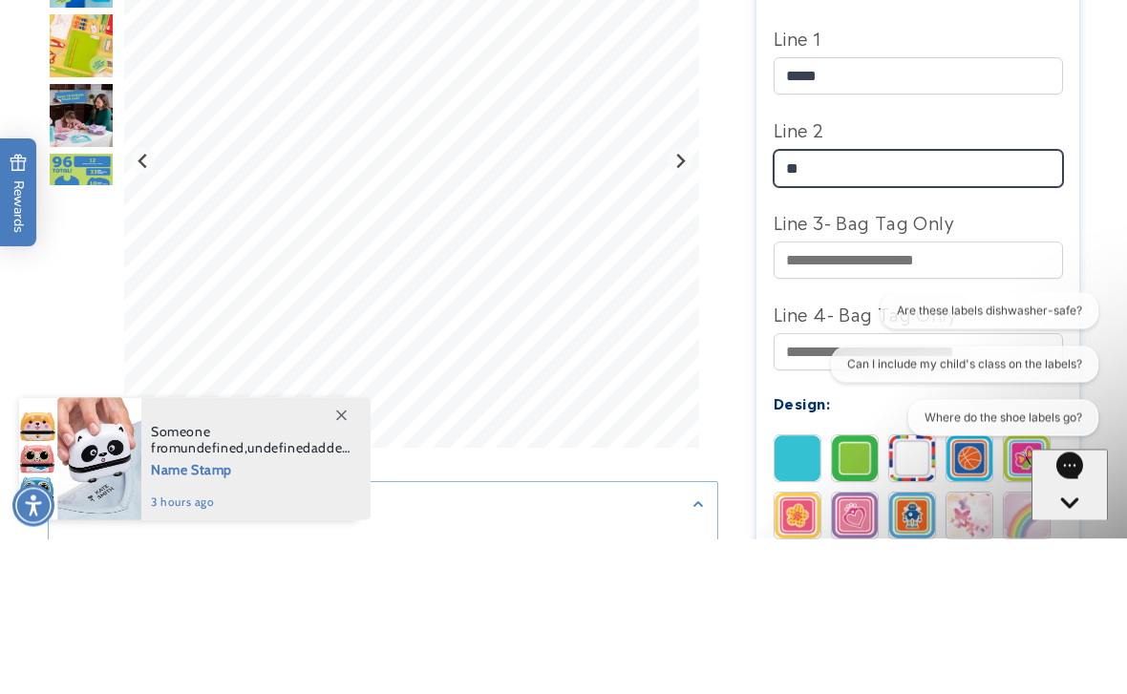
type input "*"
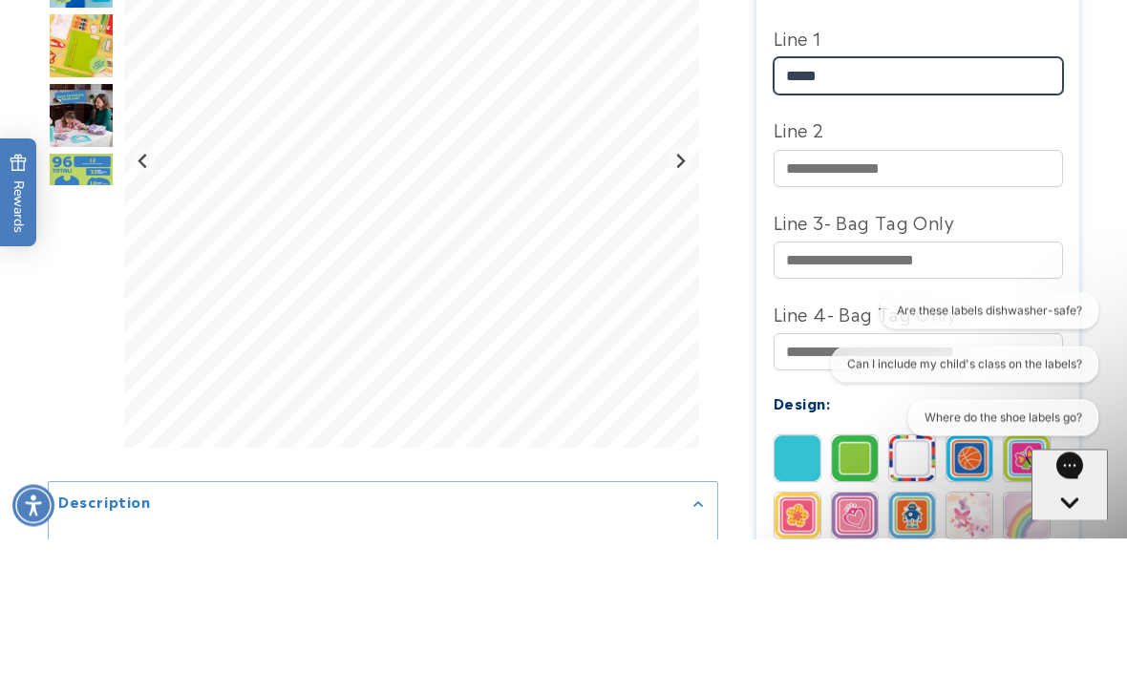
click at [878, 213] on input "*****" at bounding box center [918, 231] width 289 height 37
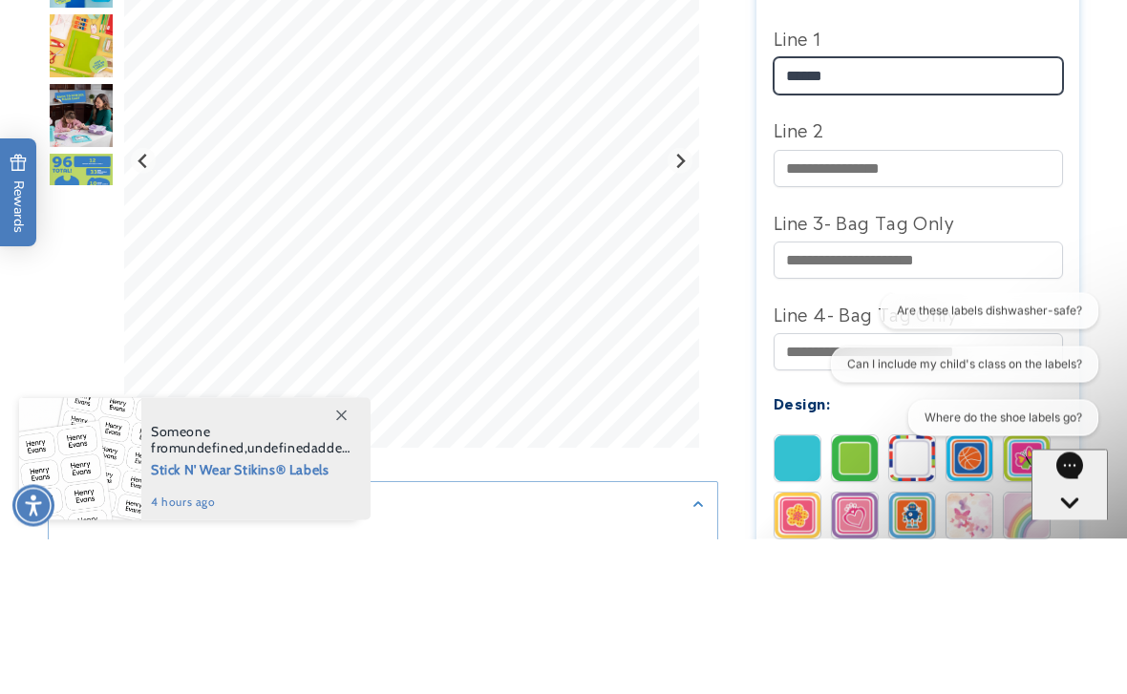
type input "*****"
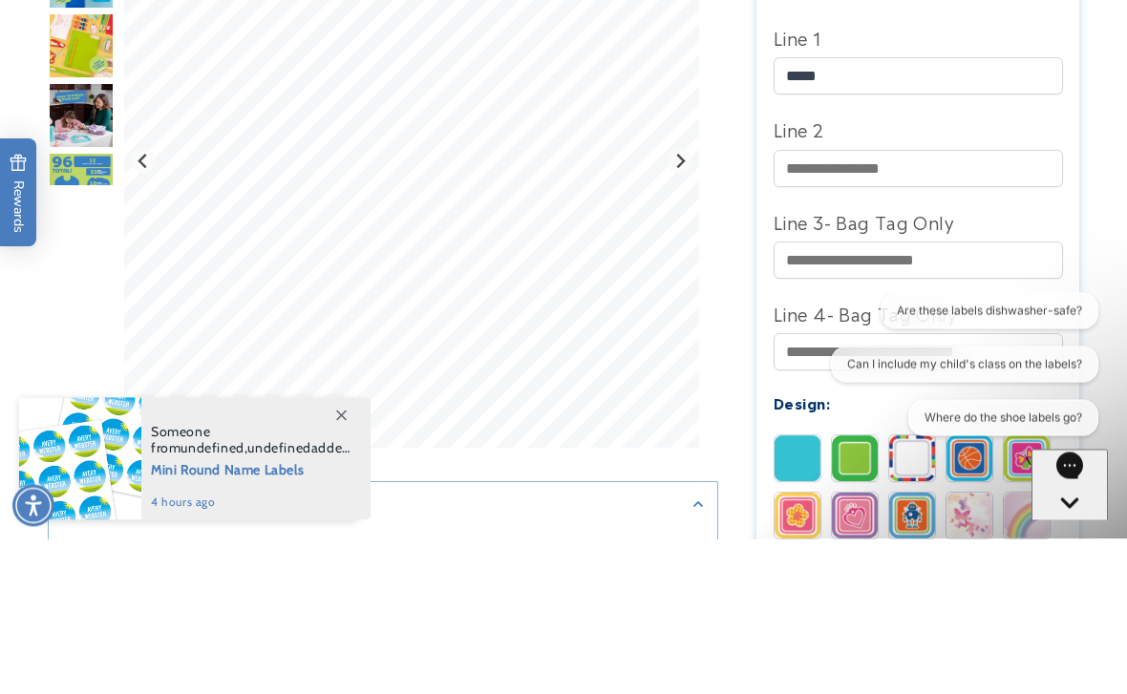
scroll to position [812, 0]
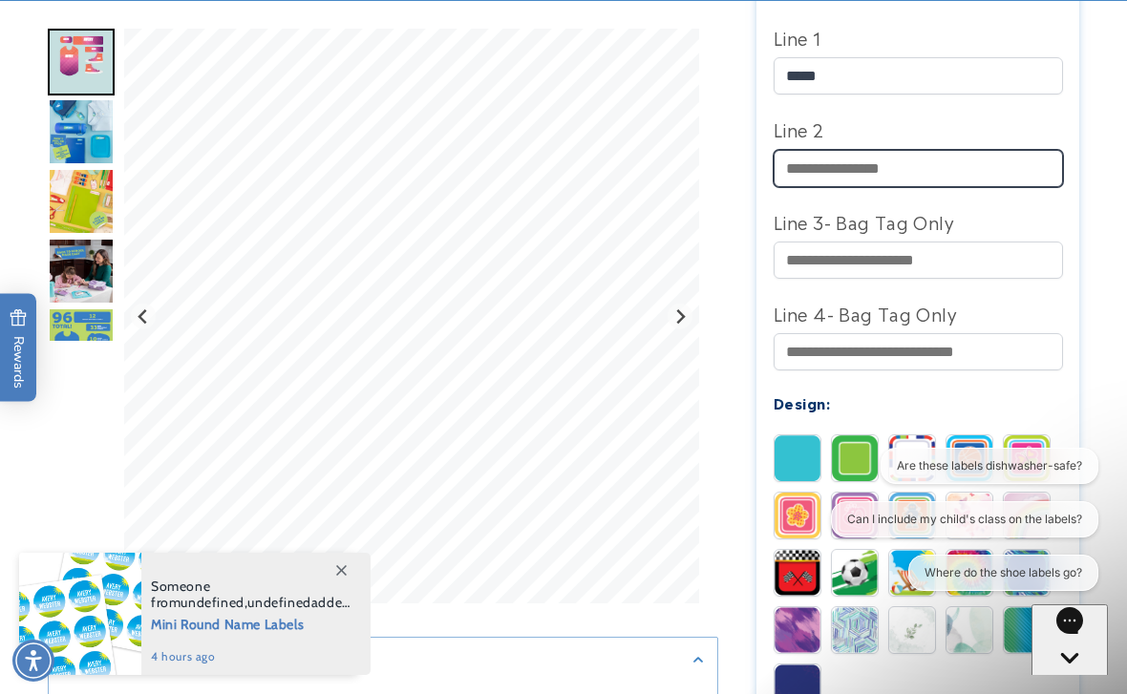
click at [820, 168] on input "Line 2" at bounding box center [918, 168] width 289 height 37
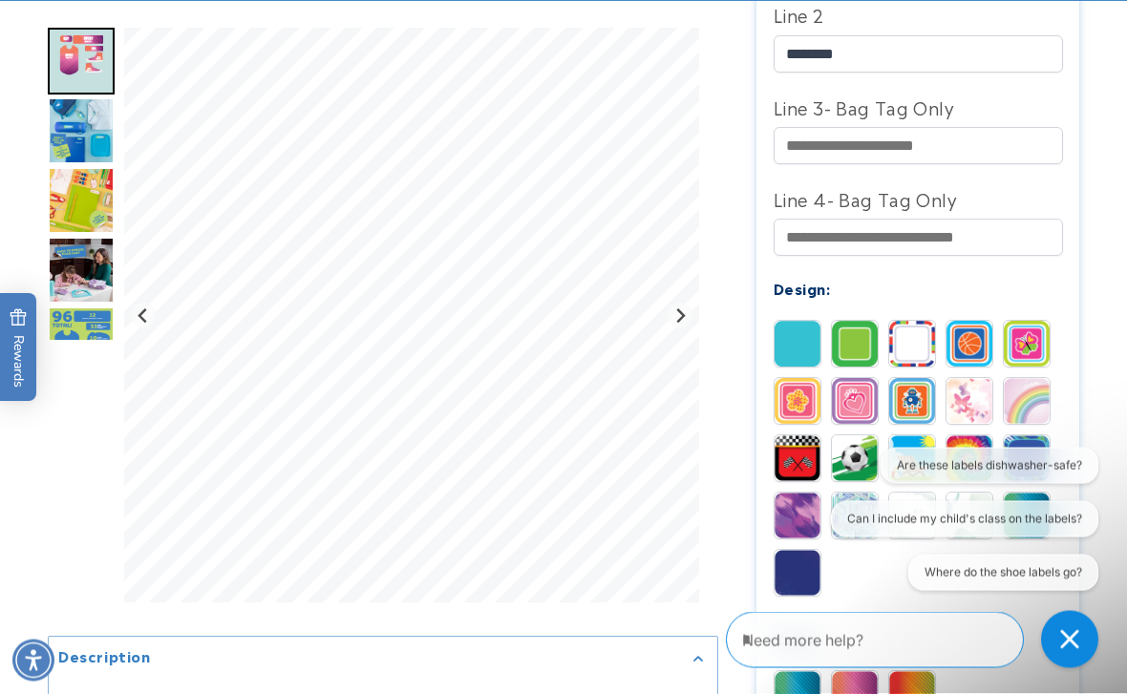
scroll to position [927, 0]
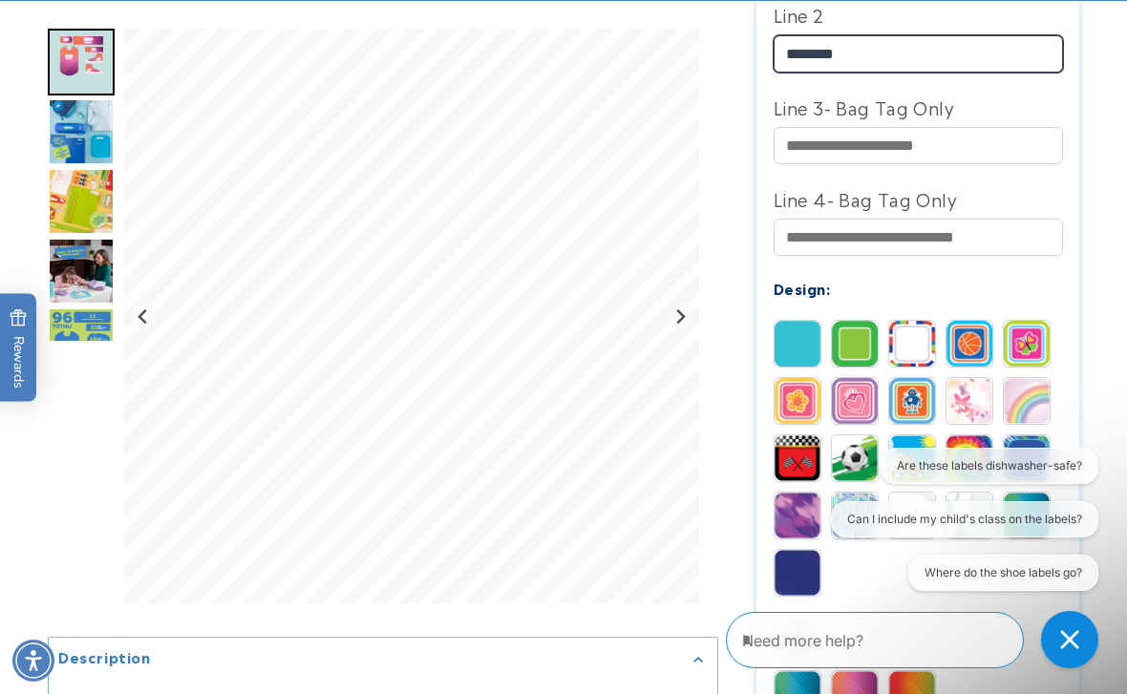
type input "*******"
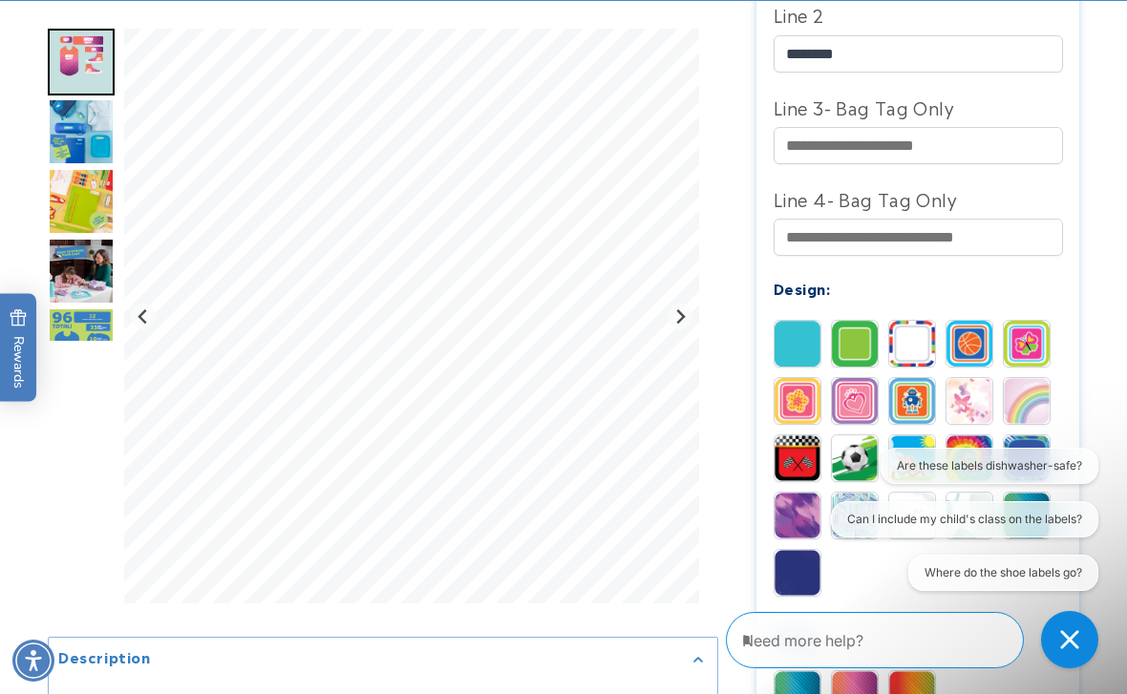
click at [854, 352] on img at bounding box center [855, 344] width 46 height 46
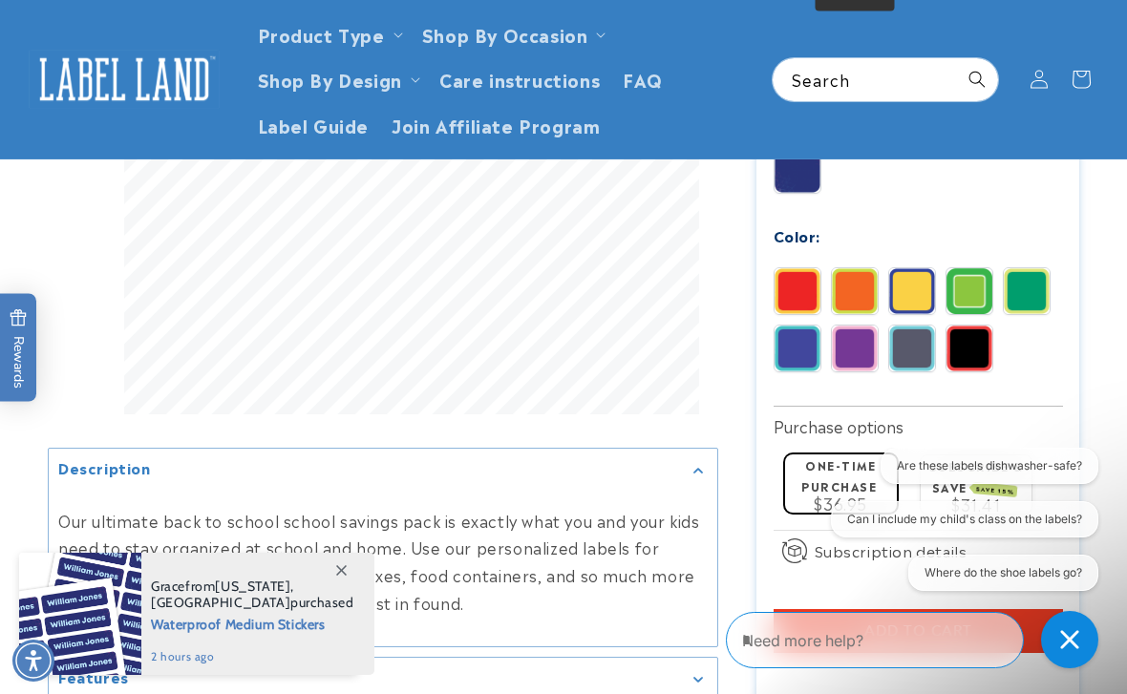
scroll to position [1328, 0]
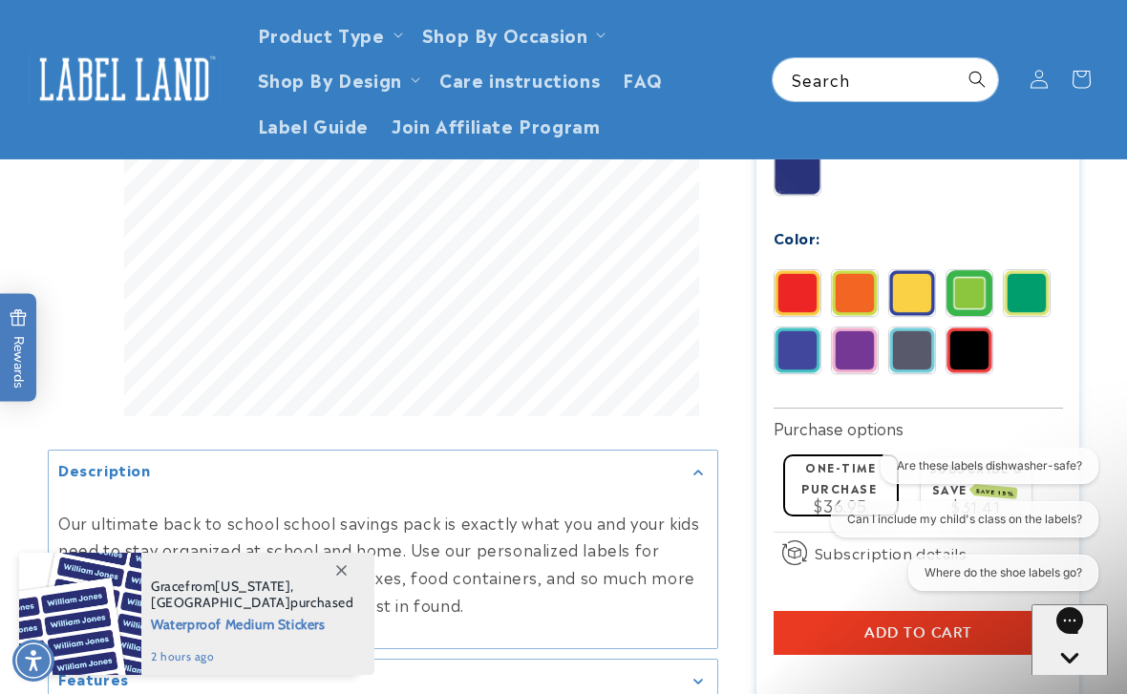
click at [1032, 295] on img at bounding box center [1027, 293] width 46 height 46
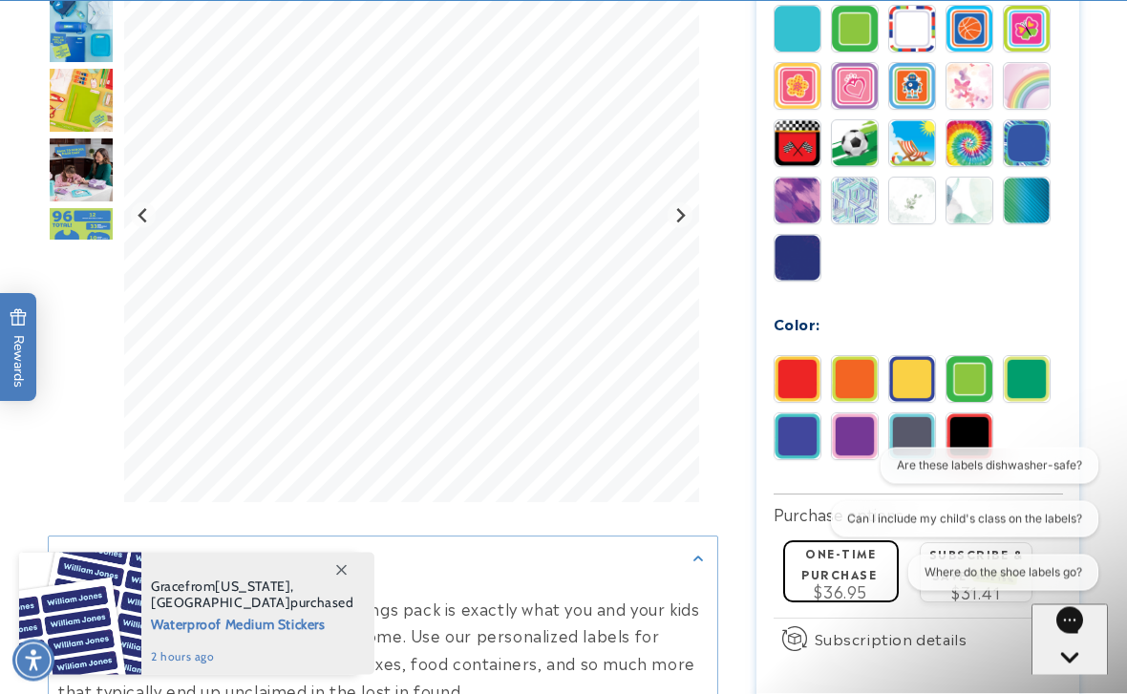
scroll to position [1242, 0]
click at [980, 442] on img at bounding box center [970, 437] width 46 height 46
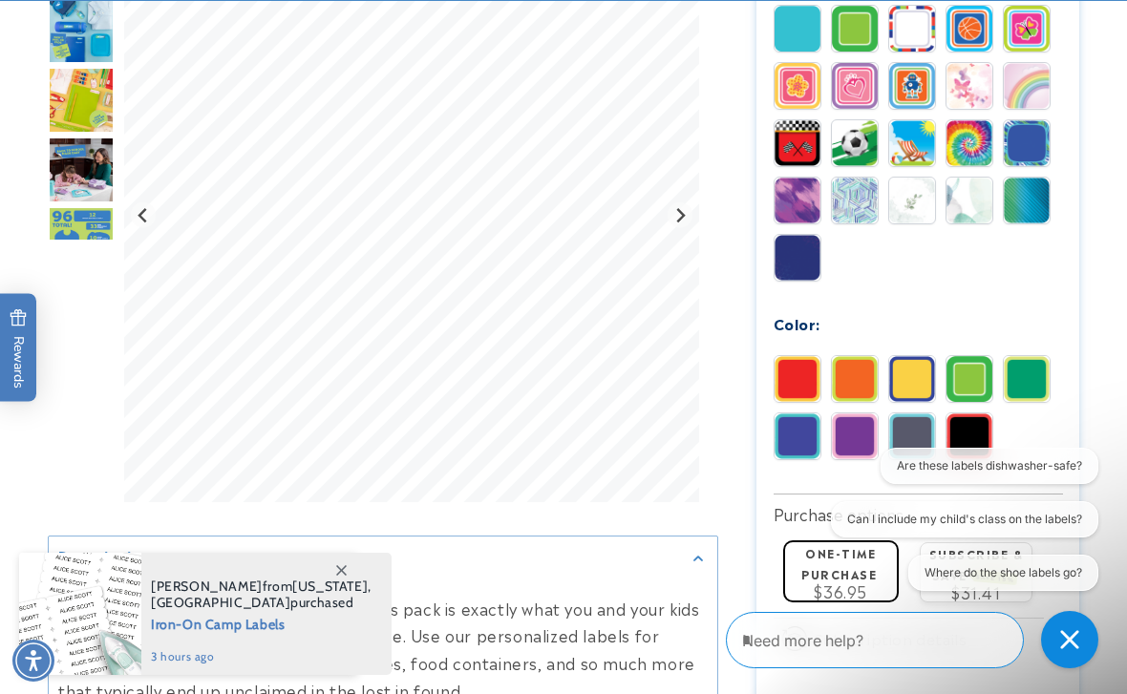
click at [856, 445] on img at bounding box center [855, 437] width 46 height 46
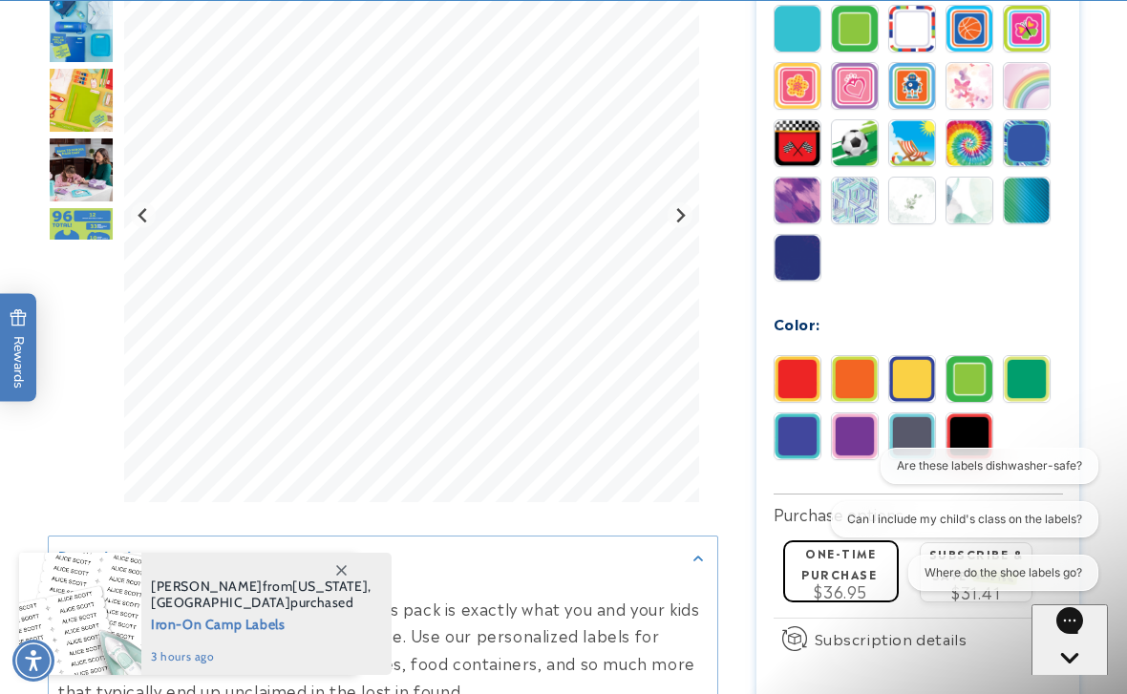
click at [801, 440] on img at bounding box center [798, 437] width 46 height 46
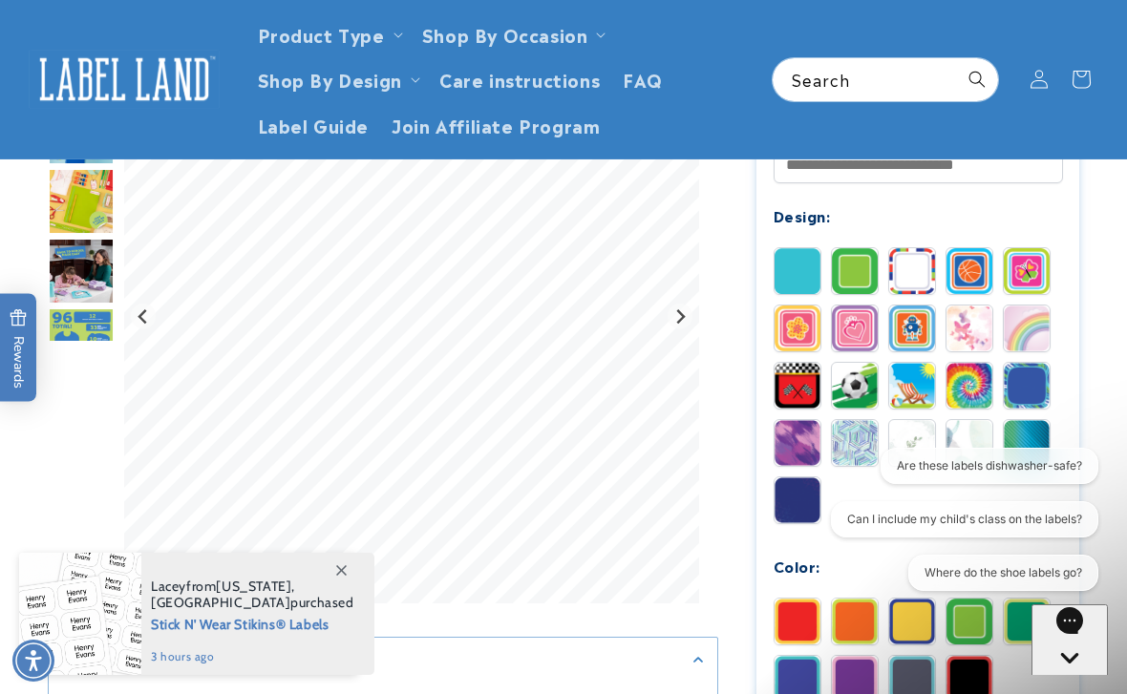
scroll to position [997, 0]
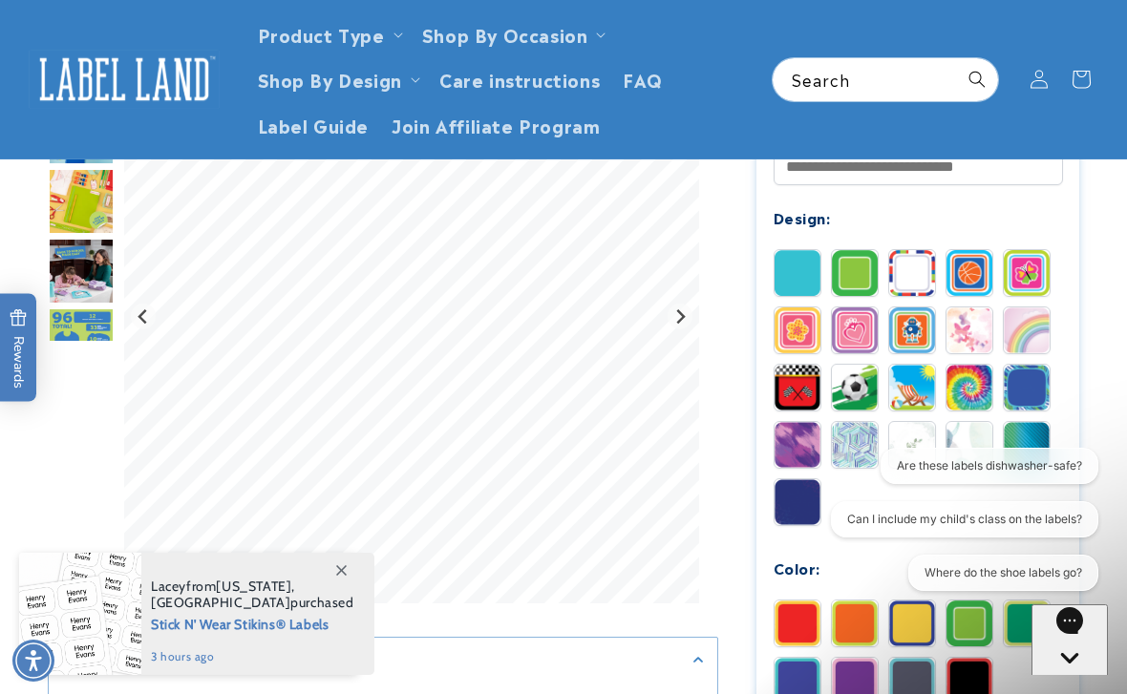
click at [919, 278] on img at bounding box center [912, 273] width 46 height 46
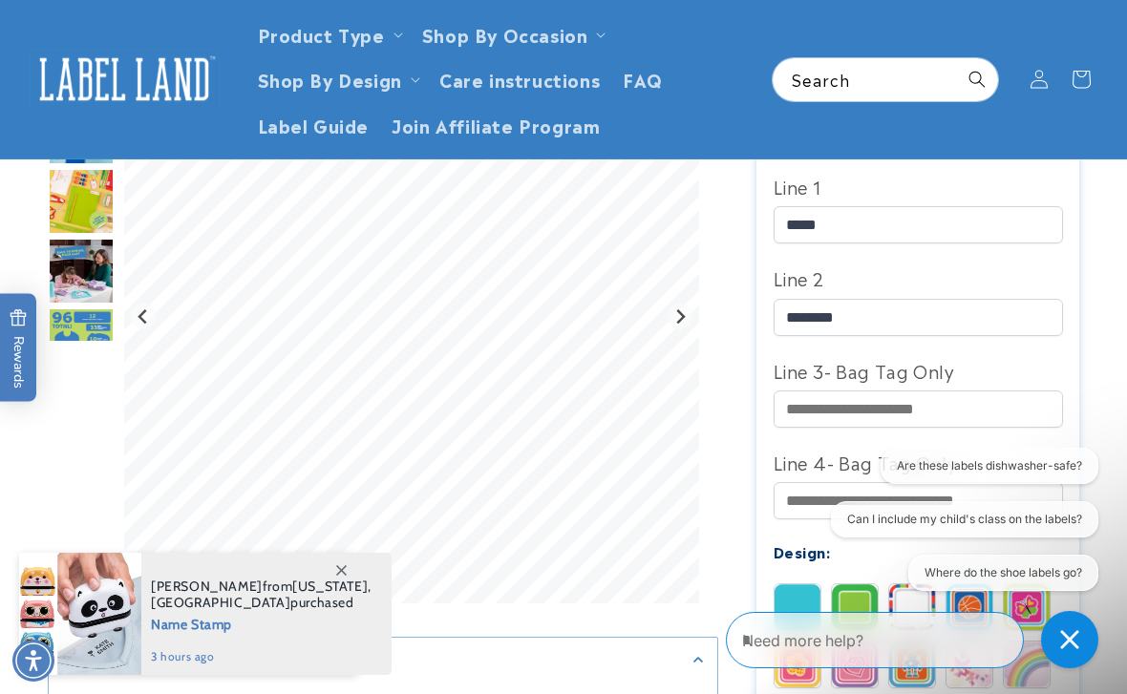
scroll to position [638, 0]
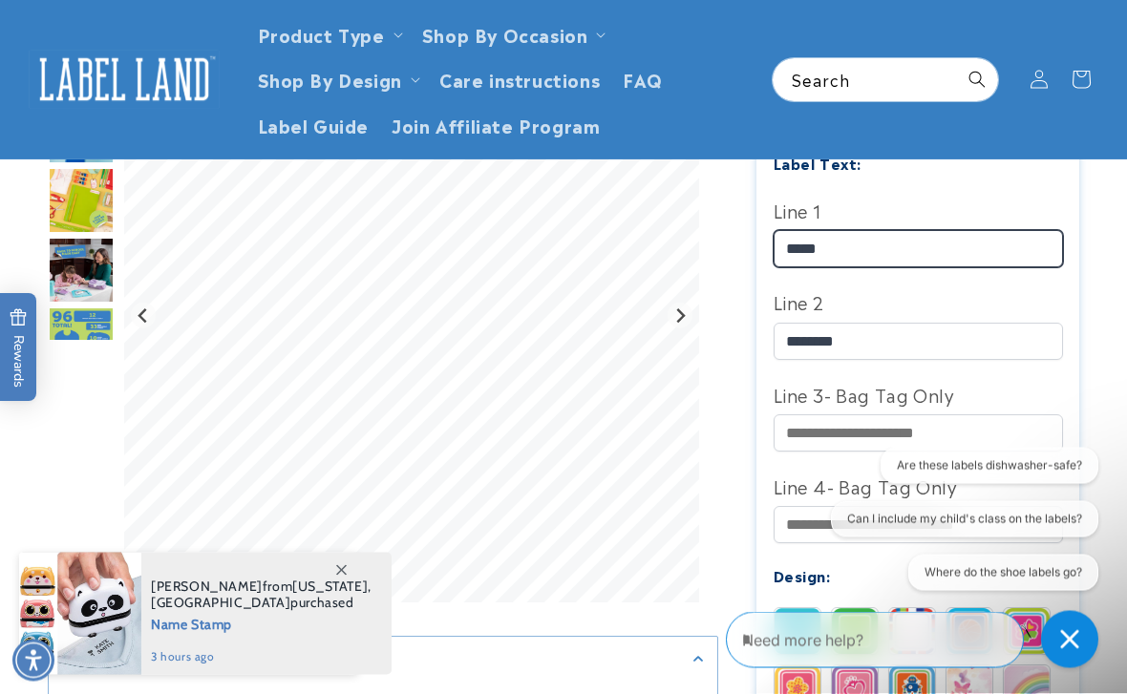
click at [870, 252] on input "*****" at bounding box center [918, 249] width 289 height 37
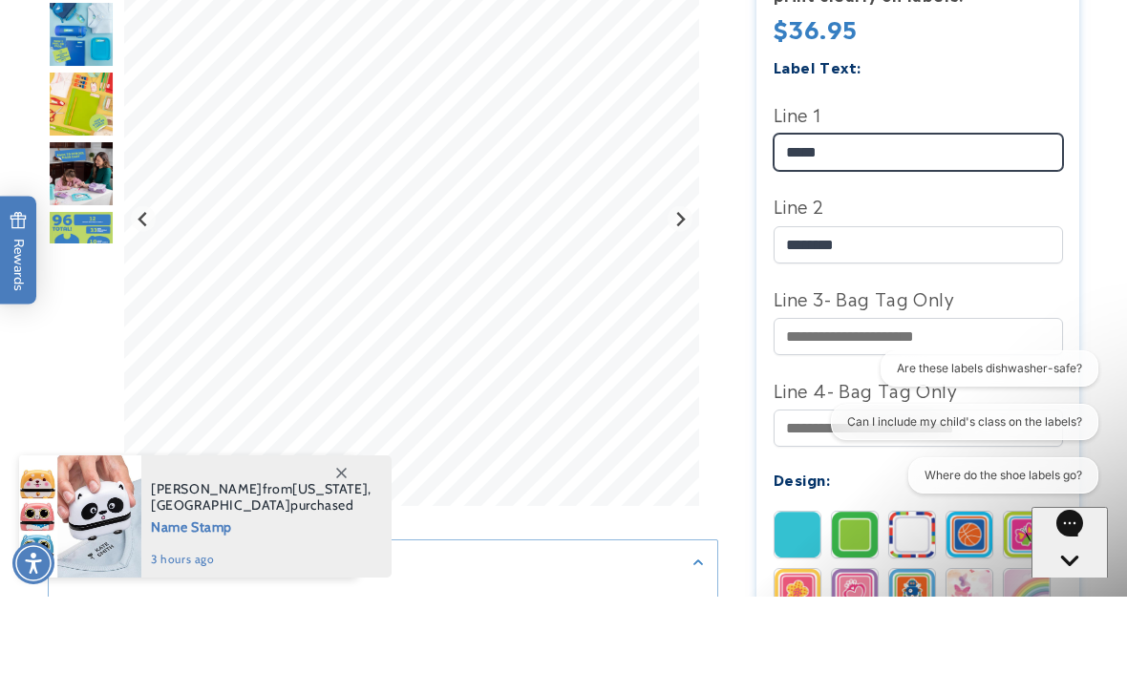
type input "*****"
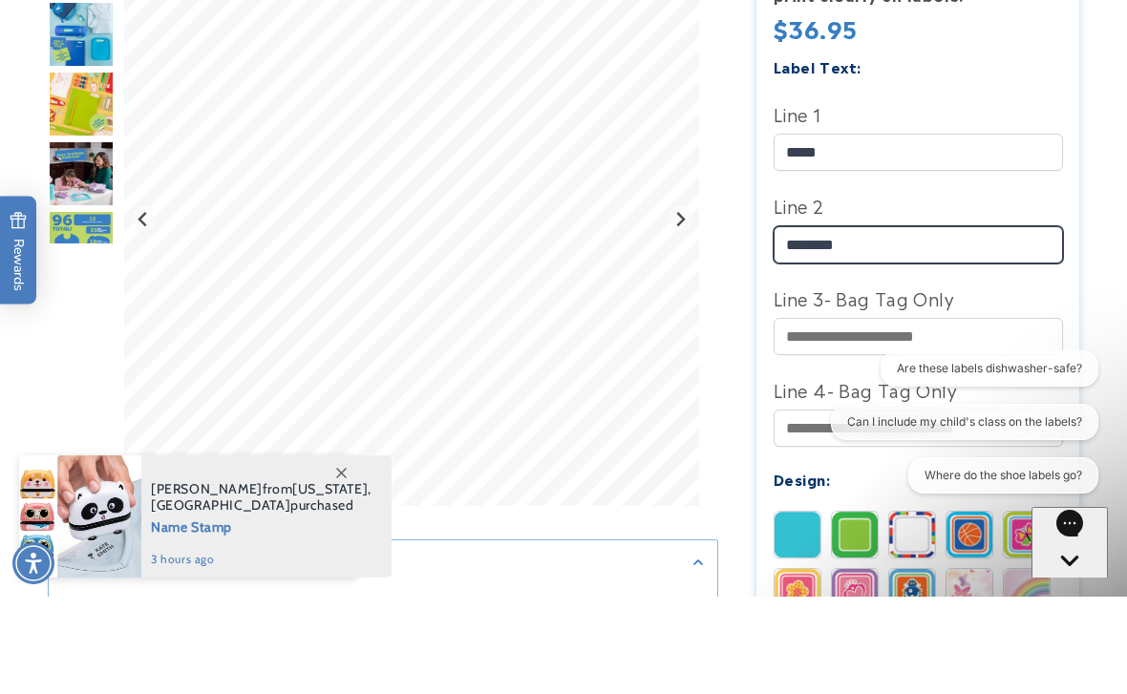
click at [864, 324] on input "*******" at bounding box center [918, 342] width 289 height 37
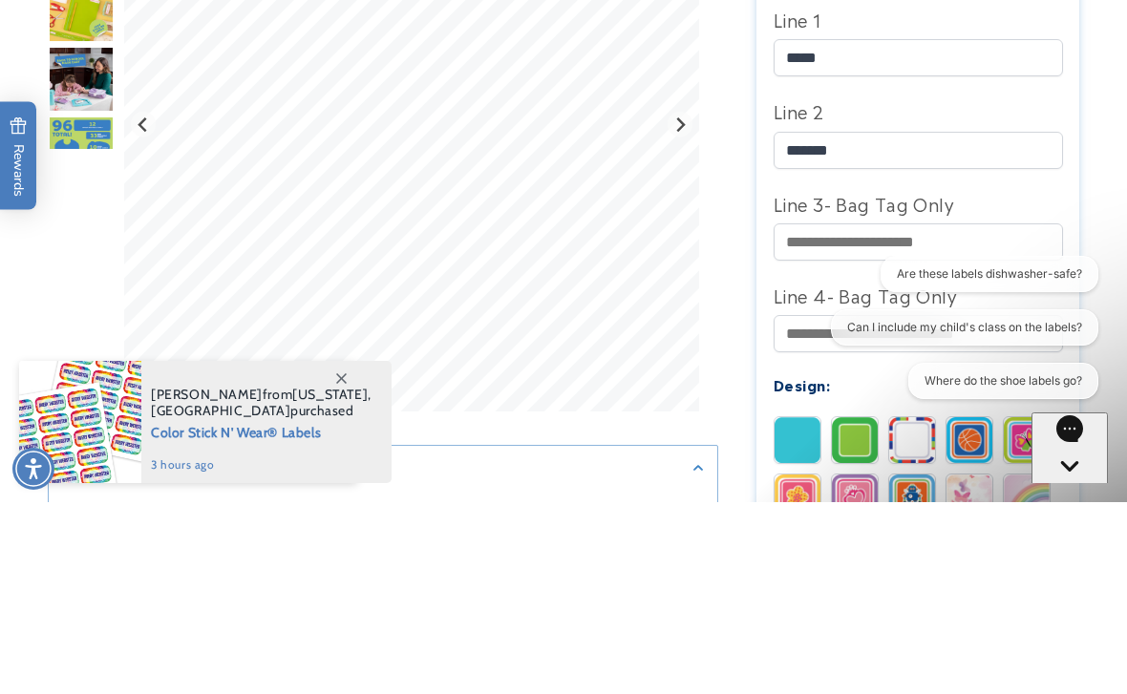
scroll to position [831, 0]
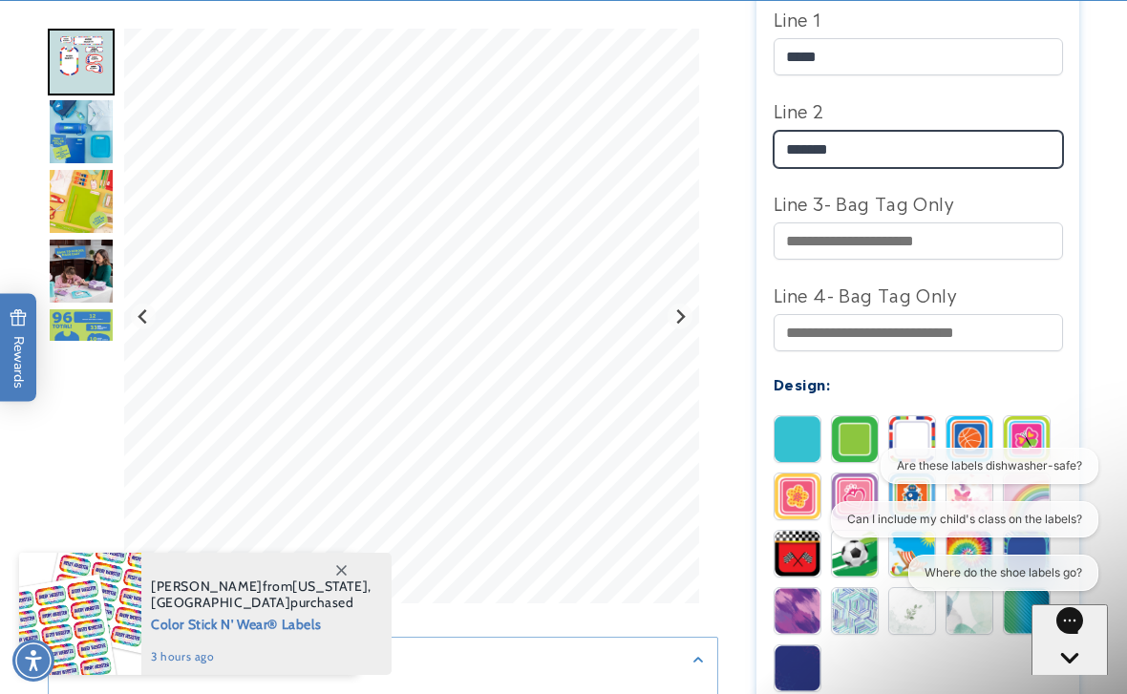
click at [806, 146] on input "*******" at bounding box center [918, 149] width 289 height 37
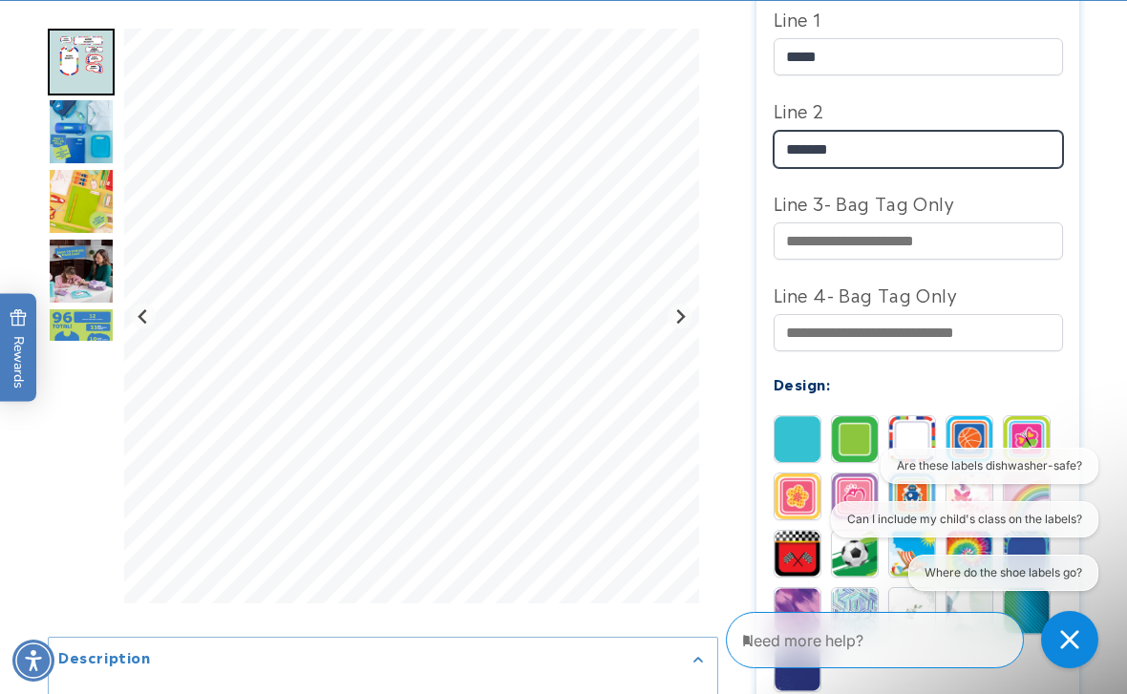
type input "*******"
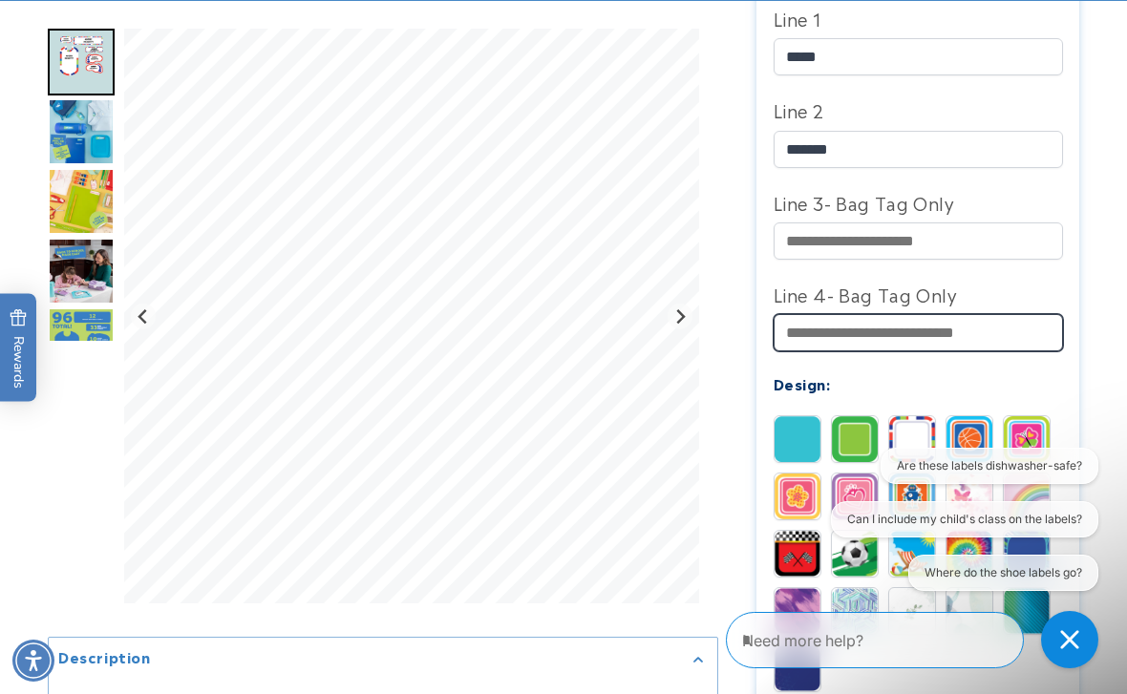
click at [815, 333] on input "Line 4- Bag Tag Only" at bounding box center [918, 332] width 289 height 37
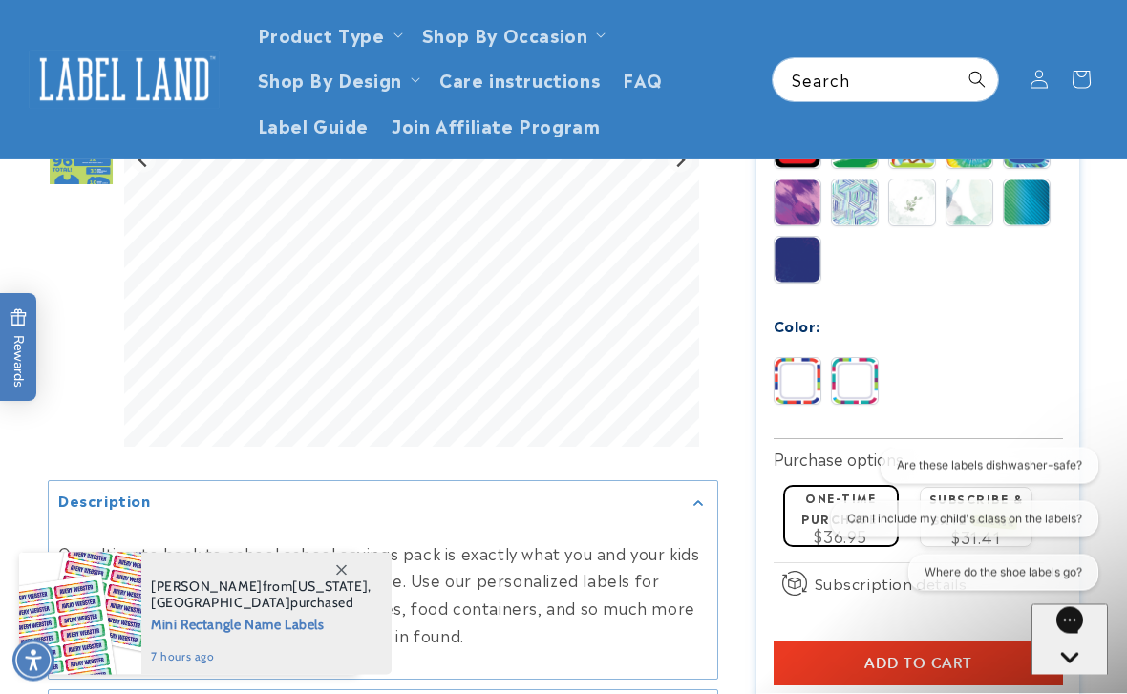
scroll to position [1239, 0]
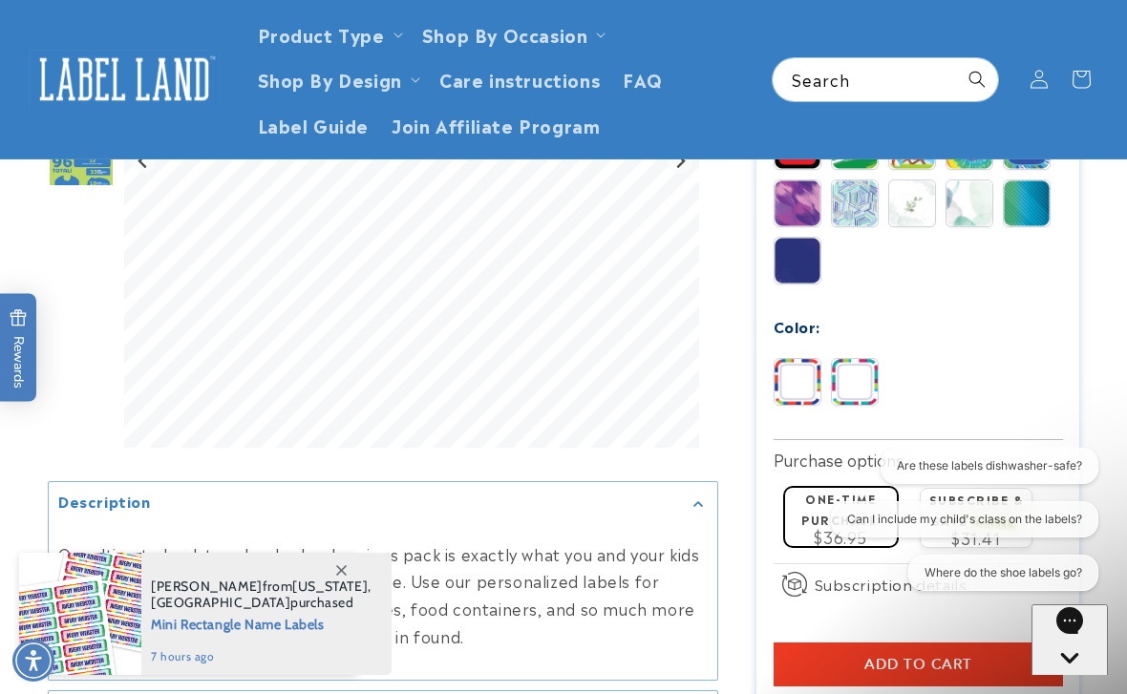
type input "**********"
click at [867, 391] on img at bounding box center [855, 382] width 46 height 46
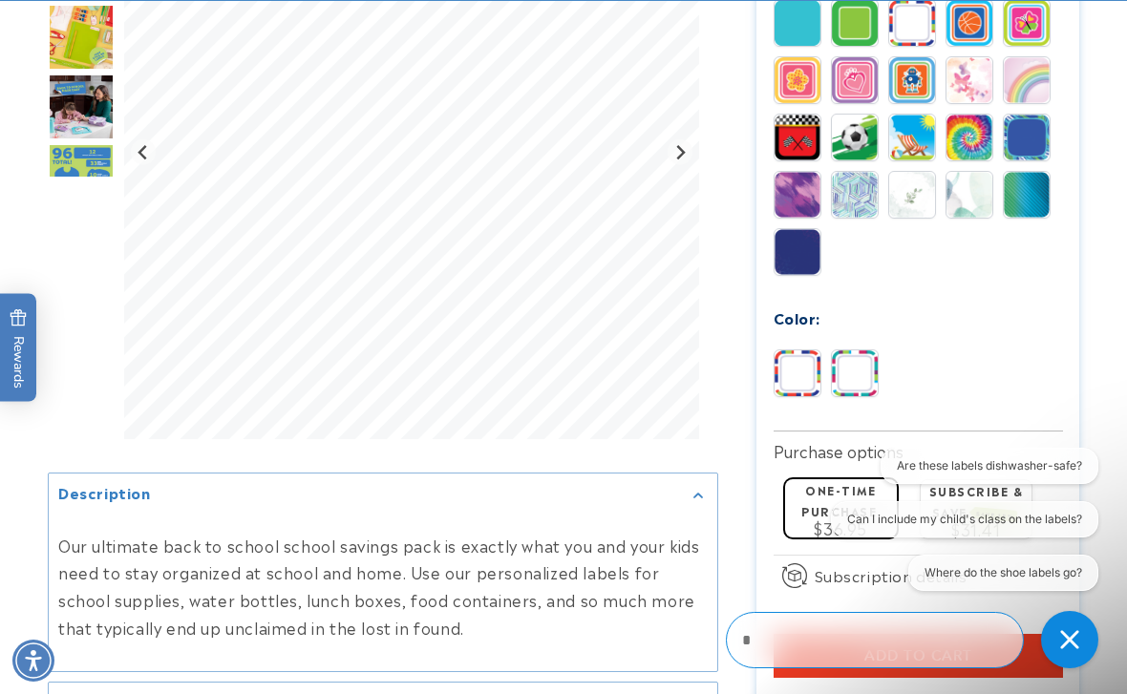
scroll to position [1250, 0]
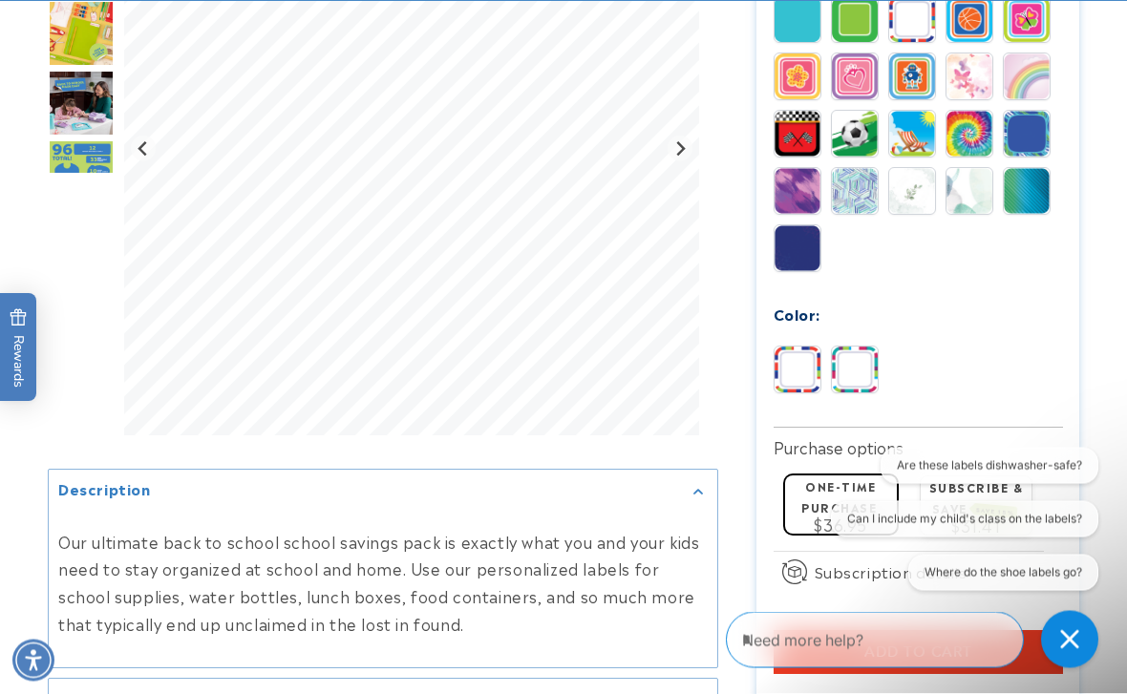
click at [817, 373] on img at bounding box center [798, 371] width 46 height 46
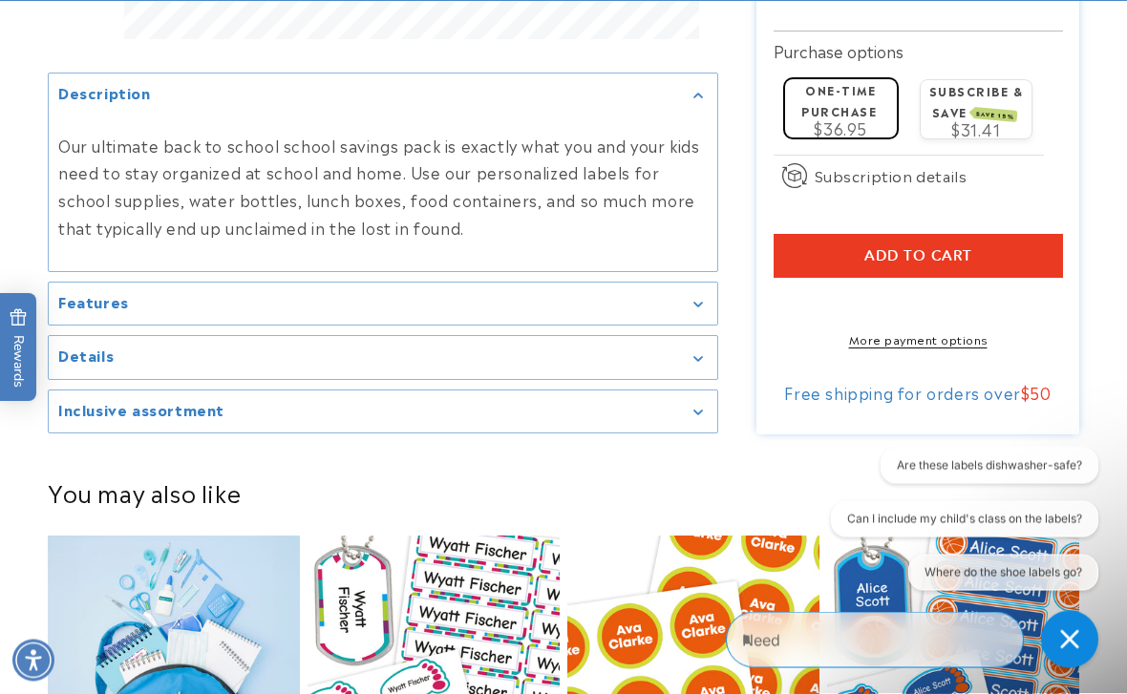
scroll to position [1648, 0]
click at [939, 258] on span "Add to cart" at bounding box center [918, 255] width 108 height 17
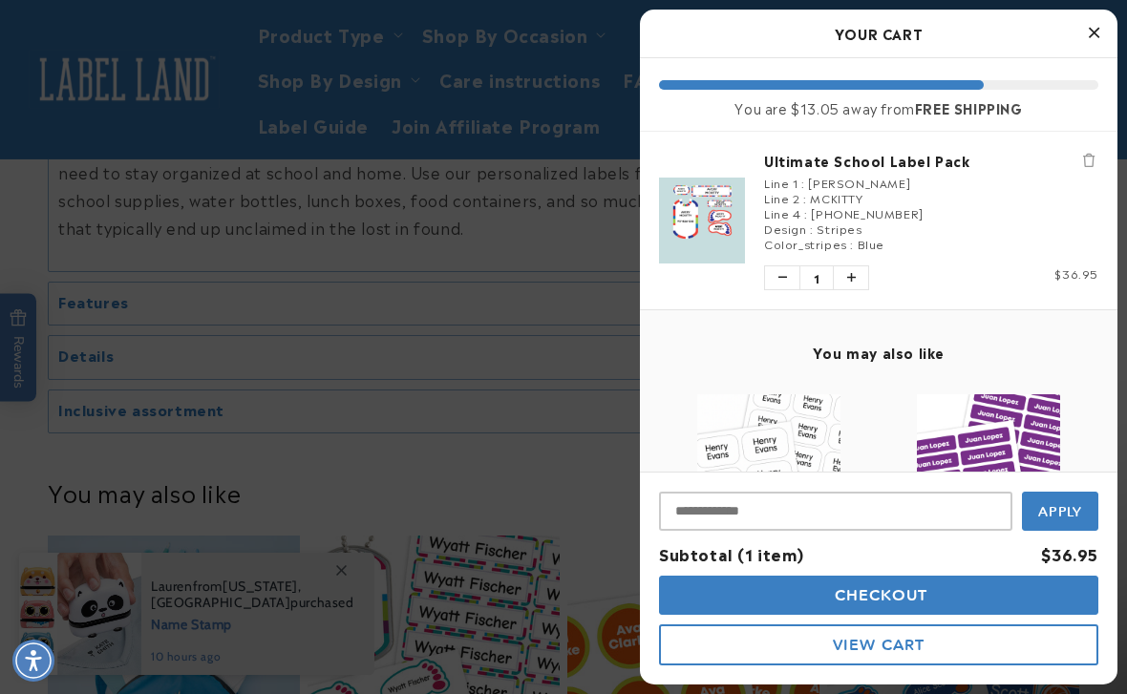
click at [1106, 26] on button "Close Cart" at bounding box center [1093, 33] width 29 height 29
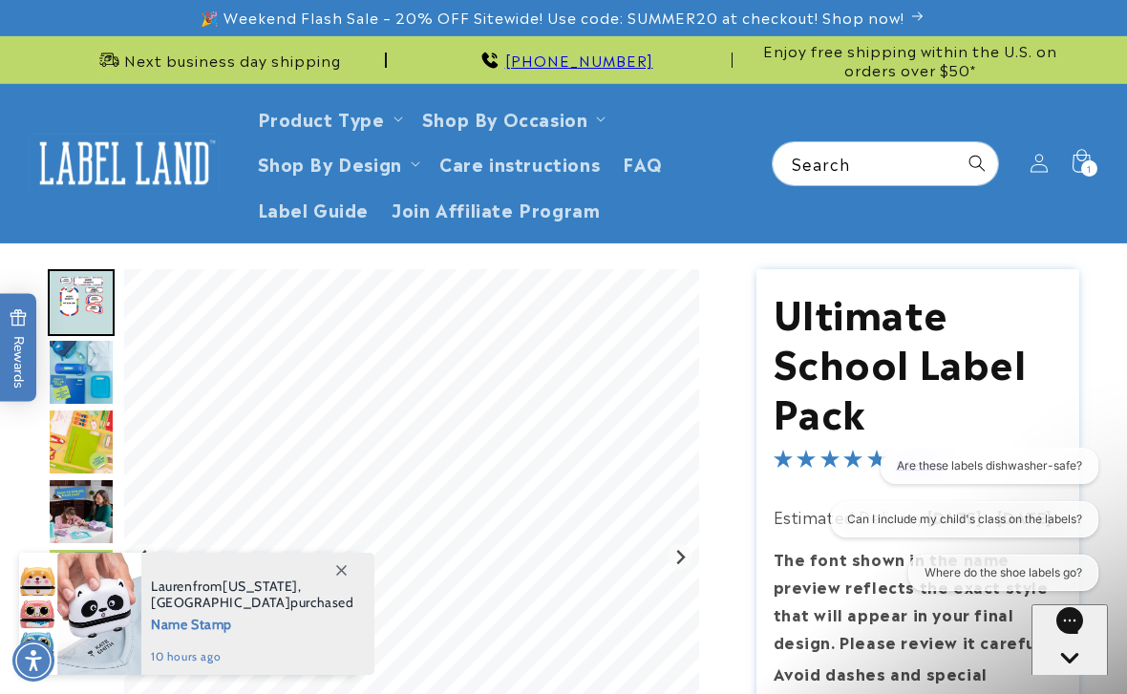
scroll to position [0, 0]
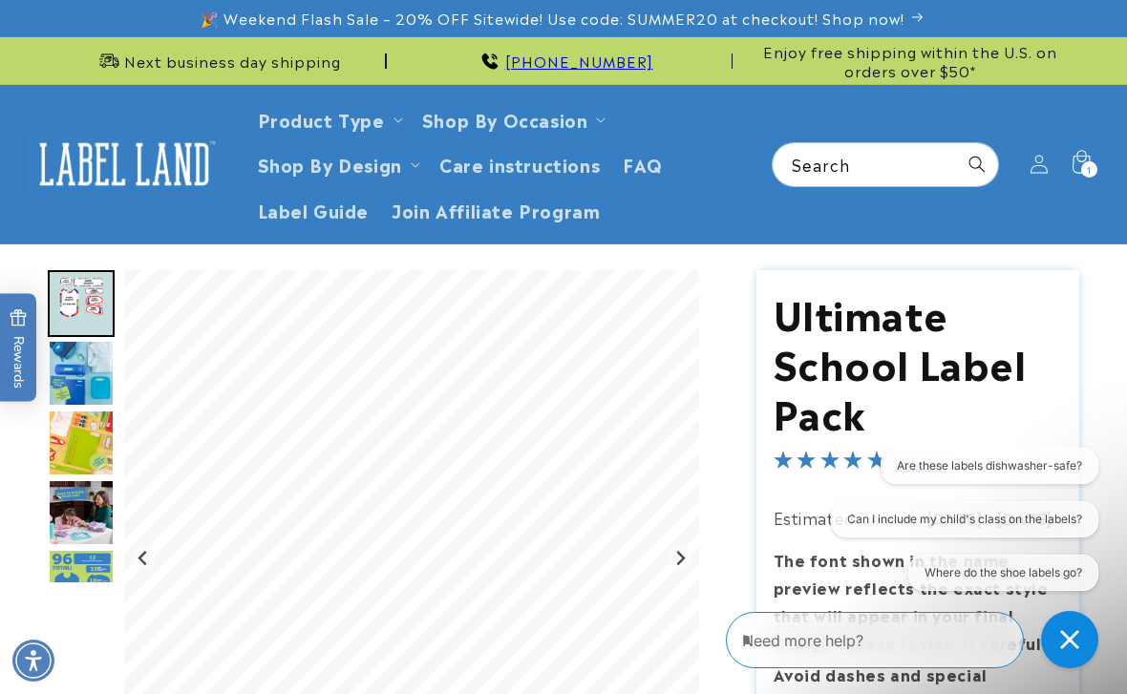
click at [403, 115] on summary "Product Type" at bounding box center [328, 118] width 164 height 45
click at [404, 130] on summary "Product Type" at bounding box center [328, 118] width 164 height 45
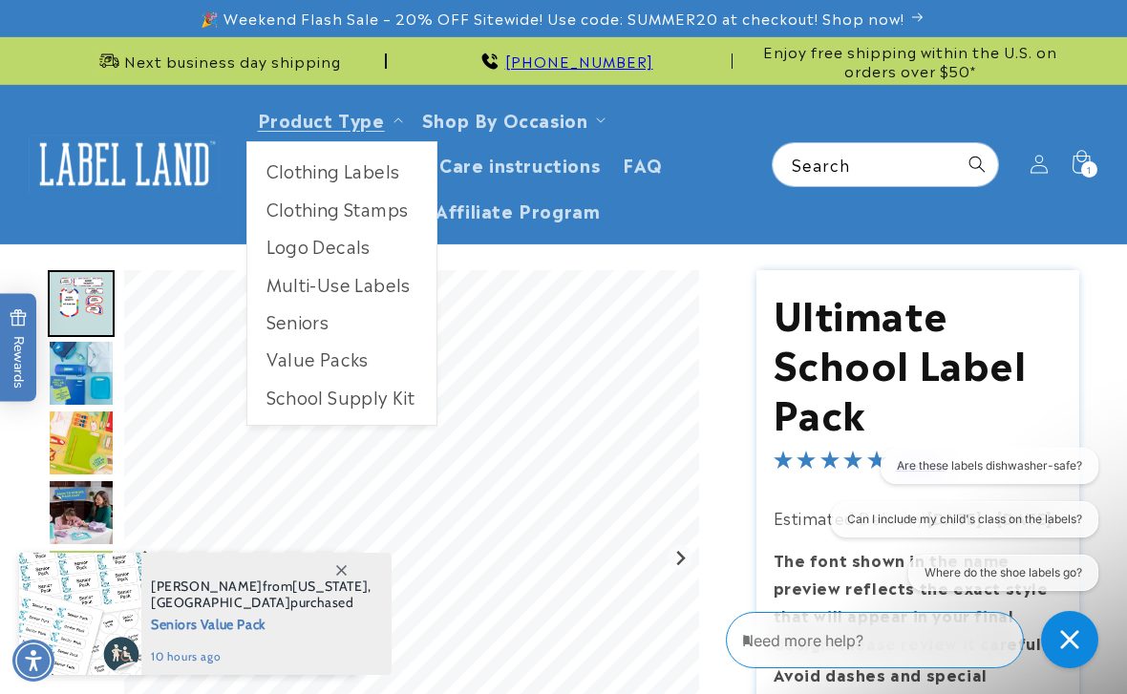
click at [352, 408] on link "School Supply Kit" at bounding box center [341, 396] width 189 height 37
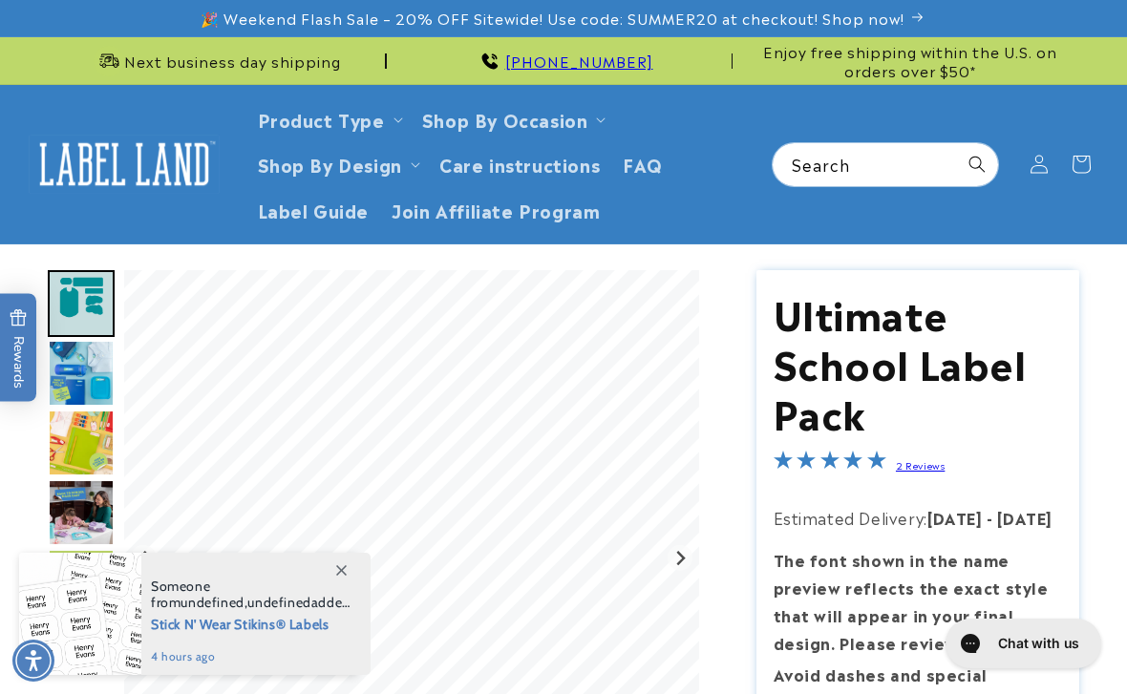
click at [136, 160] on img at bounding box center [124, 164] width 191 height 59
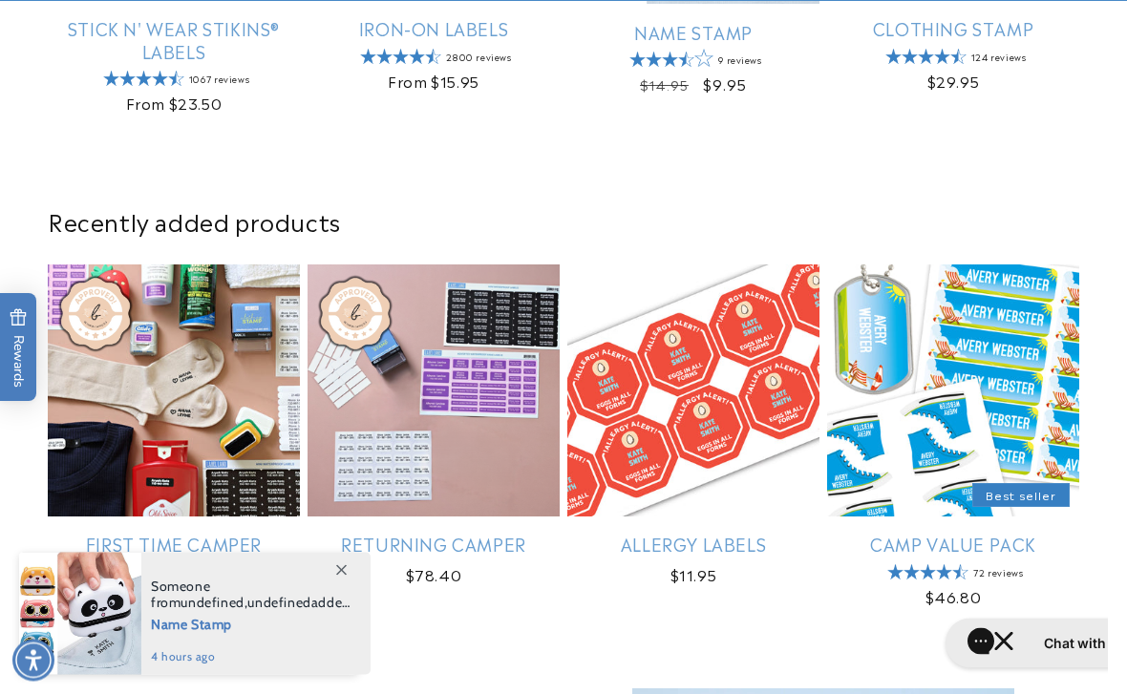
scroll to position [922, 0]
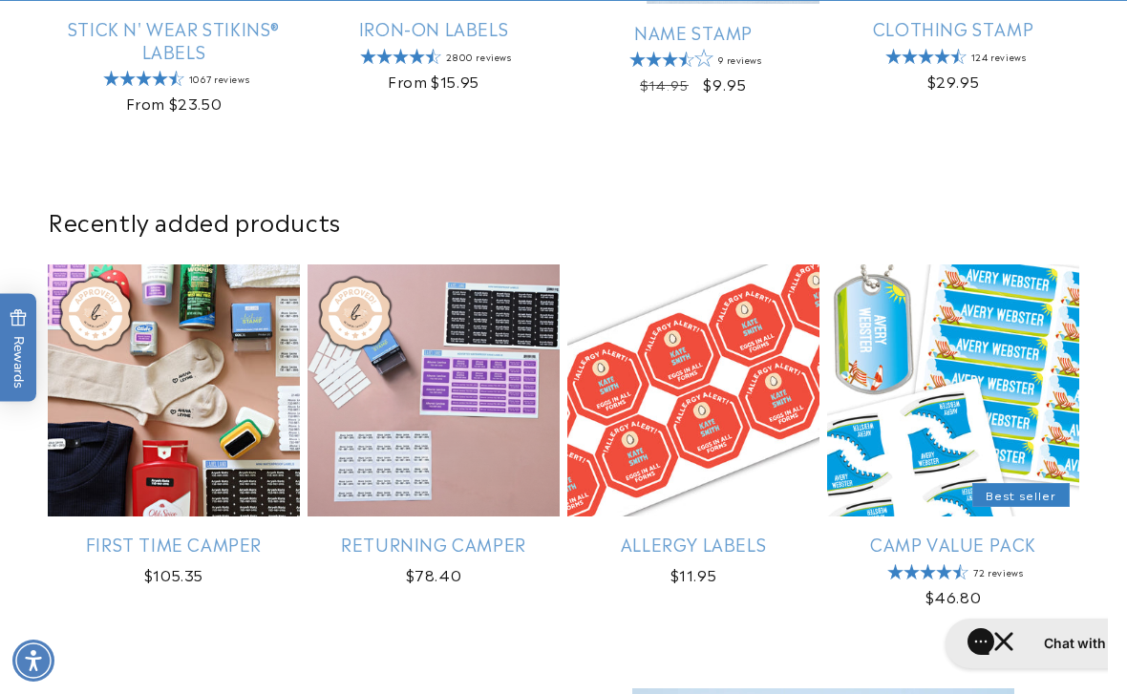
click at [997, 533] on link "Camp Value Pack" at bounding box center [953, 544] width 252 height 22
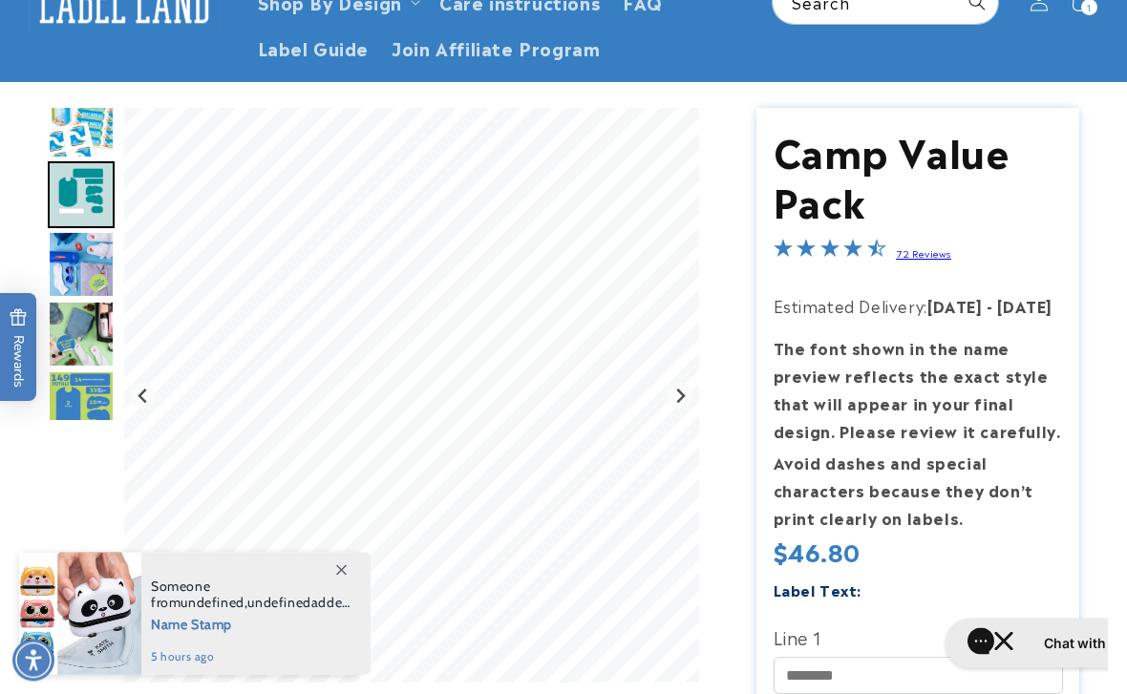
scroll to position [160, 0]
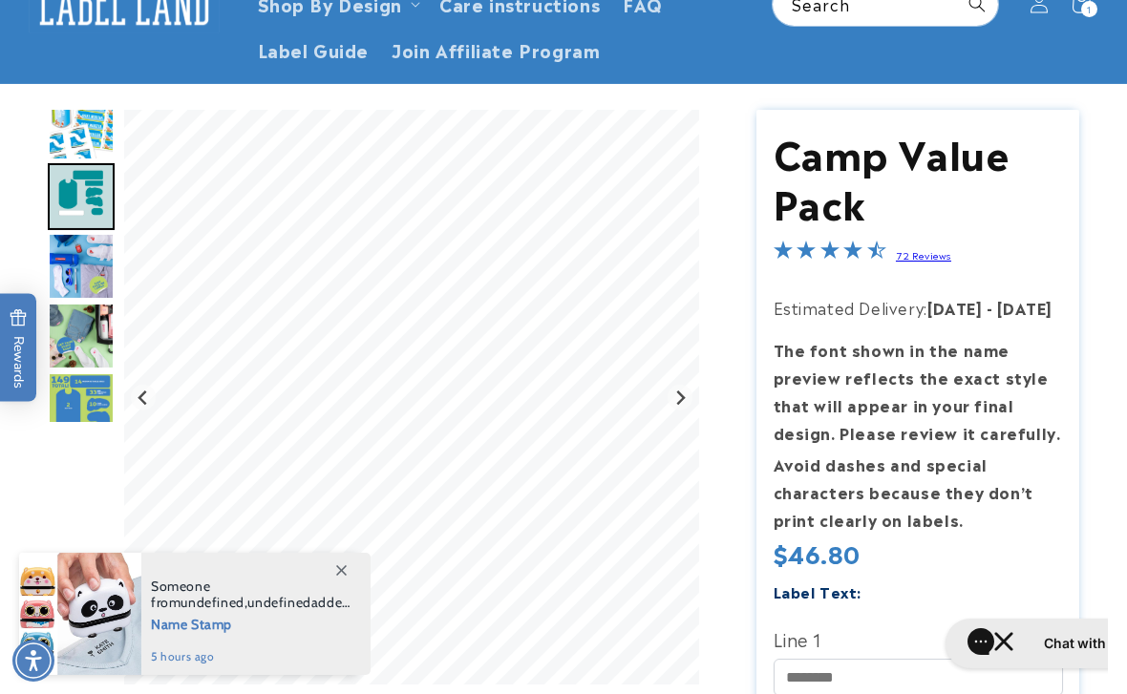
click at [80, 409] on img "Go to slide 5" at bounding box center [81, 406] width 67 height 67
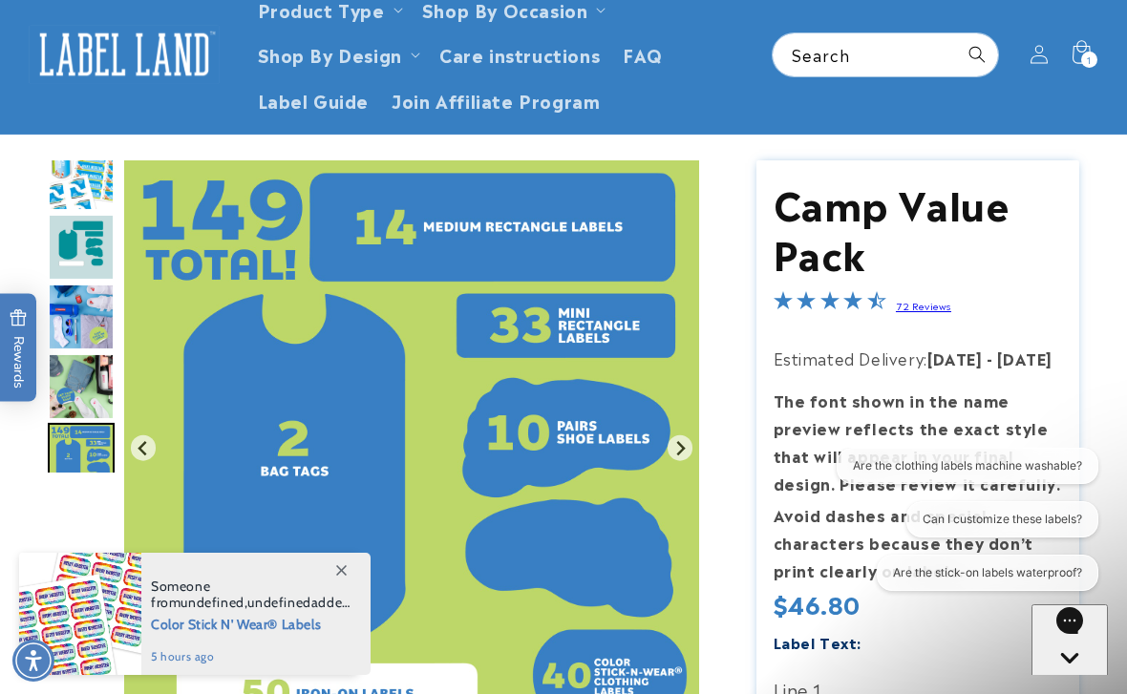
scroll to position [0, 0]
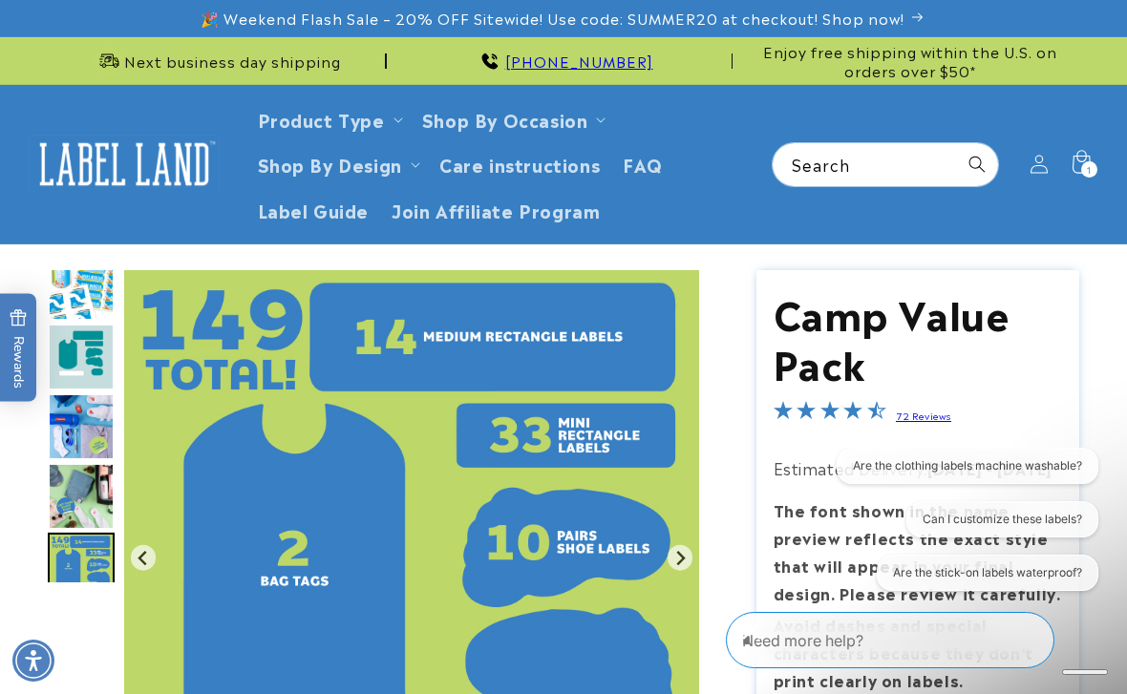
click at [73, 352] on img "Go to slide 2" at bounding box center [81, 357] width 67 height 67
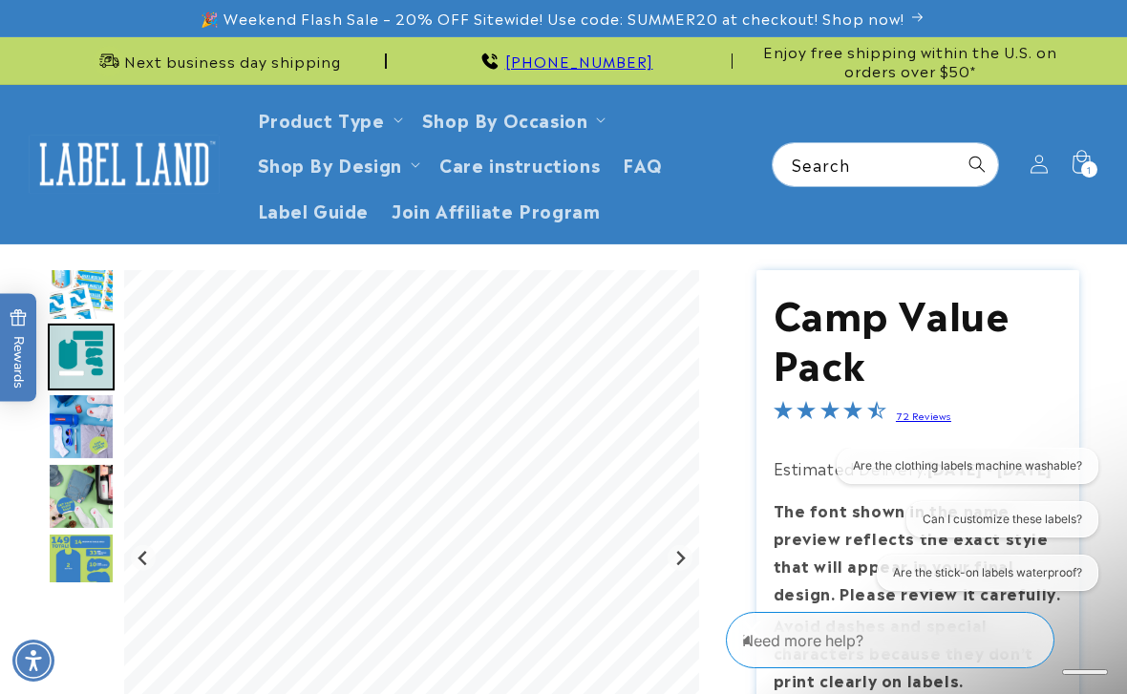
click at [75, 432] on img "Go to slide 3" at bounding box center [81, 427] width 67 height 67
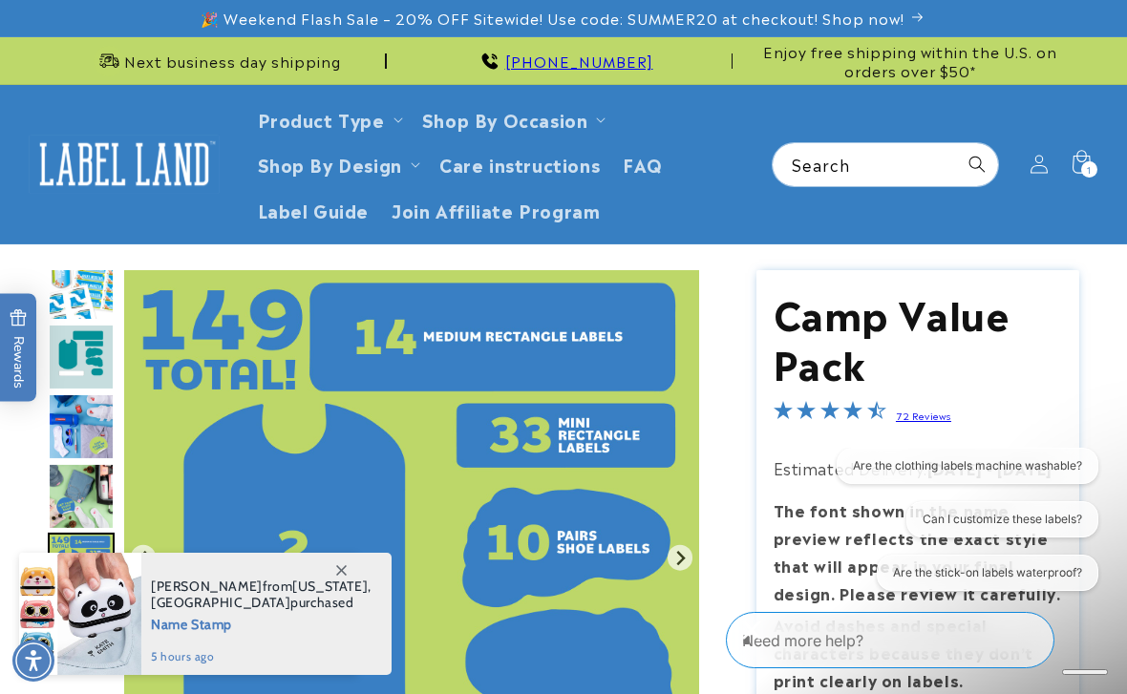
click at [91, 495] on img "Go to slide 4" at bounding box center [81, 496] width 67 height 67
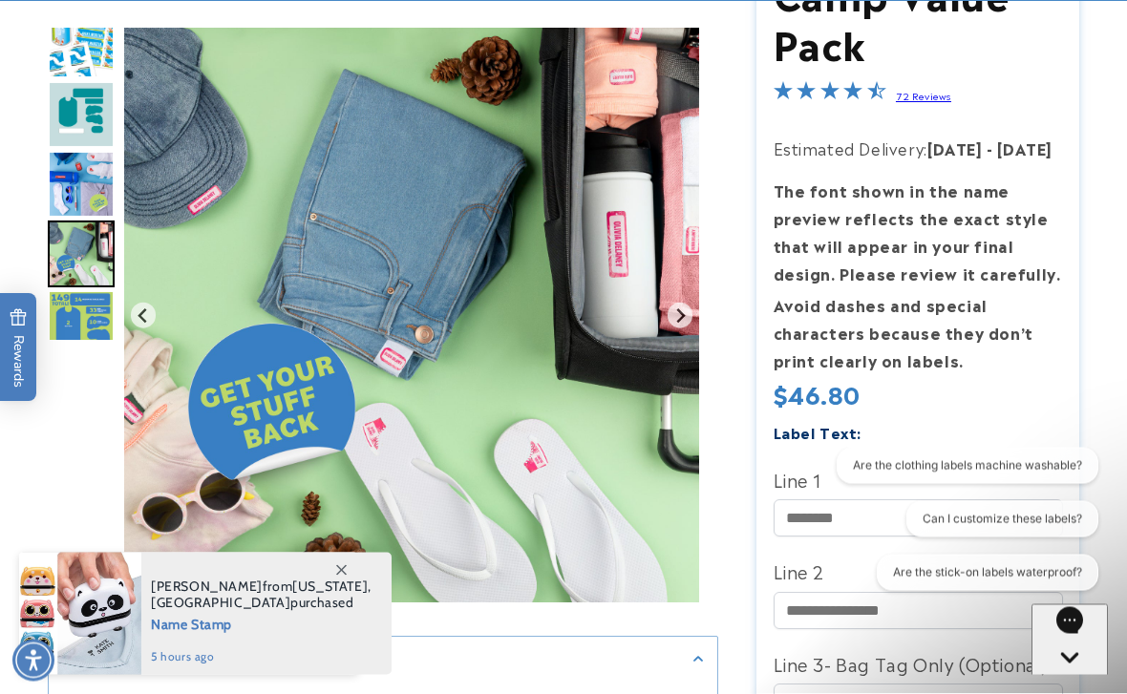
scroll to position [320, 0]
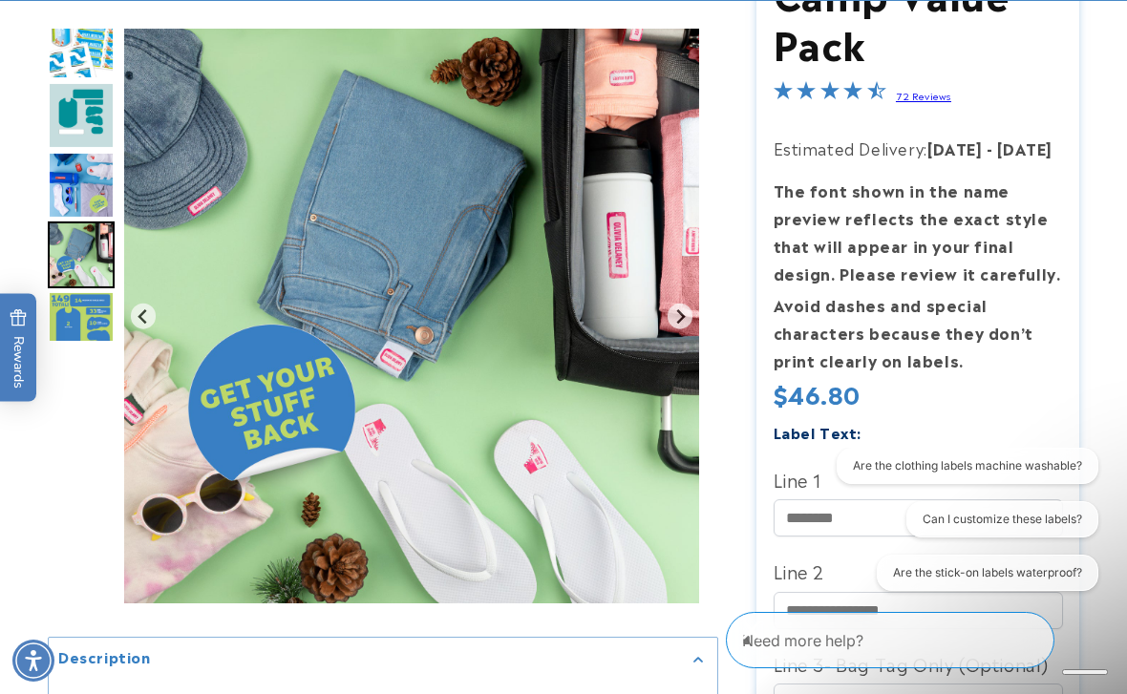
click at [83, 251] on img "Go to slide 4" at bounding box center [81, 255] width 67 height 67
click at [82, 337] on img "Go to slide 5" at bounding box center [81, 324] width 67 height 67
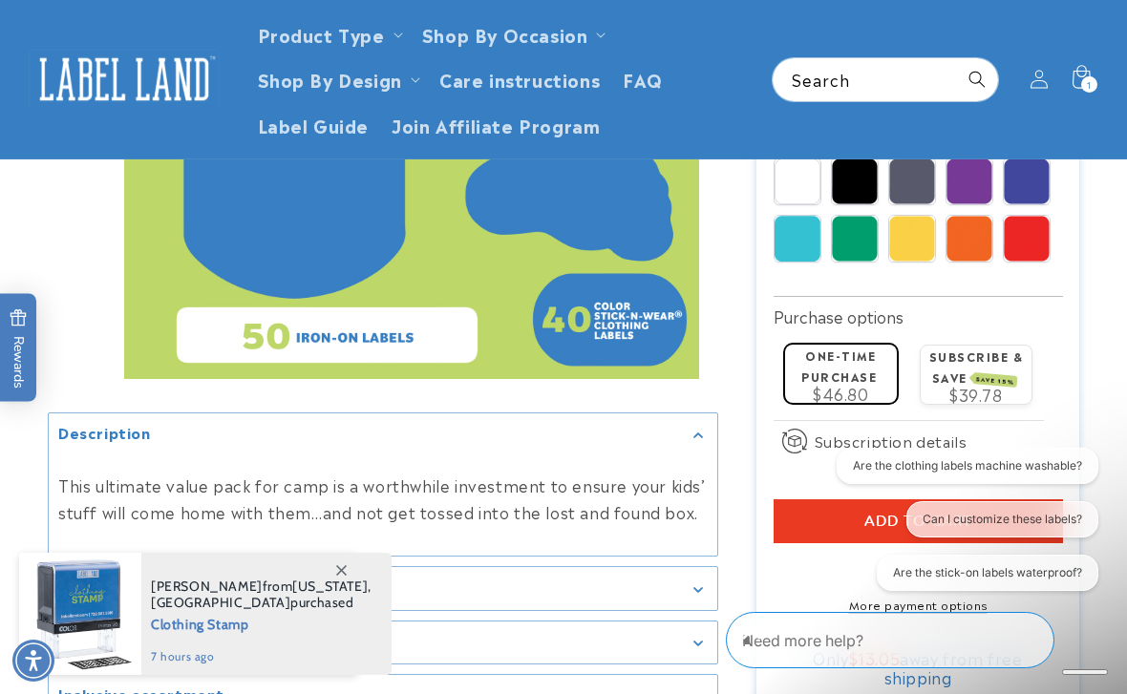
scroll to position [1212, 0]
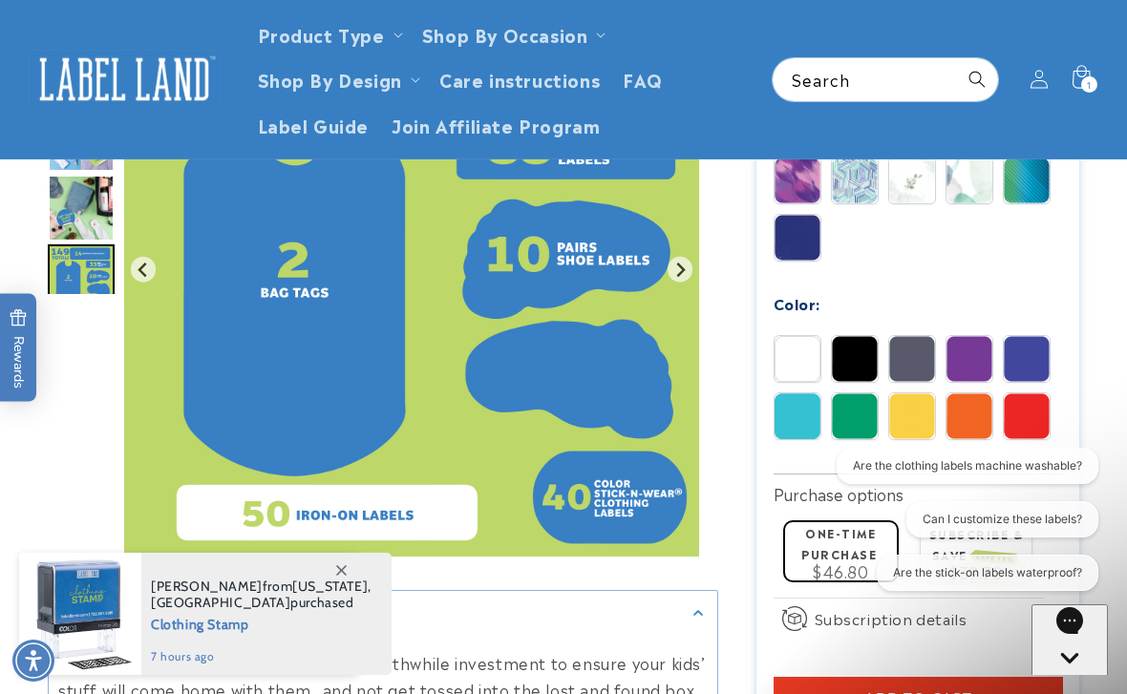
click at [1034, 418] on img at bounding box center [1027, 417] width 46 height 46
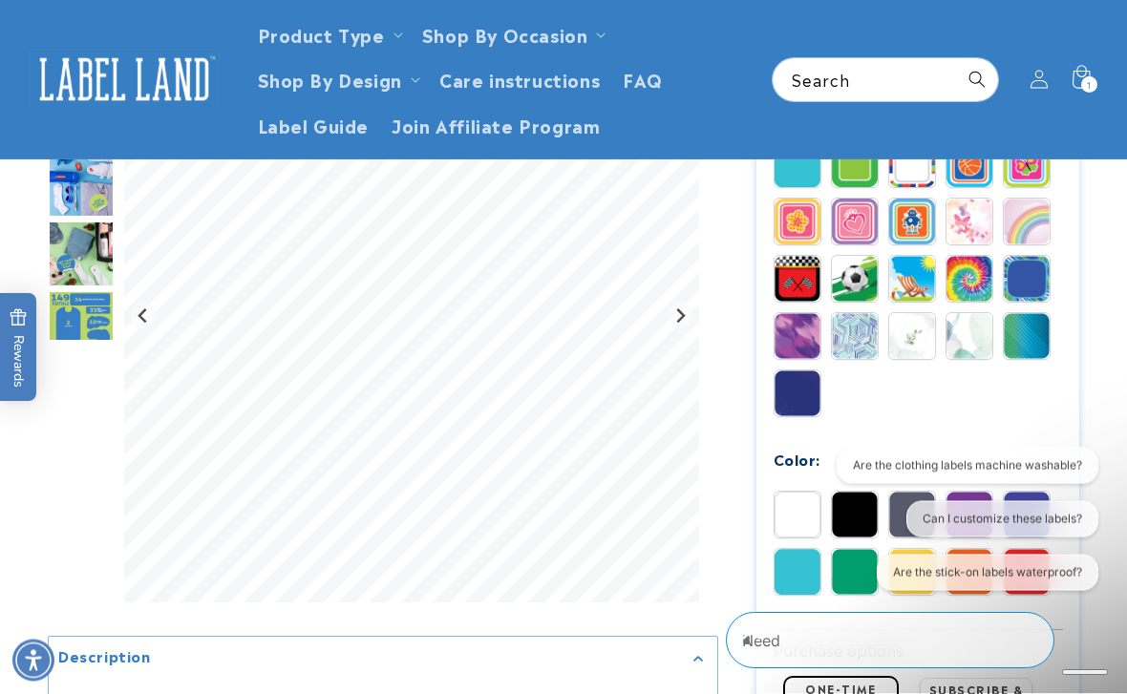
scroll to position [1012, 0]
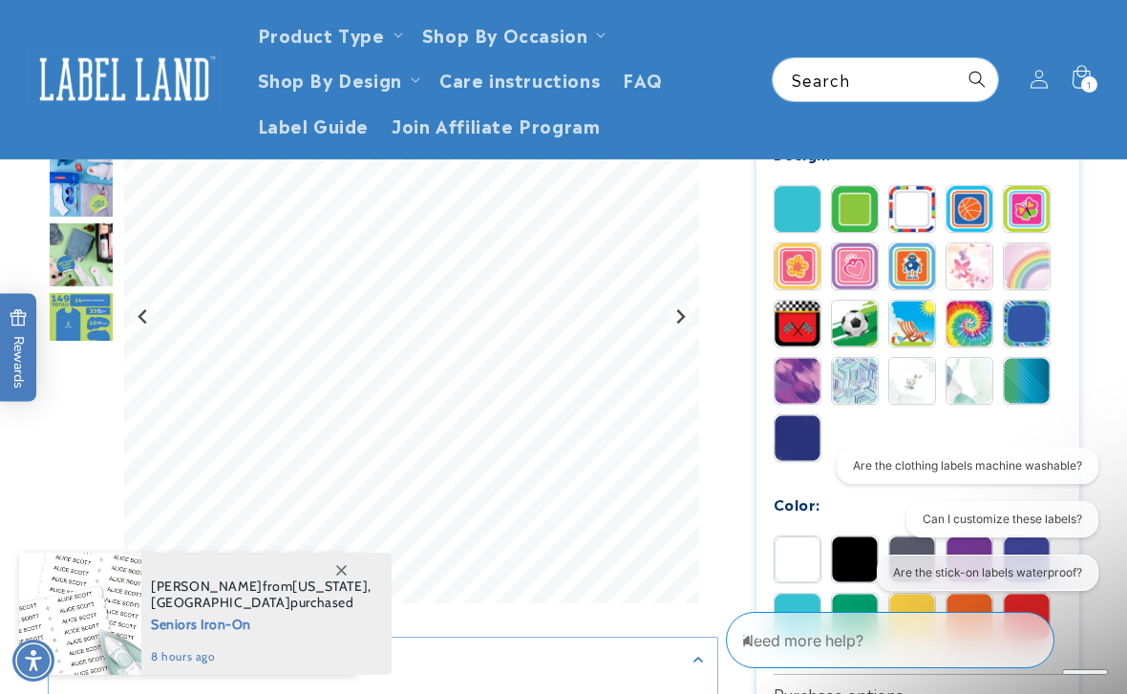
click at [862, 210] on img at bounding box center [855, 209] width 46 height 46
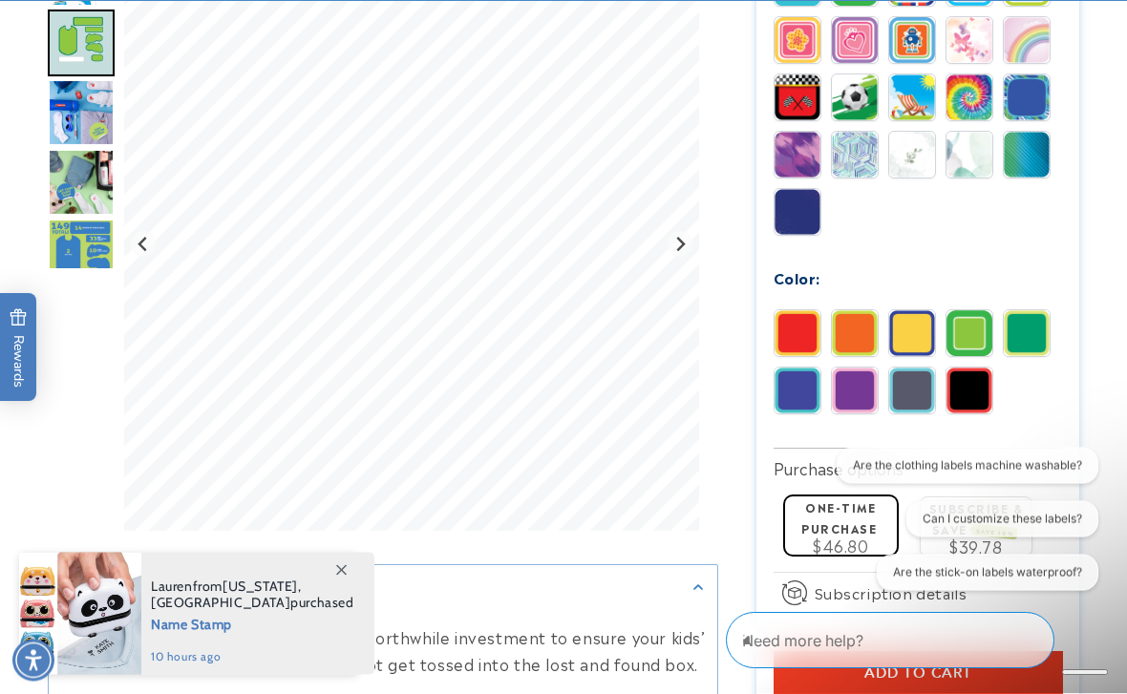
scroll to position [1238, 0]
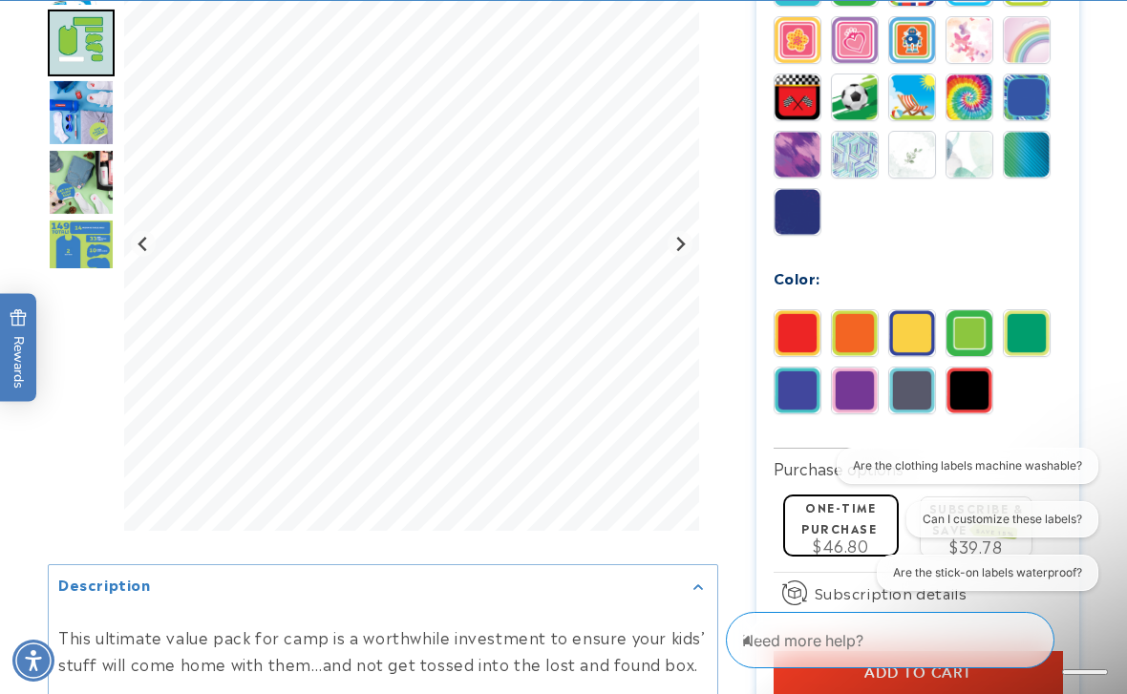
click at [860, 397] on img at bounding box center [855, 391] width 46 height 46
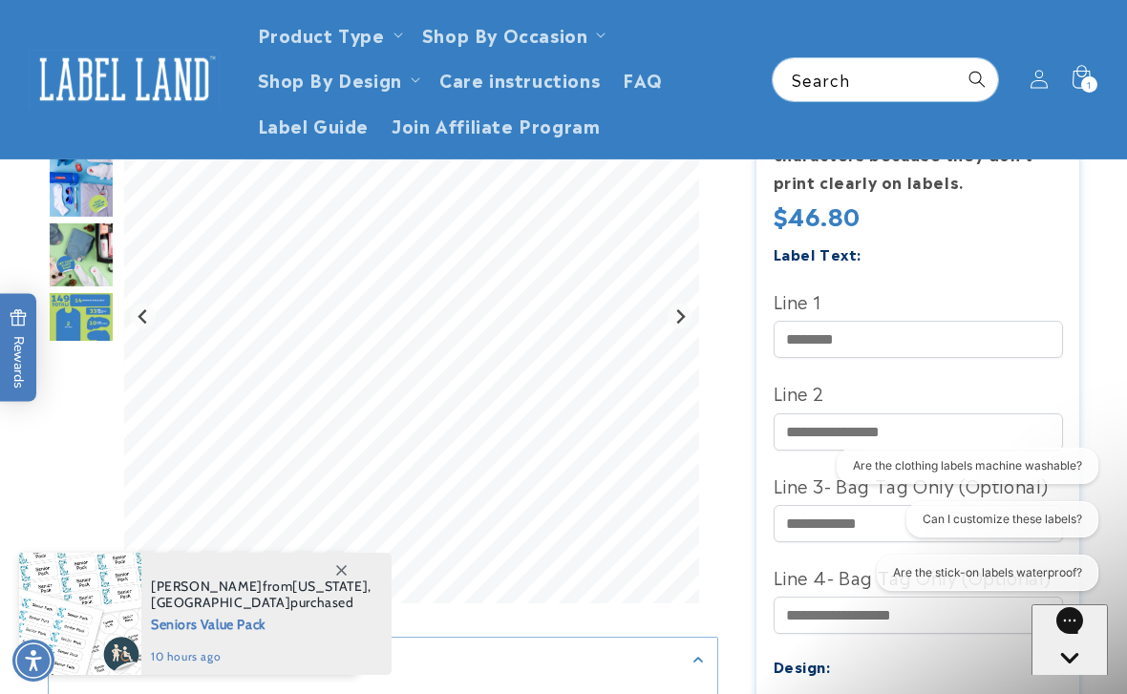
scroll to position [500, 0]
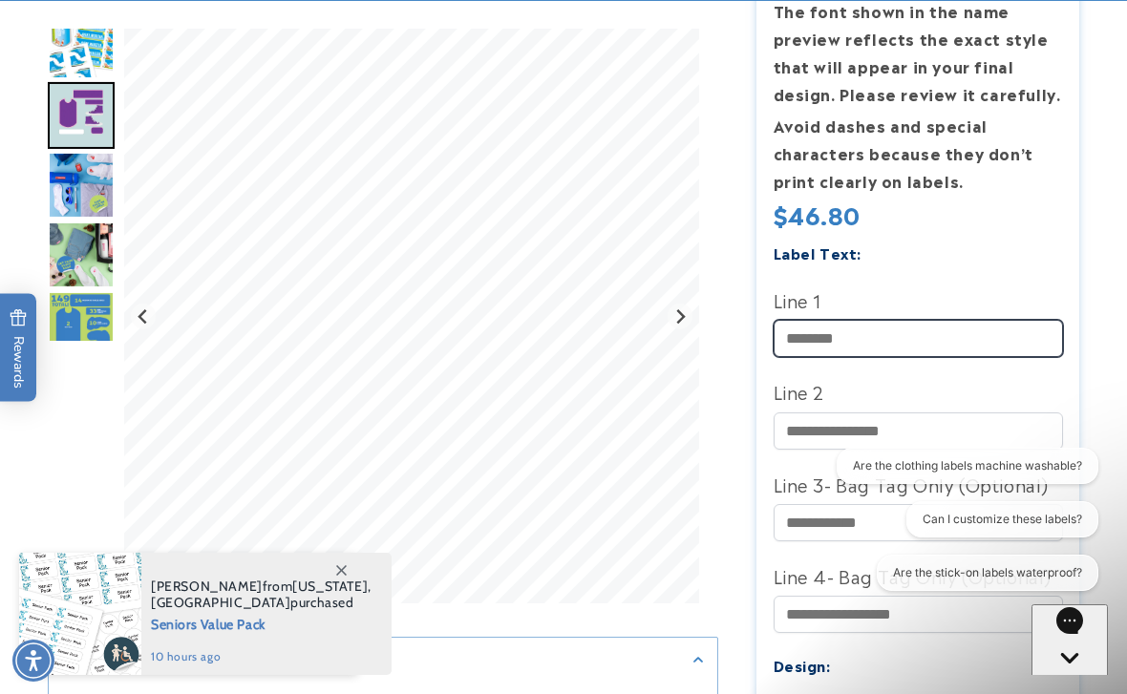
click at [833, 333] on input "Line 1" at bounding box center [918, 338] width 289 height 37
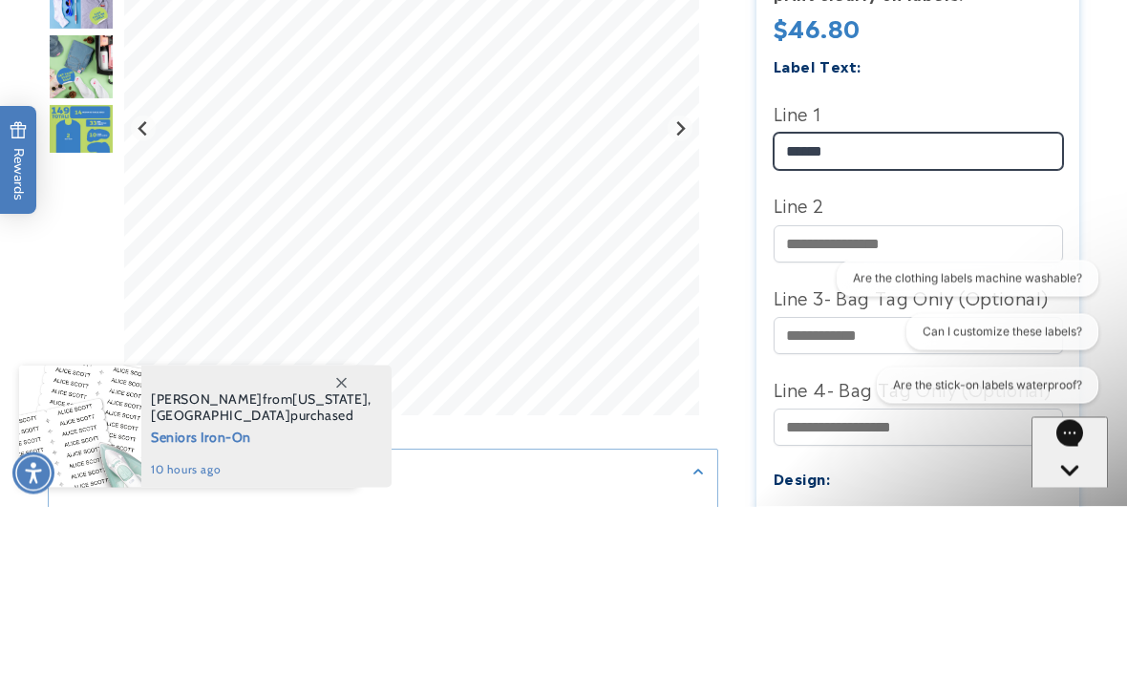
type input "*****"
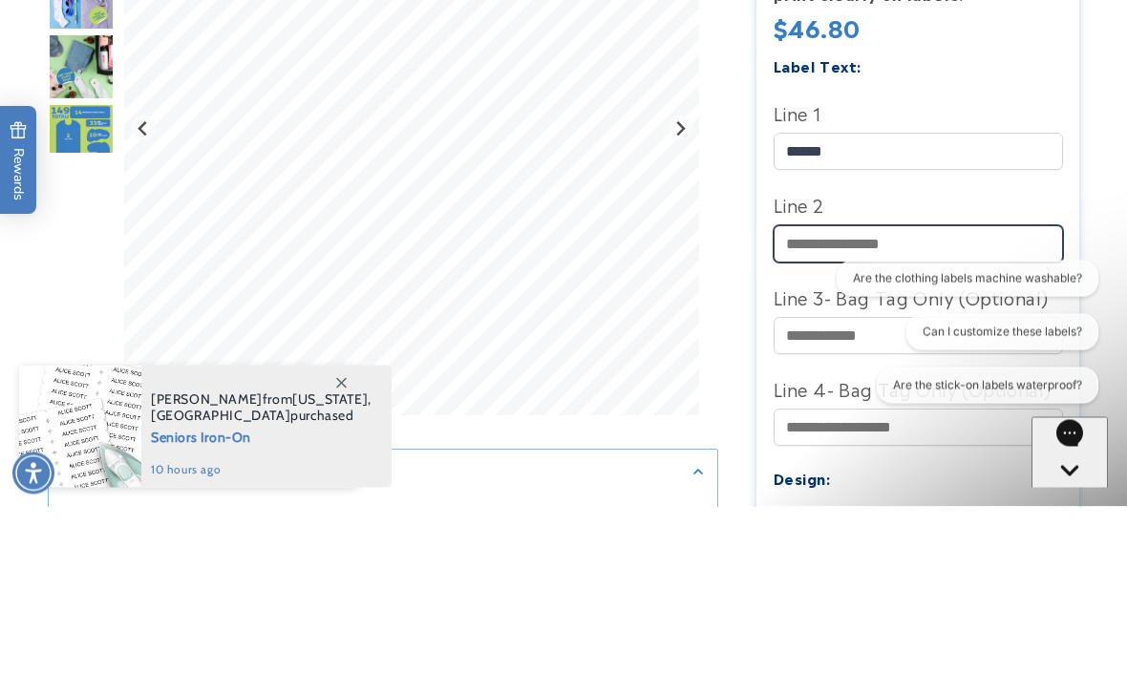
click at [823, 414] on input "Line 2" at bounding box center [918, 432] width 289 height 37
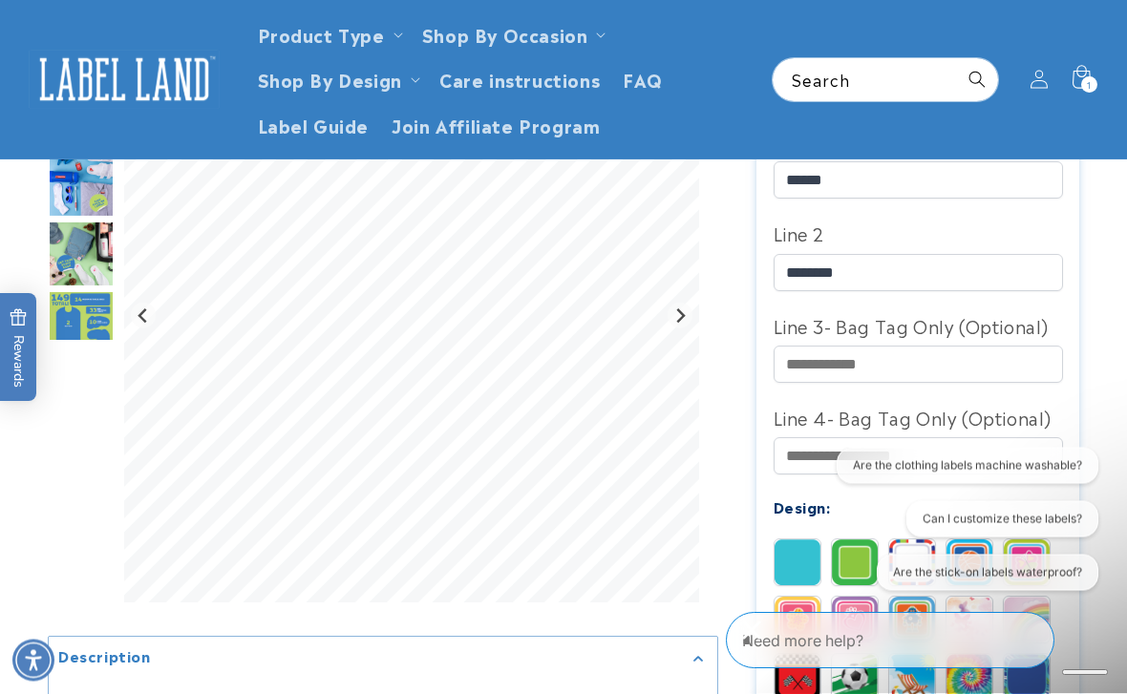
scroll to position [599, 0]
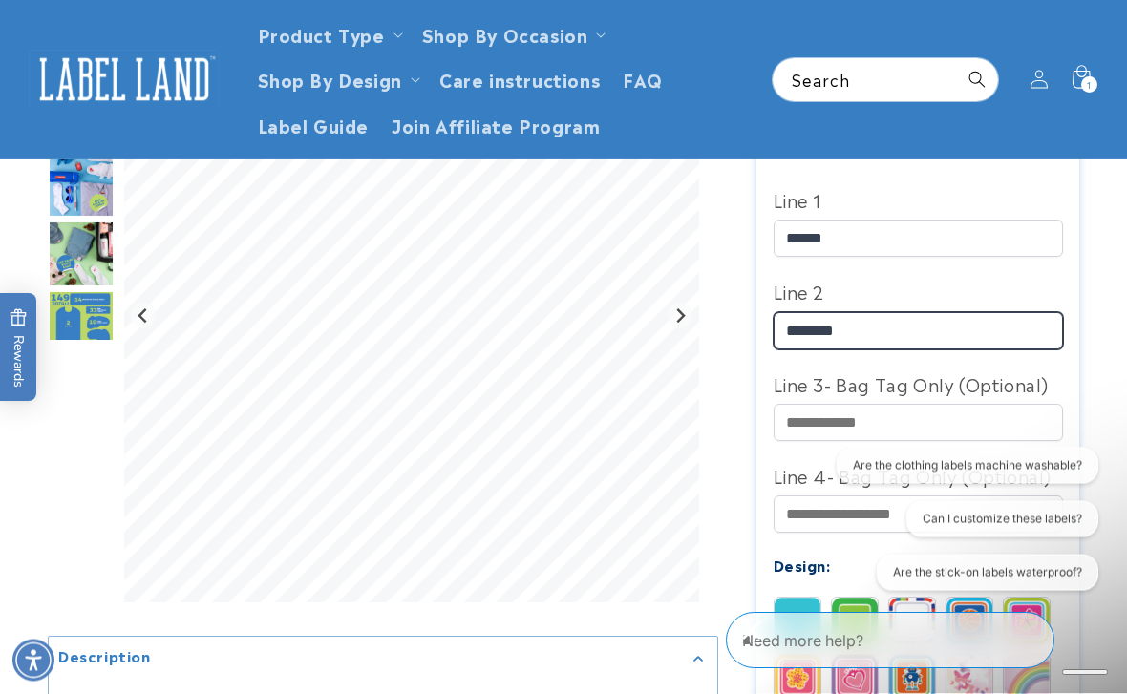
type input "*******"
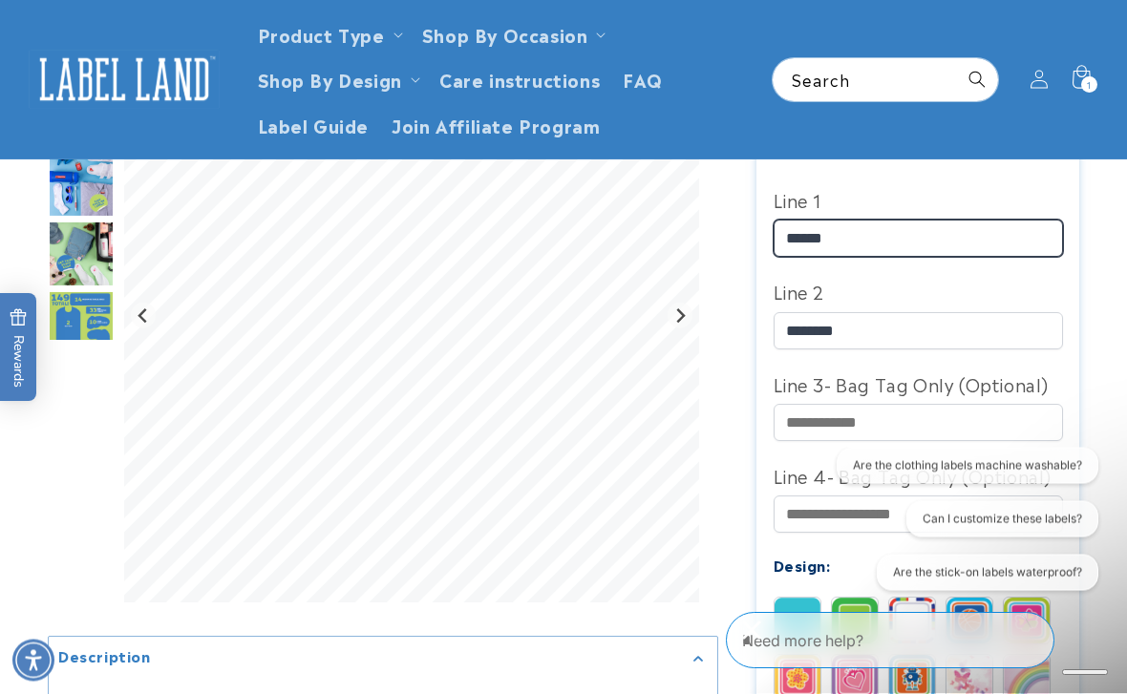
click at [881, 227] on input "*****" at bounding box center [918, 239] width 289 height 37
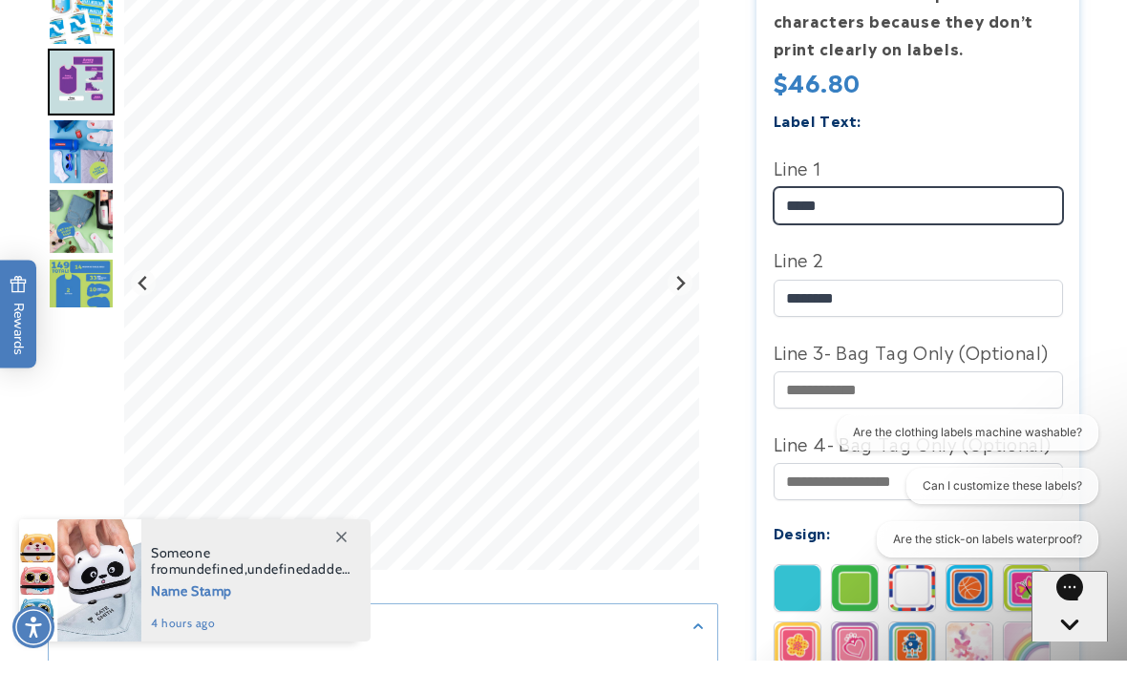
type input "*****"
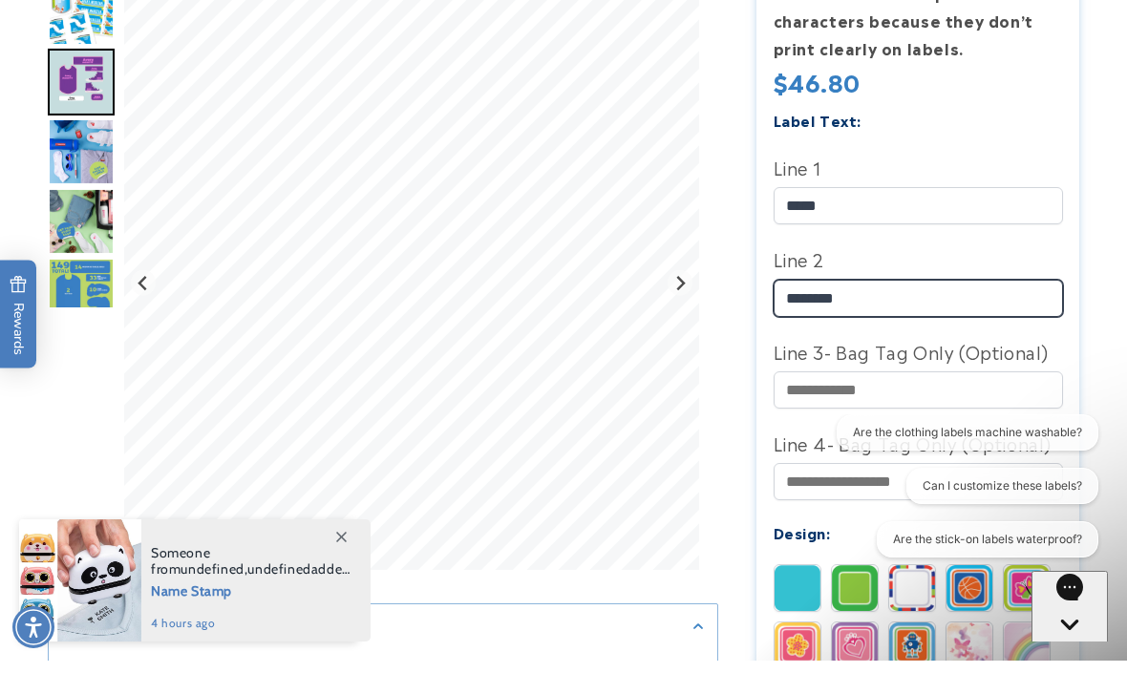
click at [894, 313] on input "*******" at bounding box center [918, 331] width 289 height 37
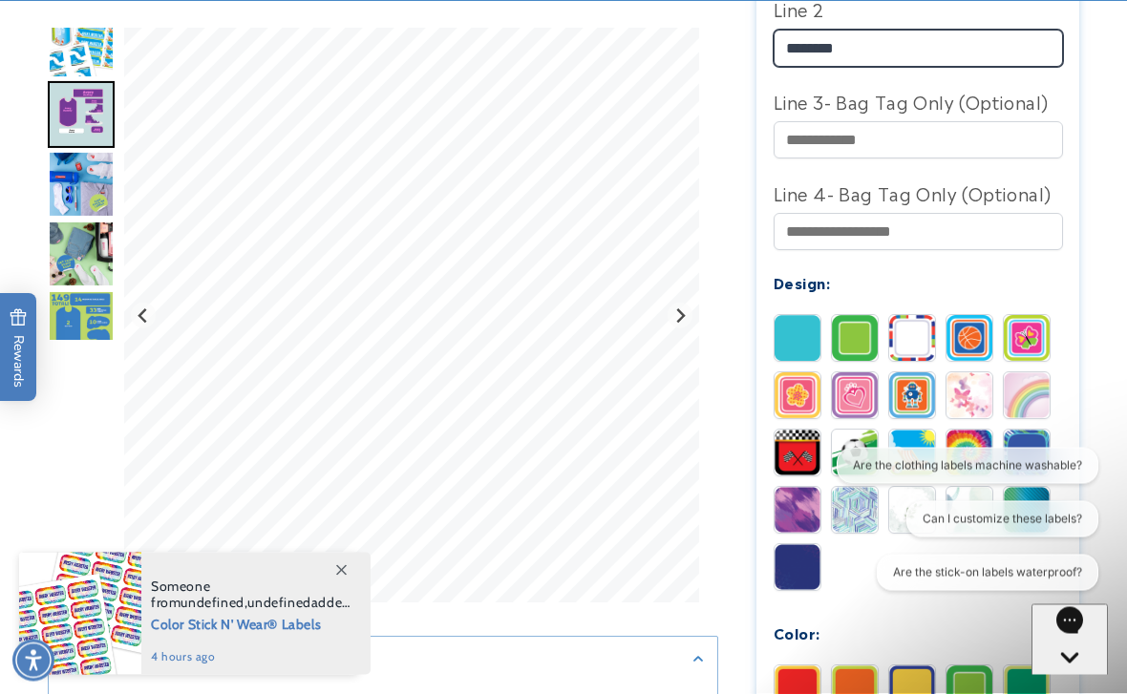
scroll to position [883, 0]
type input "*******"
click at [872, 398] on img at bounding box center [855, 396] width 46 height 46
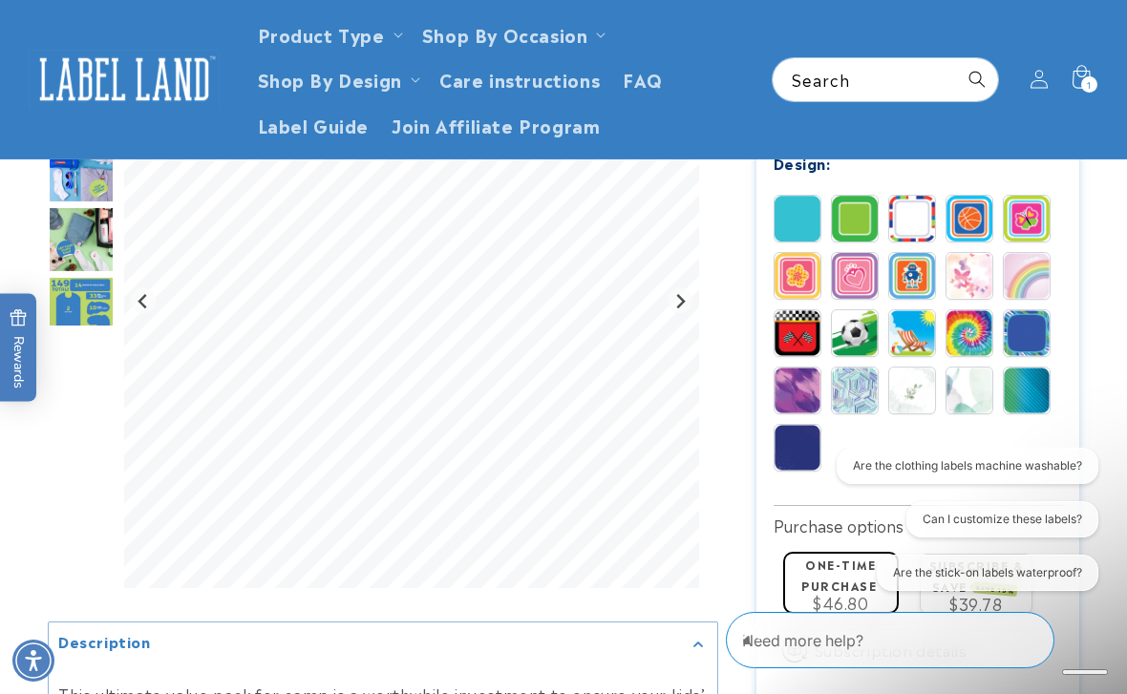
scroll to position [993, 0]
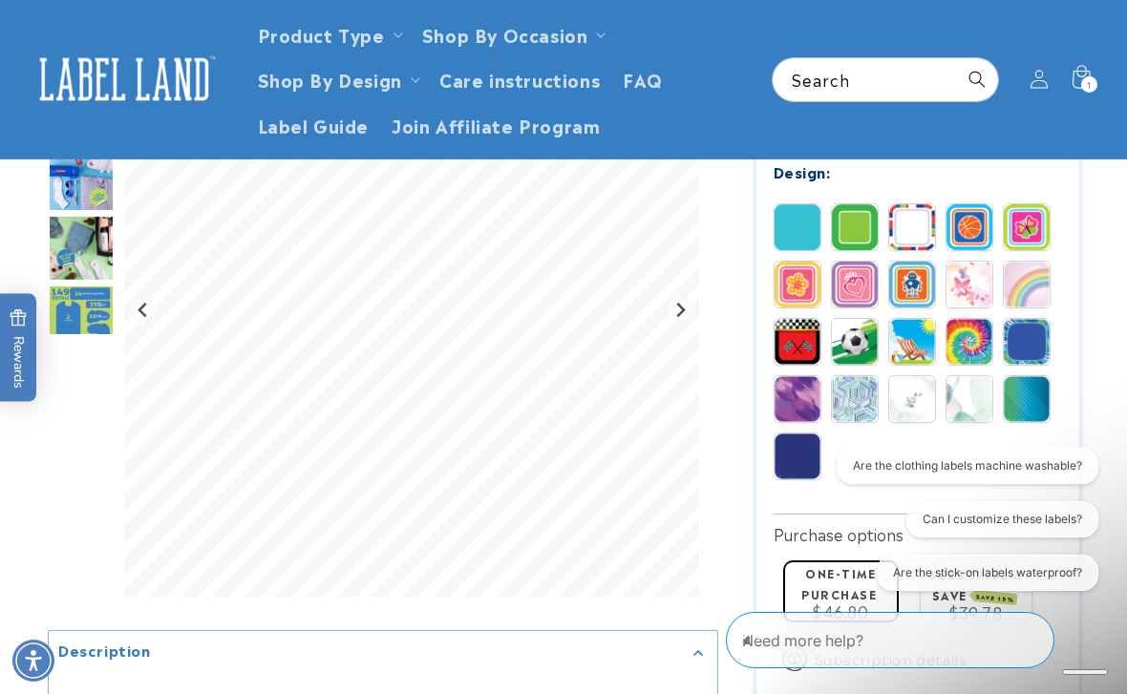
click at [808, 233] on img at bounding box center [798, 227] width 46 height 46
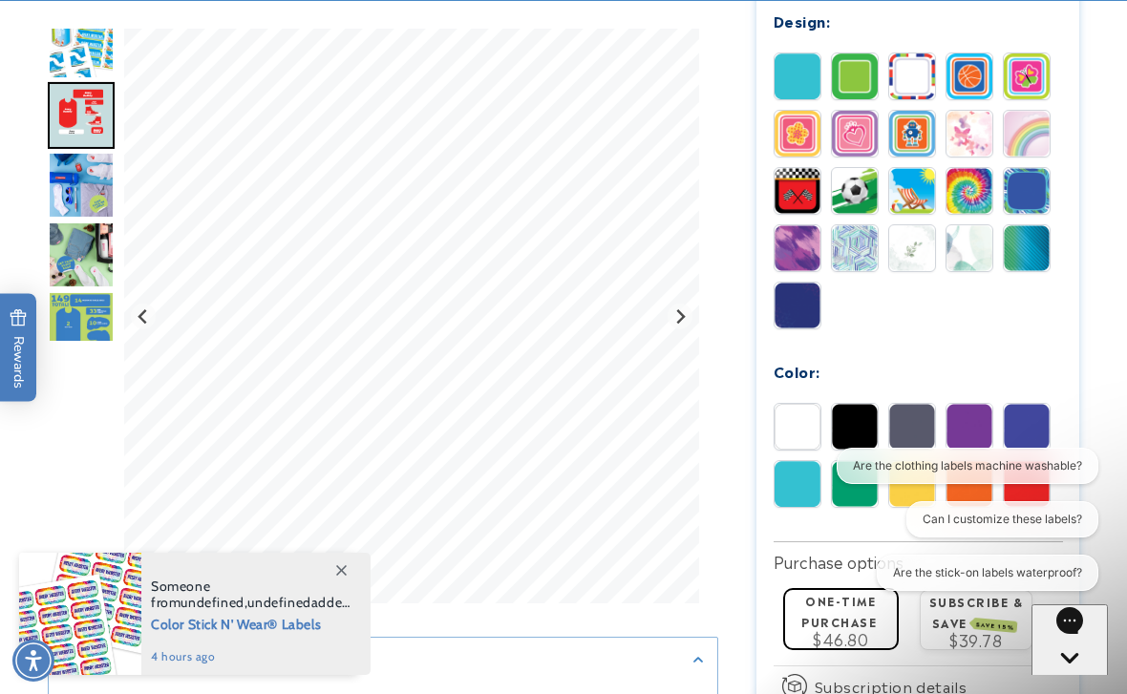
scroll to position [1163, 0]
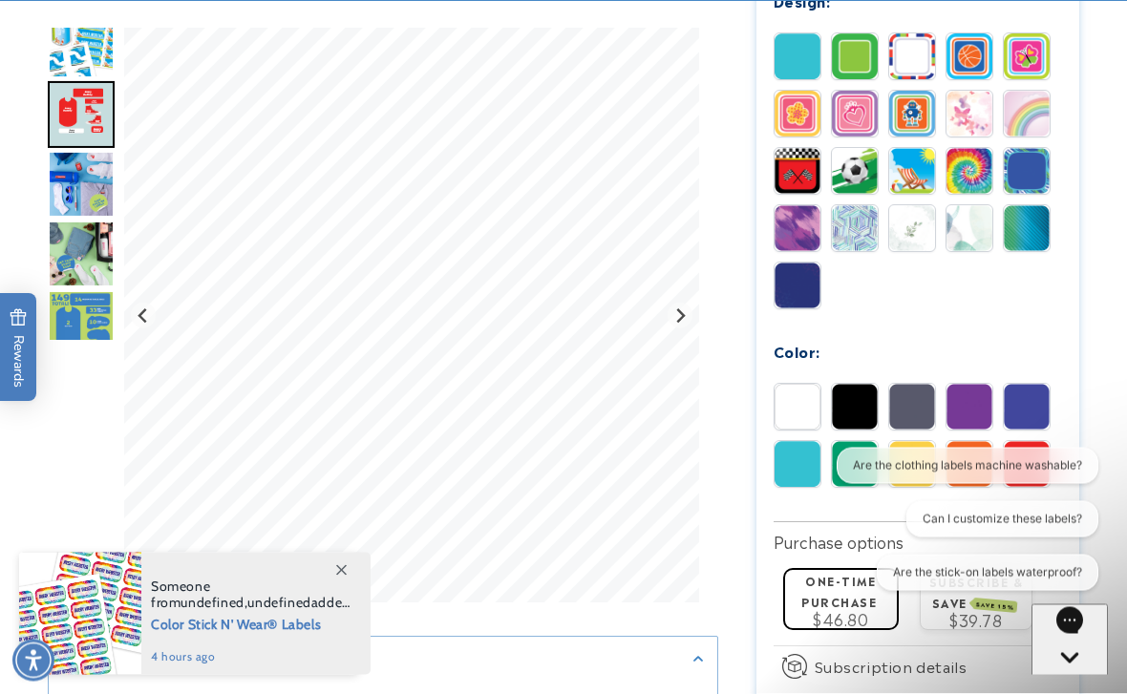
click at [813, 459] on img at bounding box center [798, 465] width 46 height 46
click at [852, 459] on img at bounding box center [855, 464] width 46 height 46
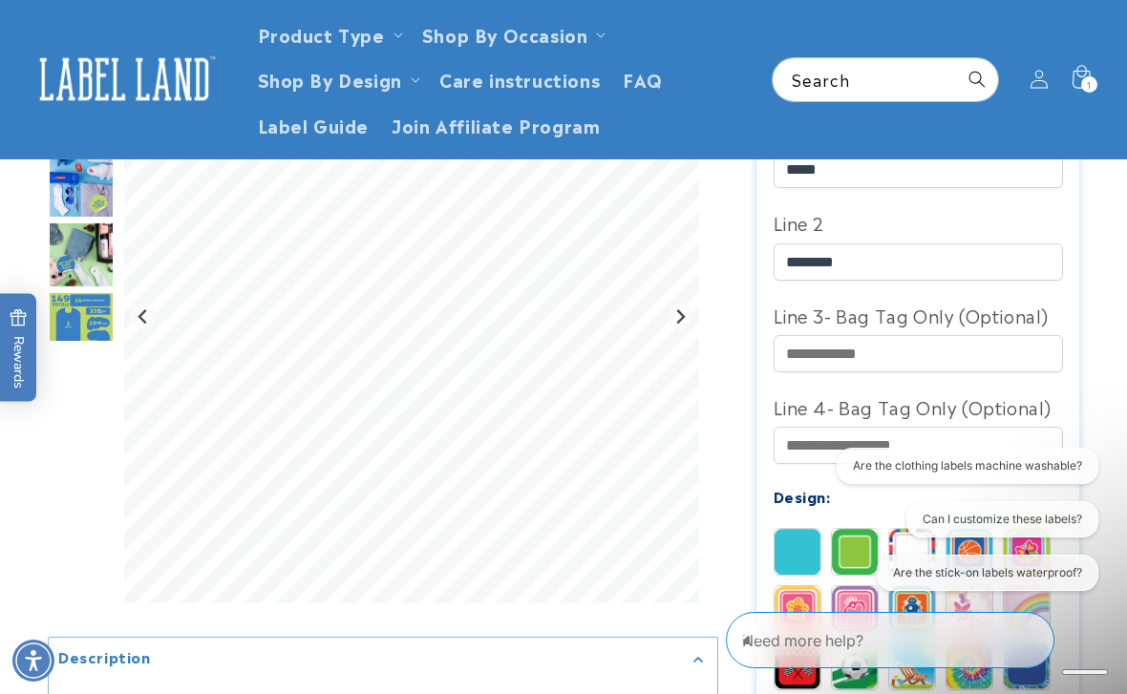
scroll to position [0, 0]
